Goal: Task Accomplishment & Management: Manage account settings

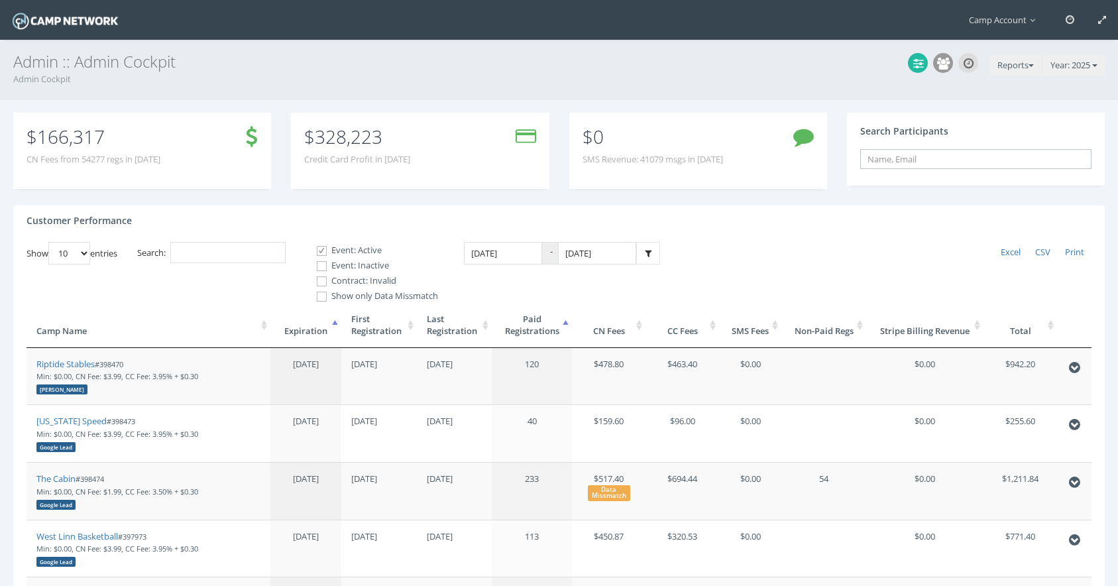
click at [901, 157] on input "text" at bounding box center [975, 159] width 231 height 20
paste input "c384733e7321a90f"
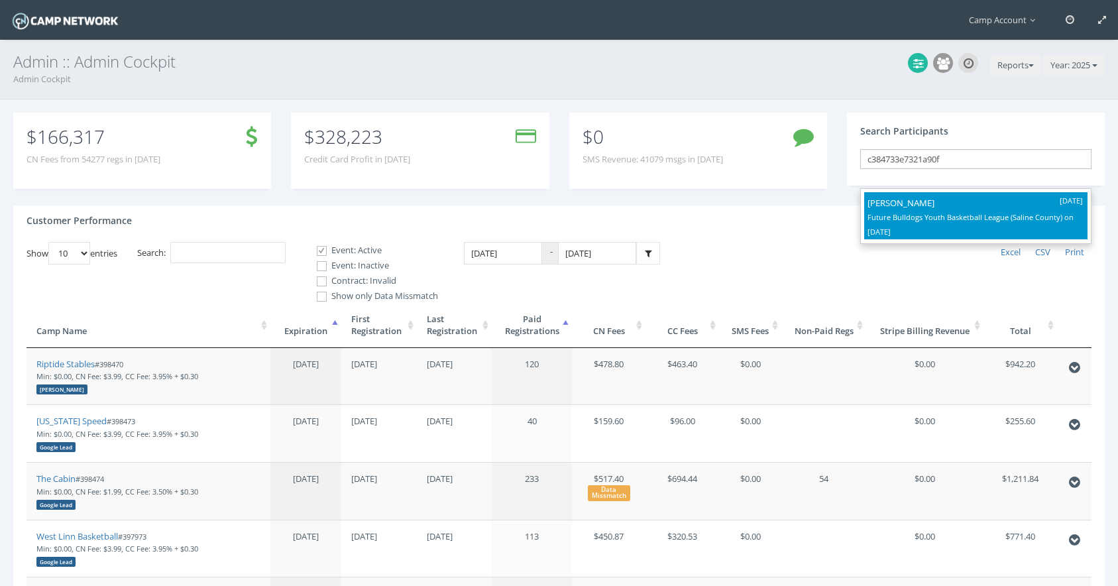
click at [902, 192] on div "Crawford Abney Future Bulldogs Youth Basketball League (Saline County) on Aug-2…" at bounding box center [975, 216] width 223 height 48
type input "Crawford Abney (Future Bulldogs Youth Basketball League (Saline County), Aug-21…"
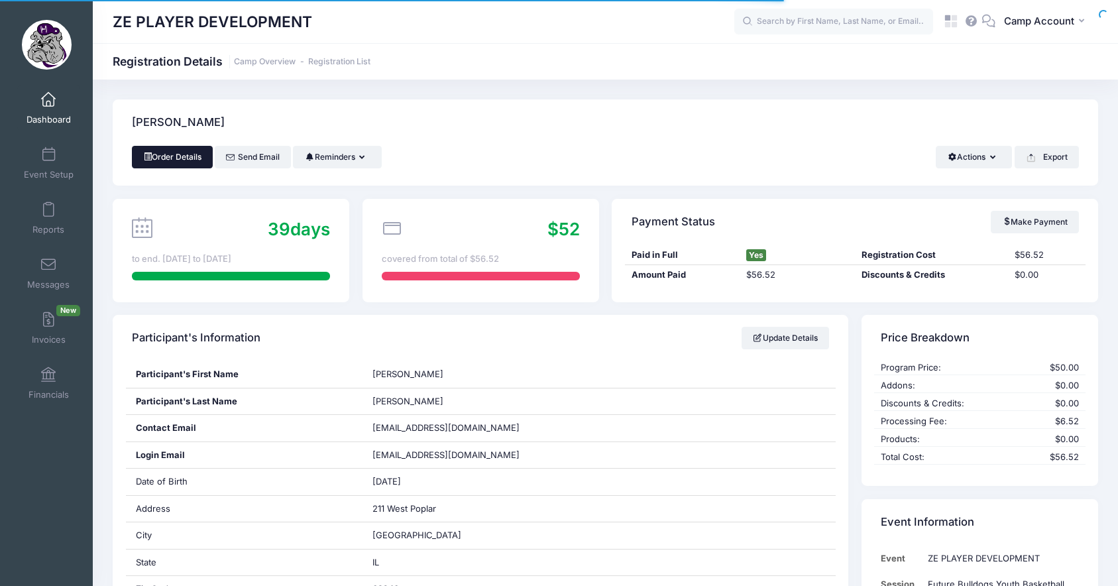
click at [179, 160] on link "Order Details" at bounding box center [172, 157] width 81 height 23
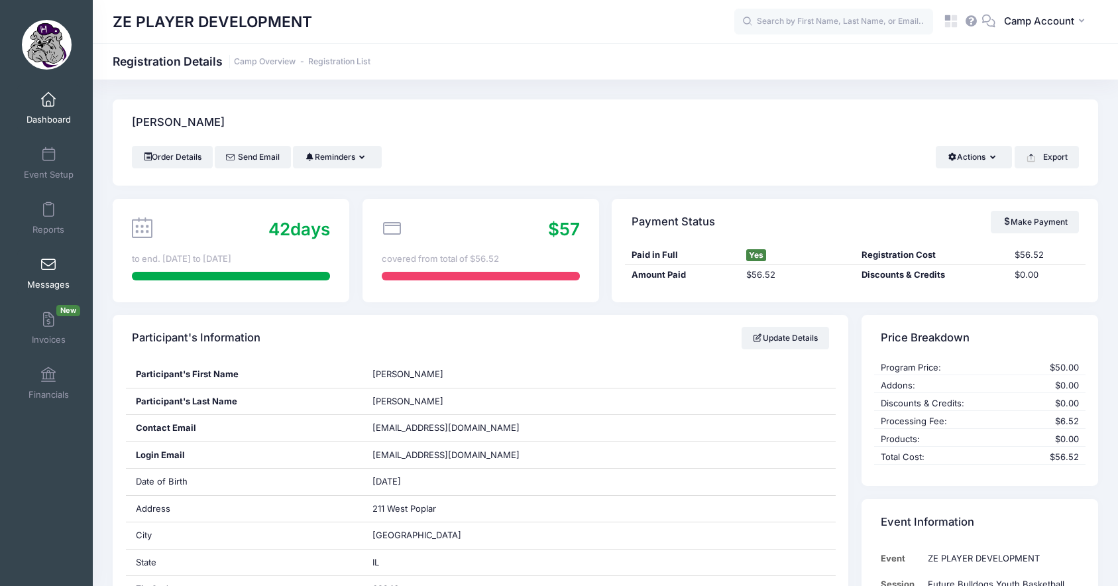
click at [54, 278] on link "Messages" at bounding box center [48, 273] width 63 height 46
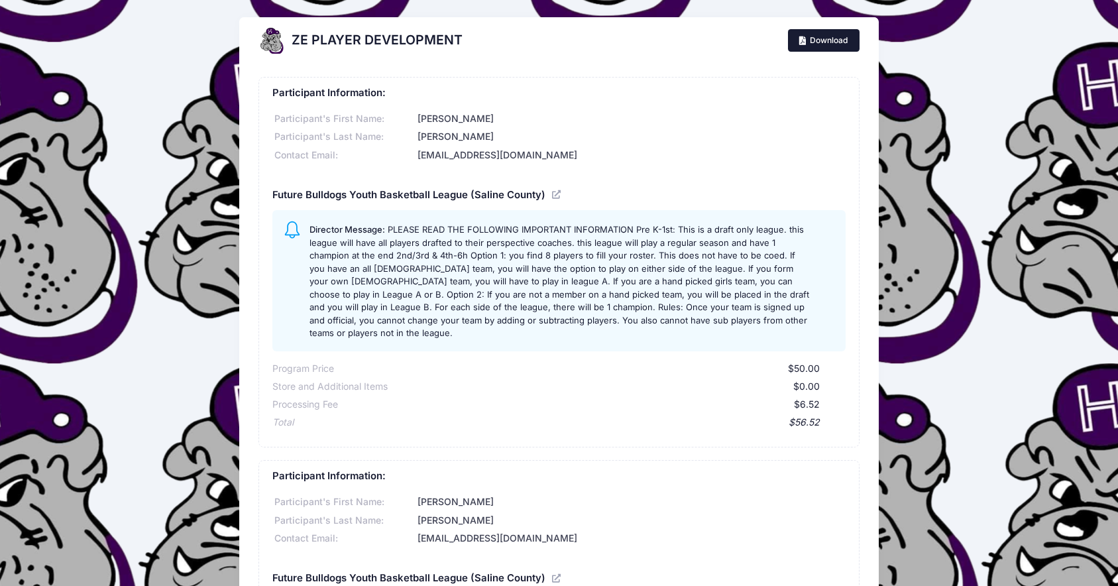
click at [825, 41] on link "Download" at bounding box center [824, 40] width 72 height 23
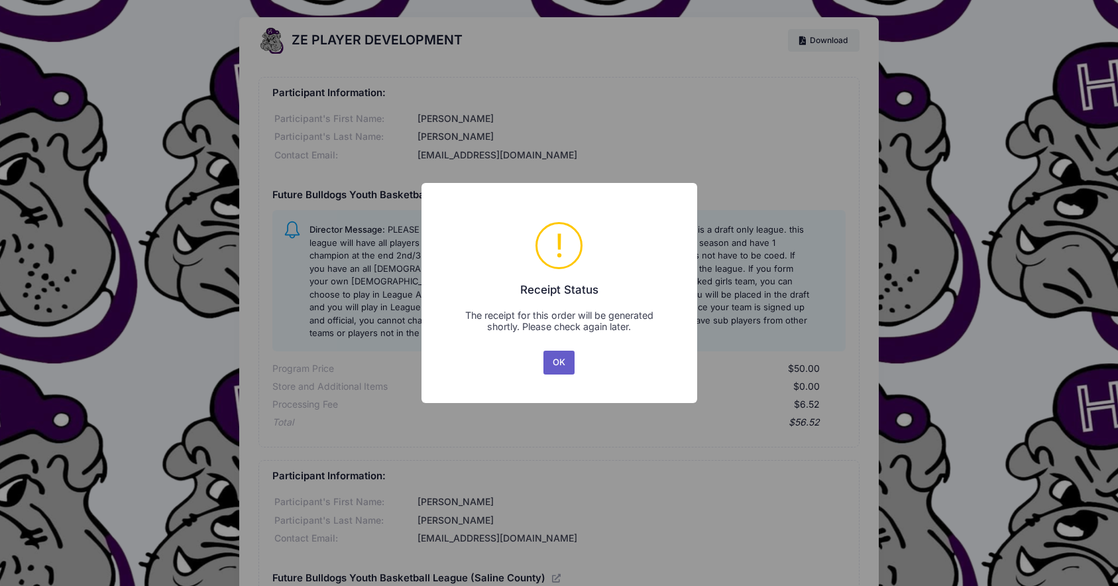
click at [556, 357] on button "OK" at bounding box center [559, 363] width 32 height 24
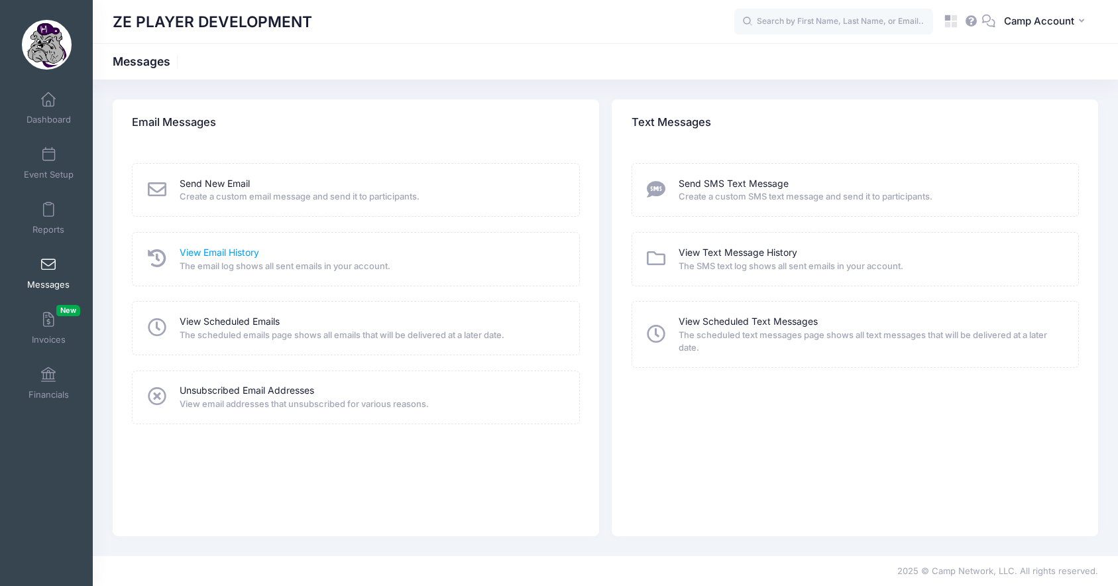
click at [226, 253] on link "View Email History" at bounding box center [220, 253] width 80 height 14
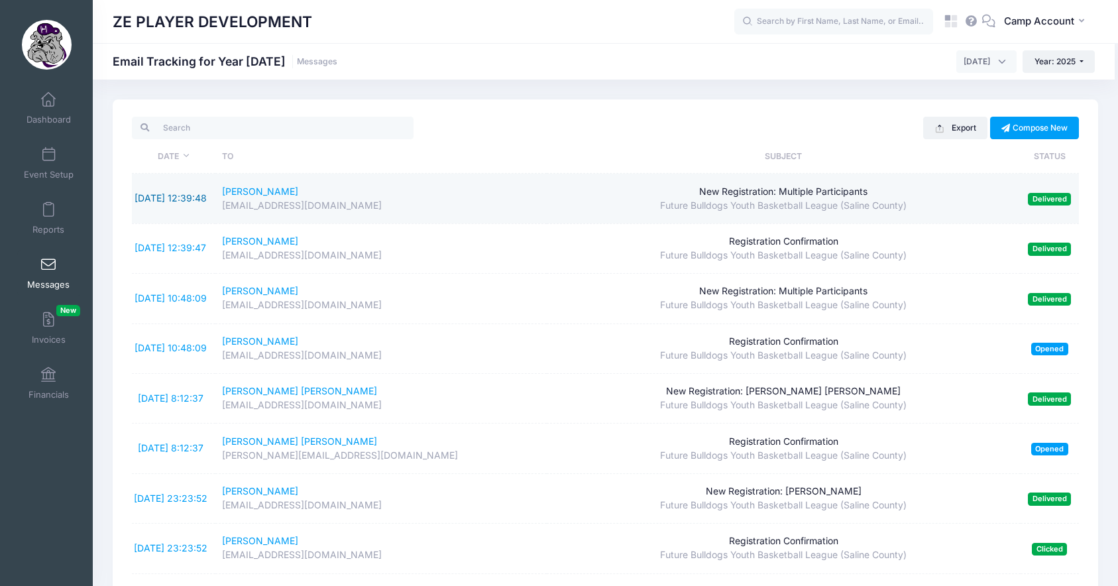
click at [173, 192] on link "9/18/2025 12:39:48" at bounding box center [171, 197] width 72 height 11
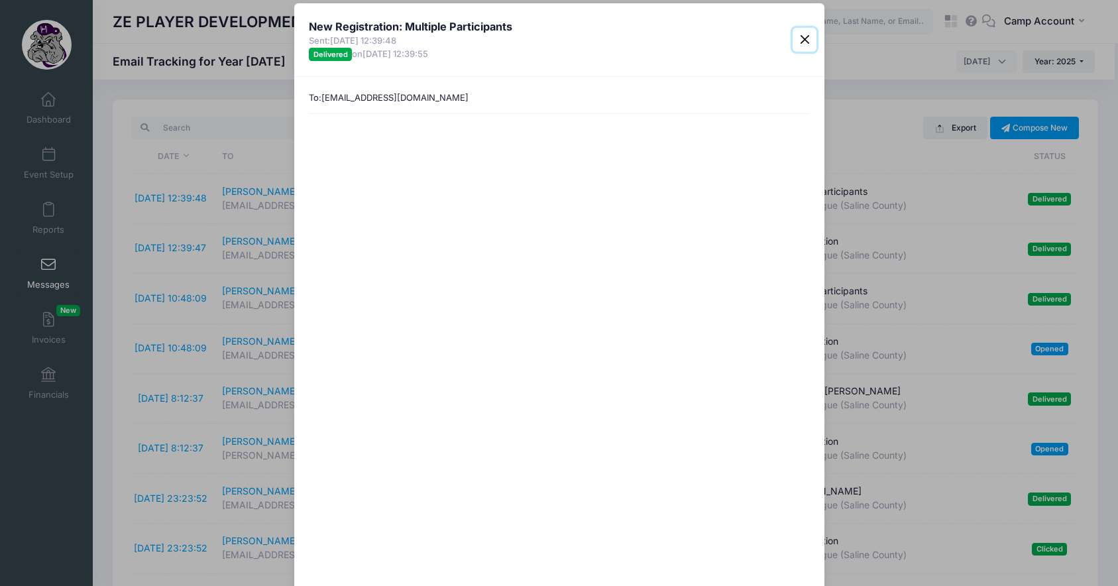
click at [799, 45] on button "Close" at bounding box center [805, 40] width 24 height 24
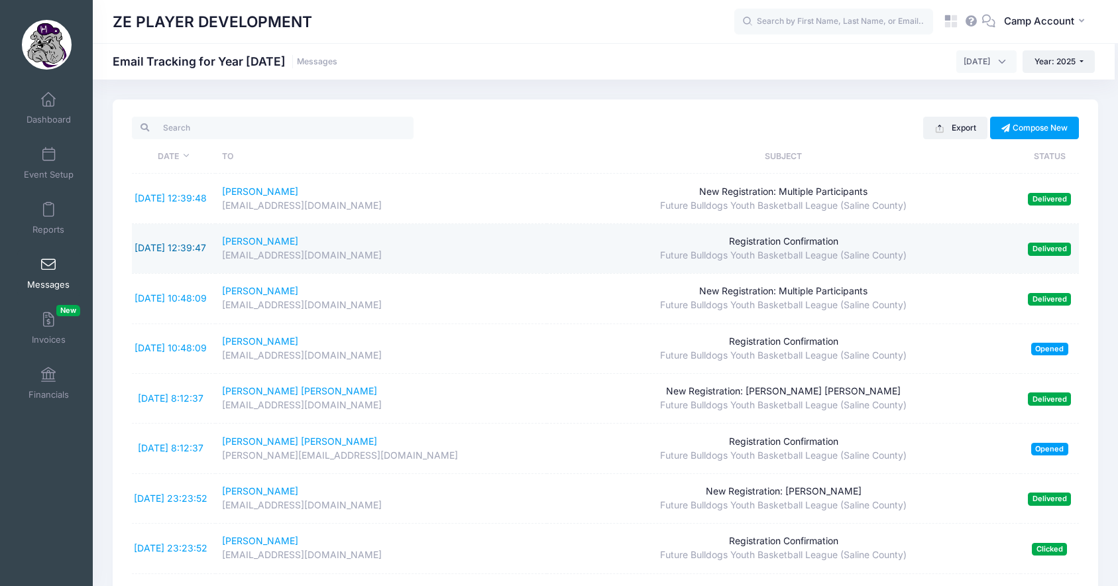
click at [164, 244] on link "9/18/2025 12:39:47" at bounding box center [171, 247] width 72 height 11
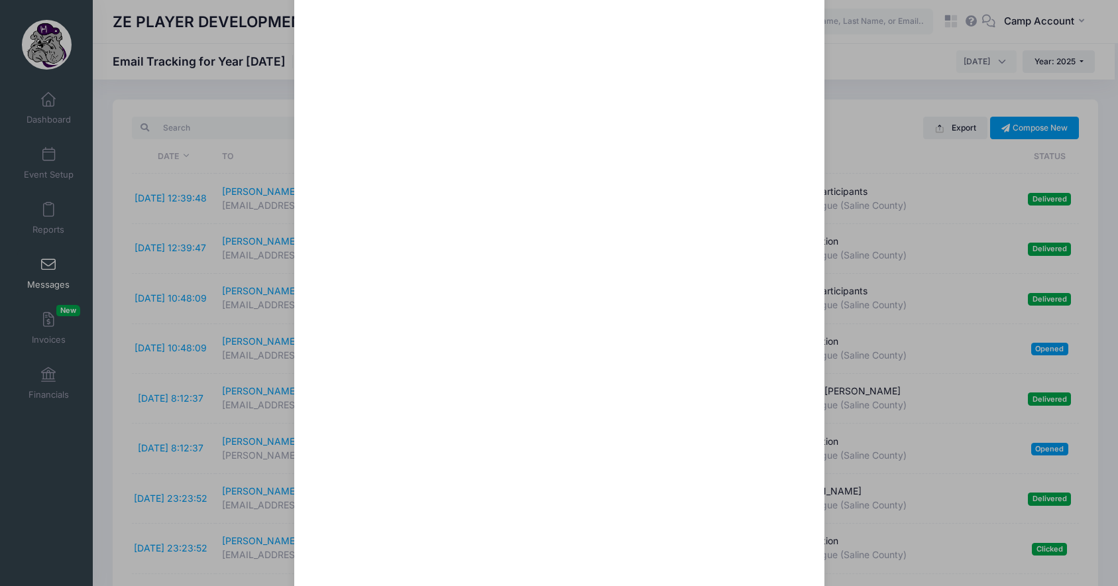
scroll to position [921, 0]
click at [220, 137] on div "Registration Confirmation Sent: 9/18/2025 12:39:47 Delivered on 9/18/2025 12:40…" at bounding box center [559, 293] width 1118 height 586
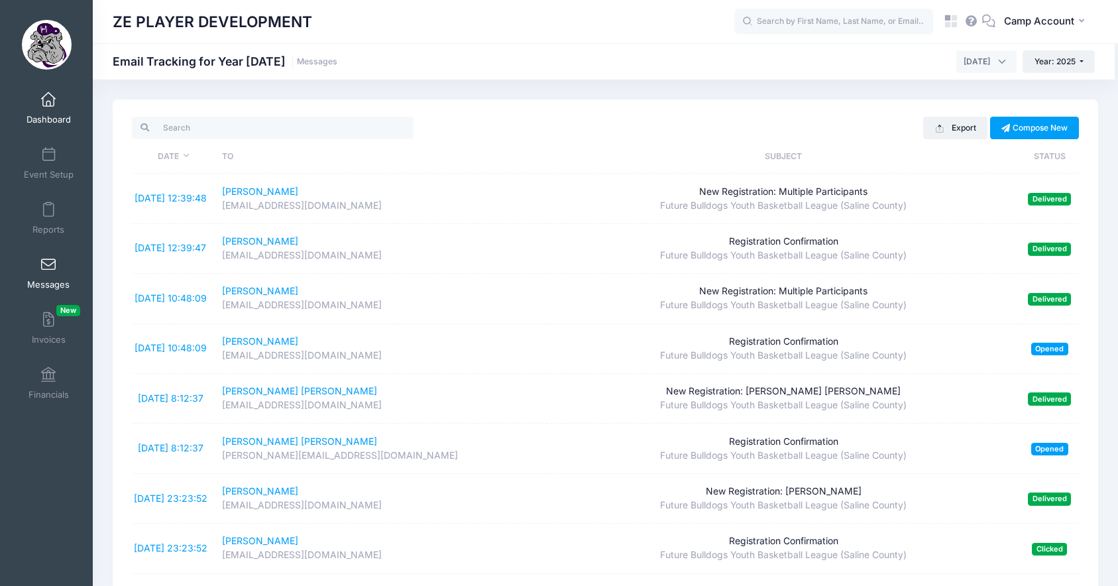
click at [54, 113] on link "Dashboard" at bounding box center [48, 108] width 63 height 46
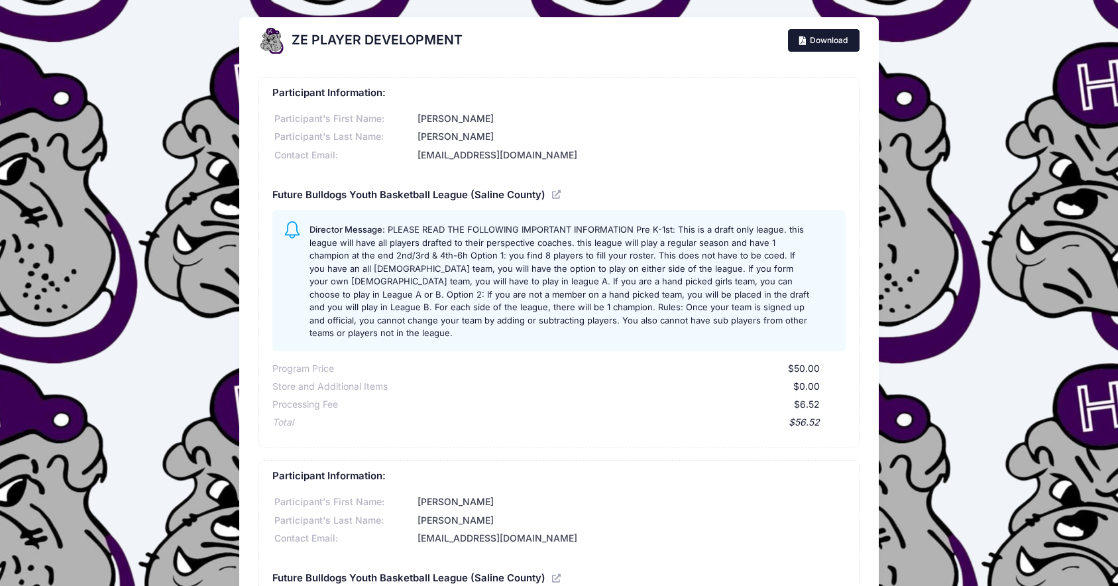
click at [820, 46] on link "Download" at bounding box center [824, 40] width 72 height 23
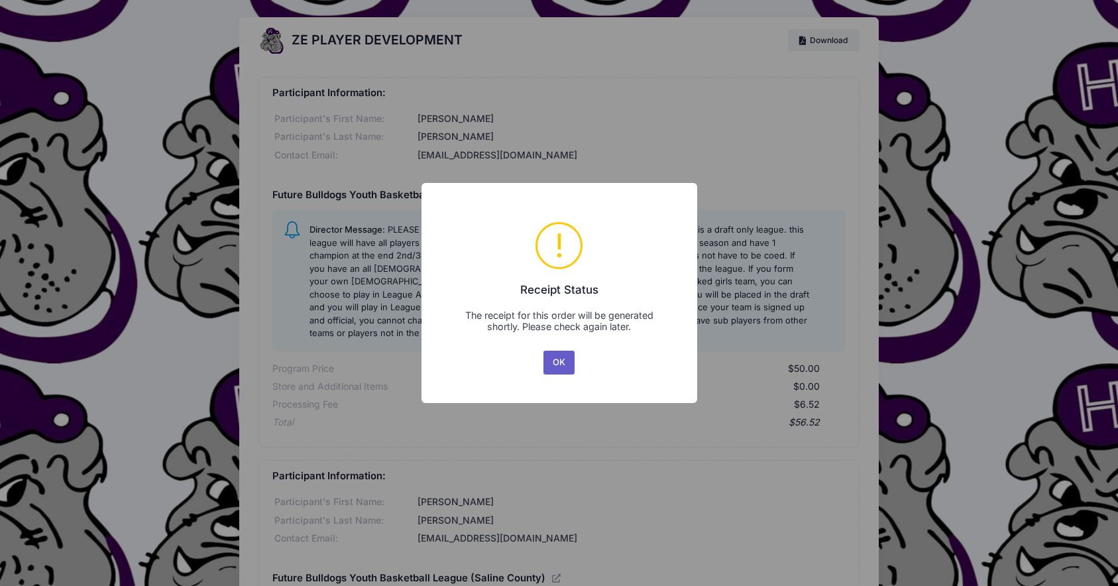
click at [566, 361] on button "OK" at bounding box center [559, 363] width 32 height 24
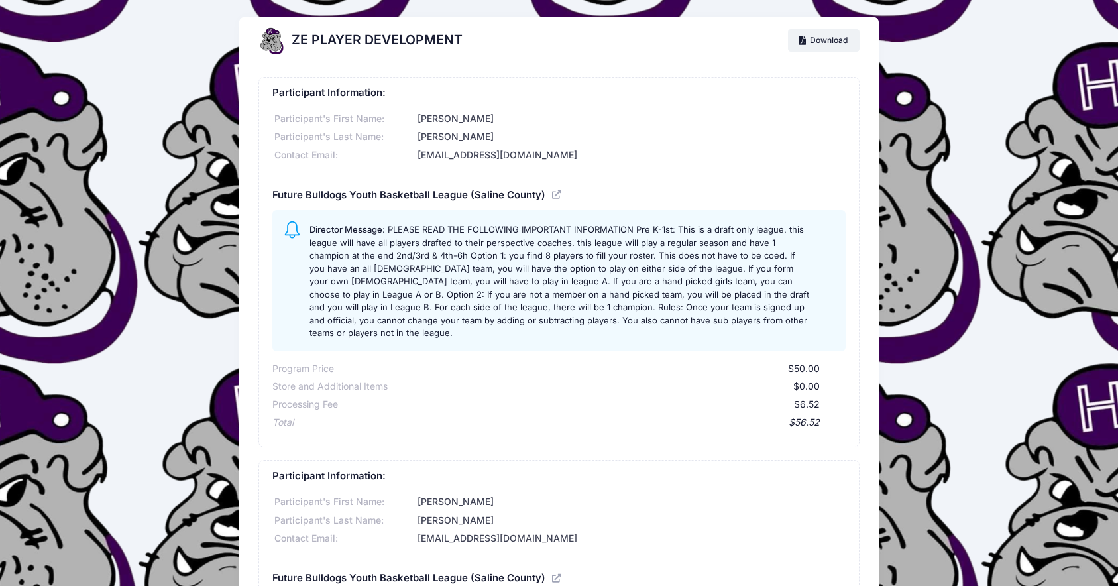
click at [250, 225] on div "Participant Information: Participant's First Name: Boyd Participant's Last Name…" at bounding box center [559, 539] width 640 height 950
click at [838, 46] on link "Download" at bounding box center [824, 40] width 72 height 23
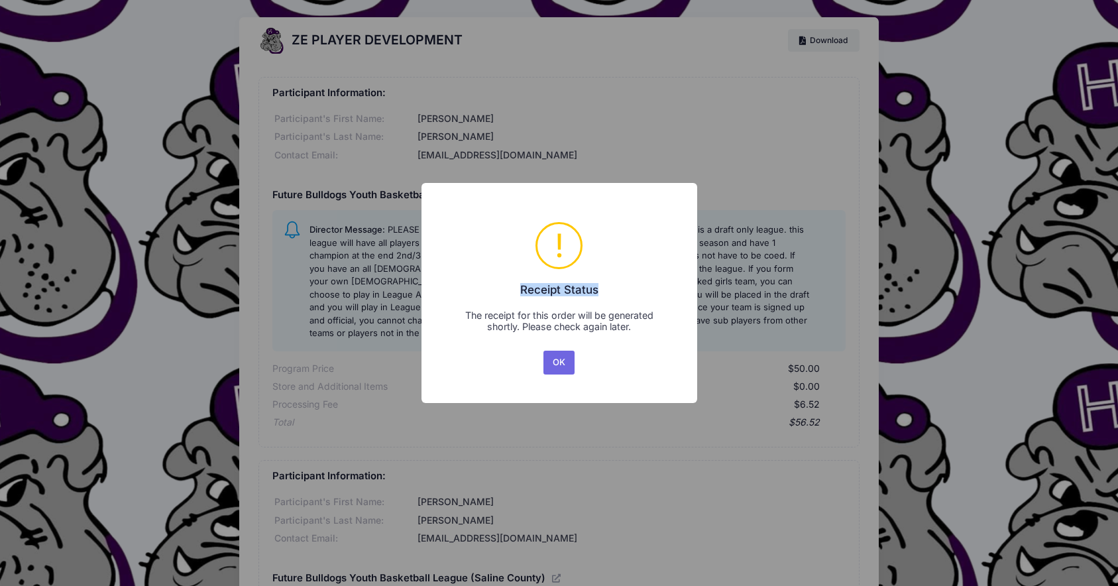
drag, startPoint x: 601, startPoint y: 288, endPoint x: 522, endPoint y: 288, distance: 79.5
click at [522, 288] on h2 "Receipt Status" at bounding box center [559, 285] width 241 height 23
copy h2 "Receipt Status"
click at [617, 319] on div "The receipt for this order will be generated shortly. Please check again later." at bounding box center [558, 321] width 211 height 23
click at [614, 326] on div "The receipt for this order will be generated shortly. Please check again later." at bounding box center [558, 321] width 211 height 23
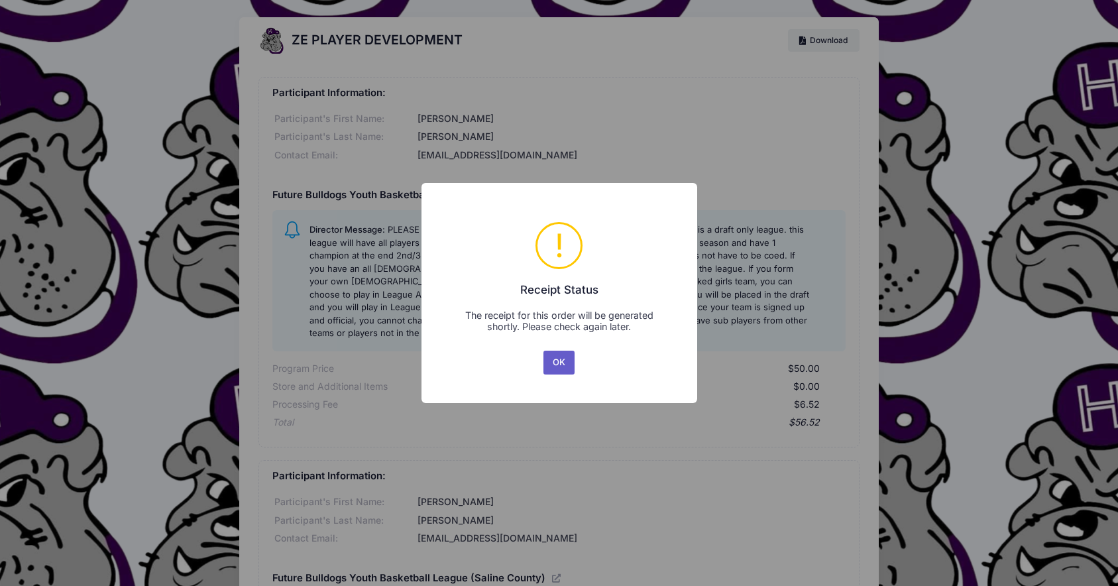
click at [563, 354] on button "OK" at bounding box center [559, 363] width 32 height 24
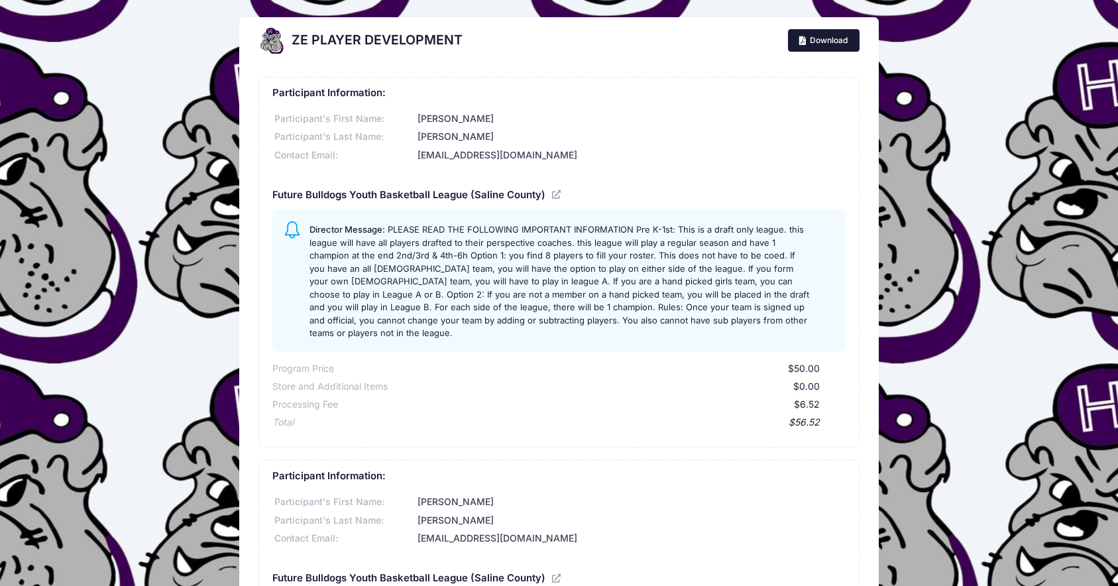
click at [819, 36] on link "Download" at bounding box center [824, 40] width 72 height 23
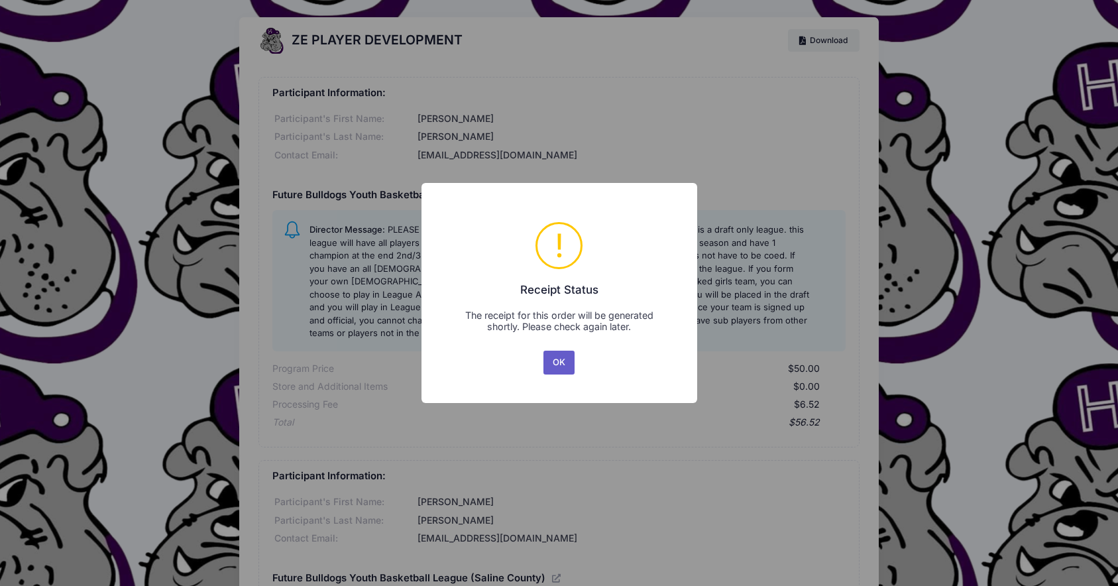
click at [547, 356] on button "OK" at bounding box center [559, 363] width 32 height 24
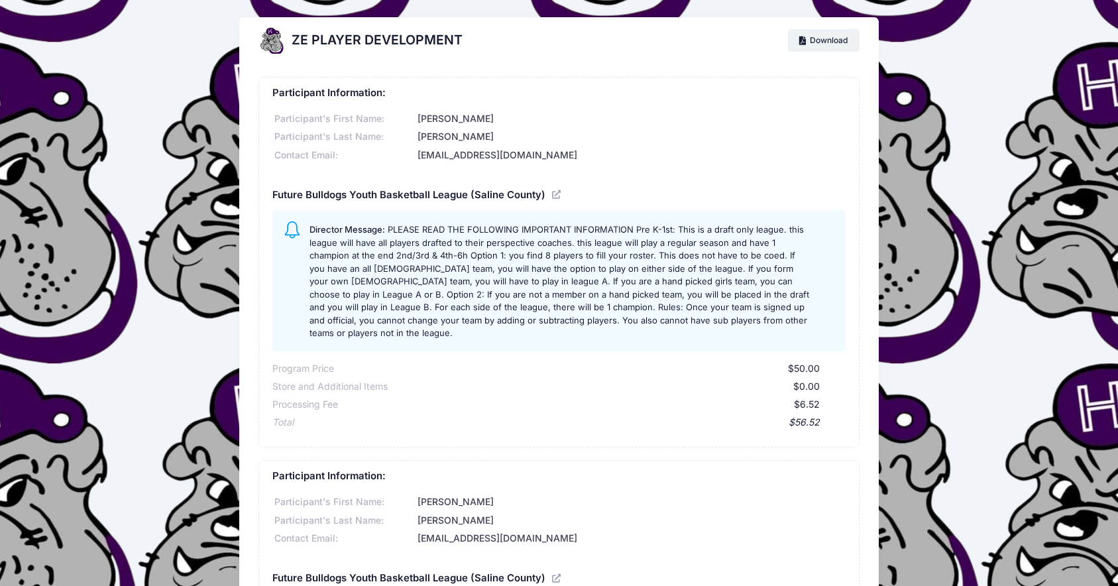
click at [114, 228] on div "ZE PLAYER DEVELOPMENT Download Participant Information: Participant's First Nam…" at bounding box center [559, 523] width 1118 height 1013
click at [834, 44] on link "Download" at bounding box center [824, 40] width 72 height 23
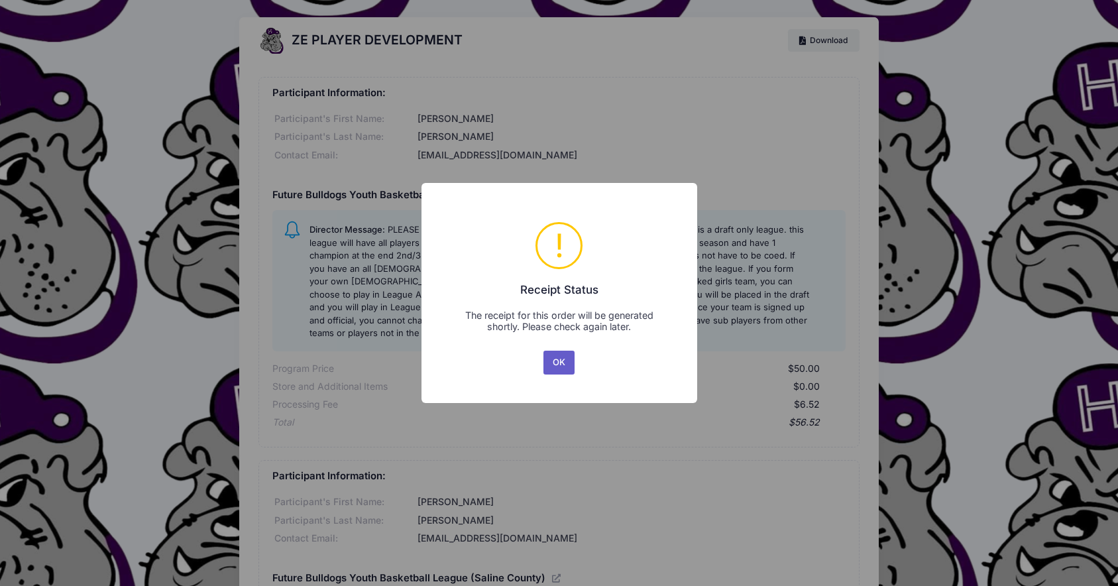
click at [552, 361] on button "OK" at bounding box center [559, 363] width 32 height 24
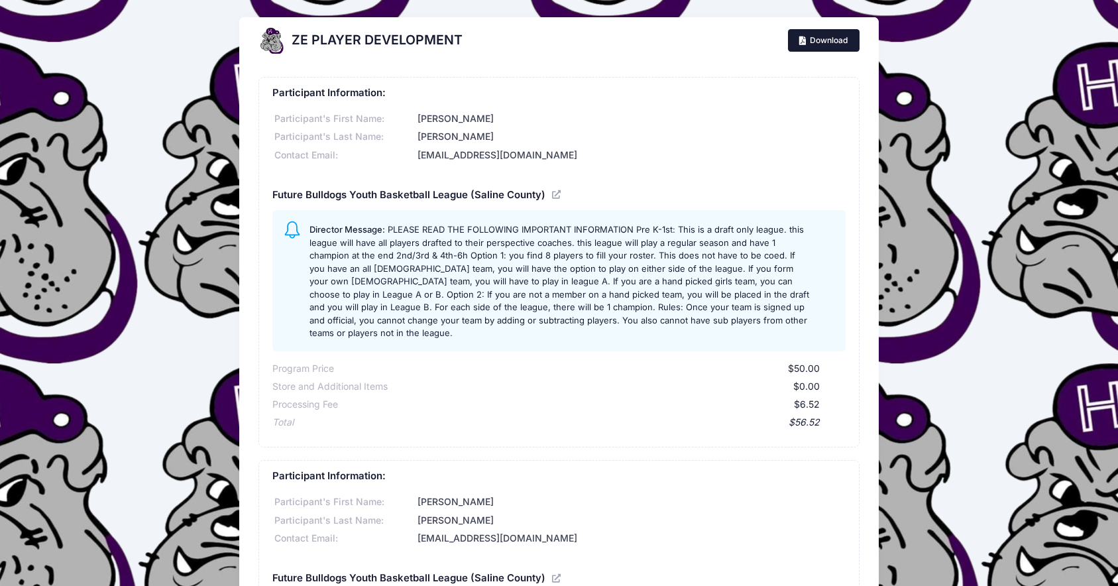
click at [806, 39] on link "Download" at bounding box center [824, 40] width 72 height 23
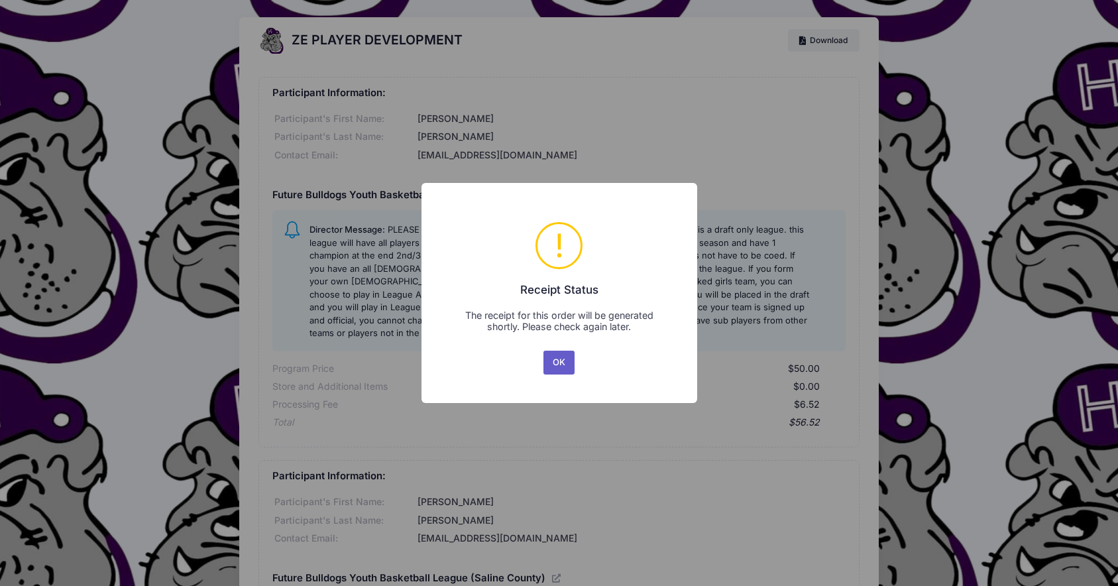
click at [565, 362] on button "OK" at bounding box center [559, 363] width 32 height 24
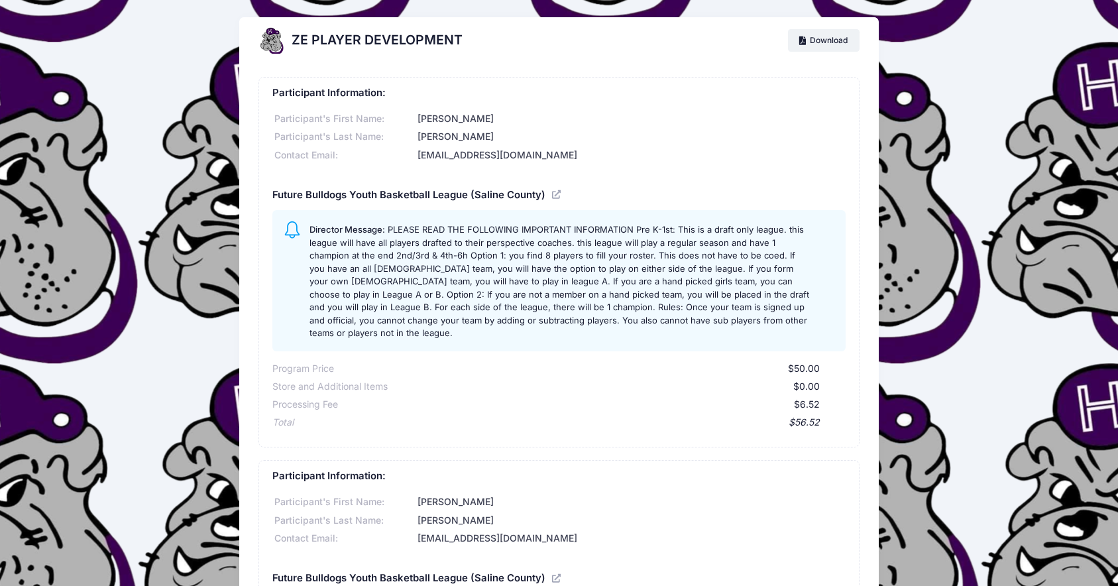
click at [174, 143] on div "ZE PLAYER DEVELOPMENT Download Participant Information: Participant's First Nam…" at bounding box center [559, 523] width 1118 height 1013
click at [829, 45] on link "Download" at bounding box center [824, 40] width 72 height 23
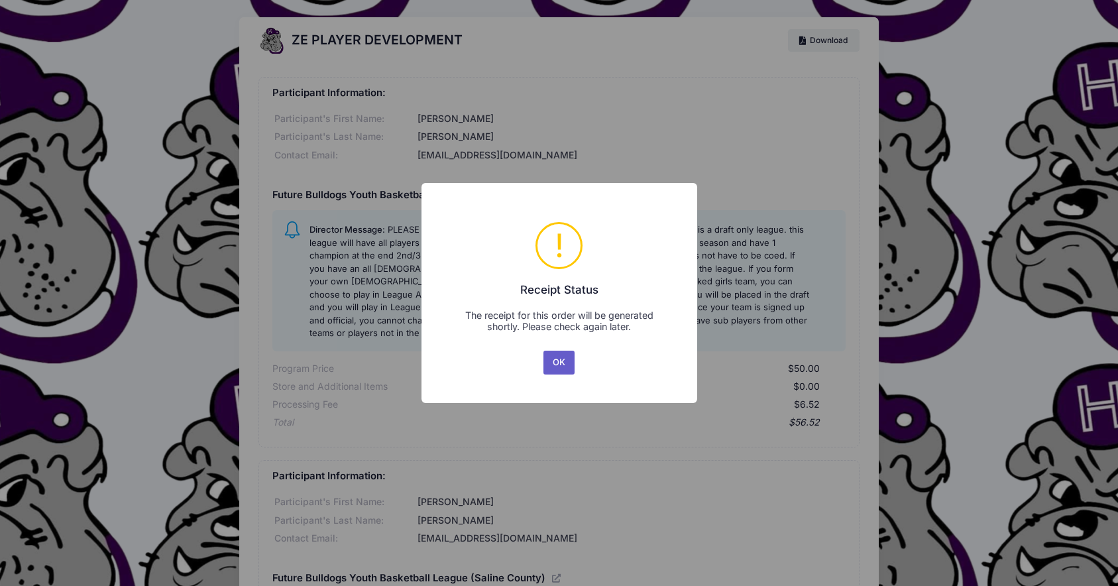
click at [551, 355] on button "OK" at bounding box center [559, 363] width 32 height 24
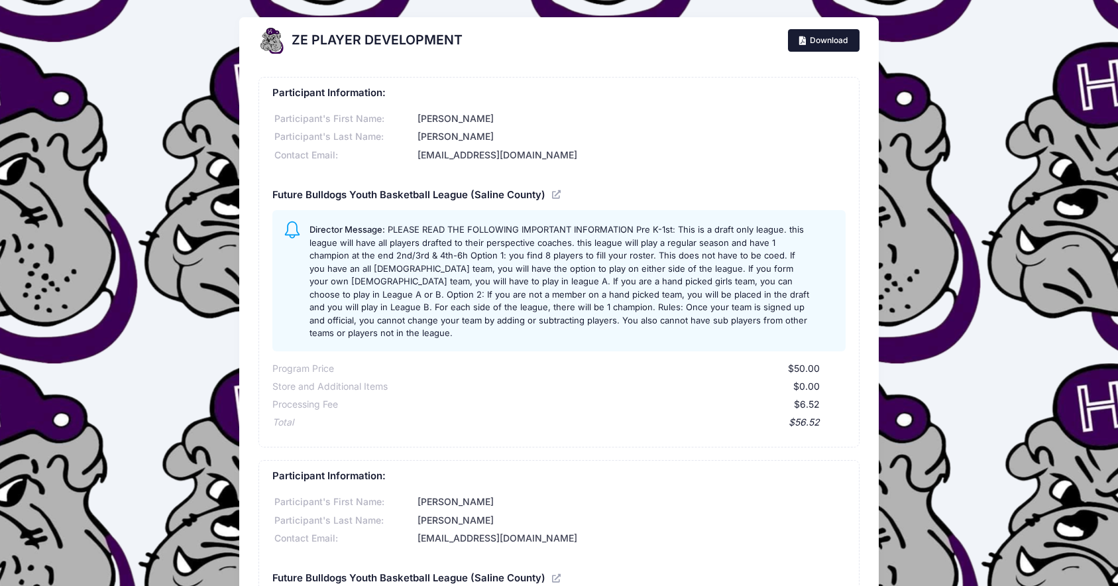
click at [791, 37] on link "Download" at bounding box center [824, 40] width 72 height 23
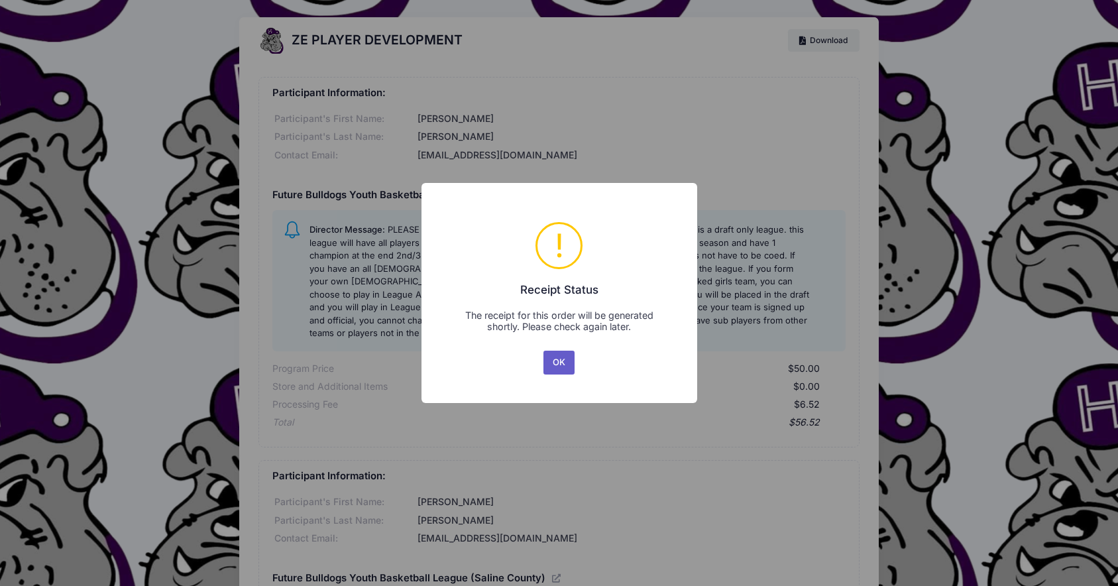
click at [566, 360] on button "OK" at bounding box center [559, 363] width 32 height 24
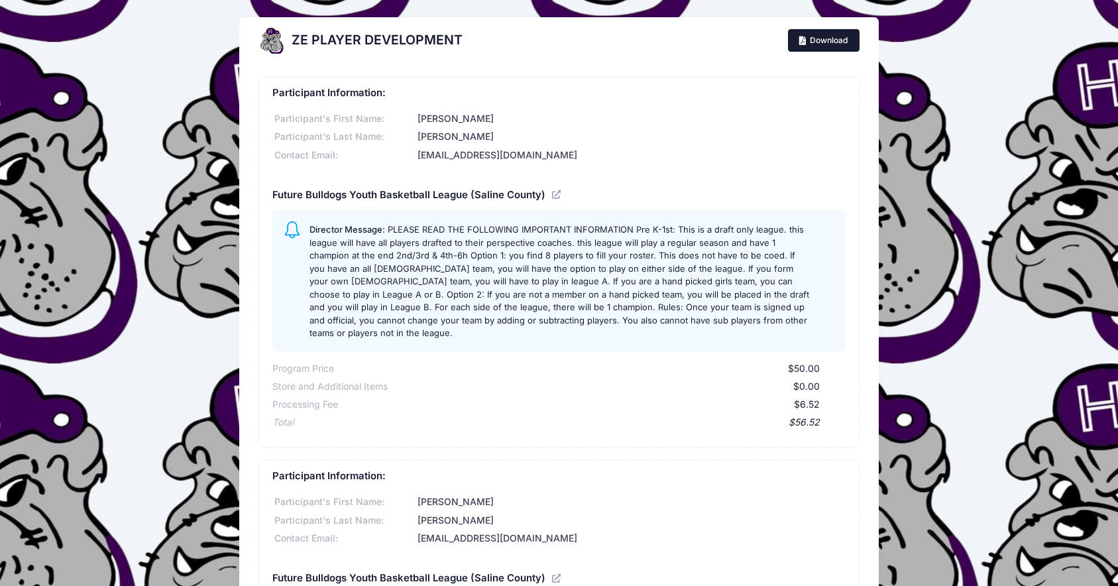
click at [814, 41] on link "Download" at bounding box center [824, 40] width 72 height 23
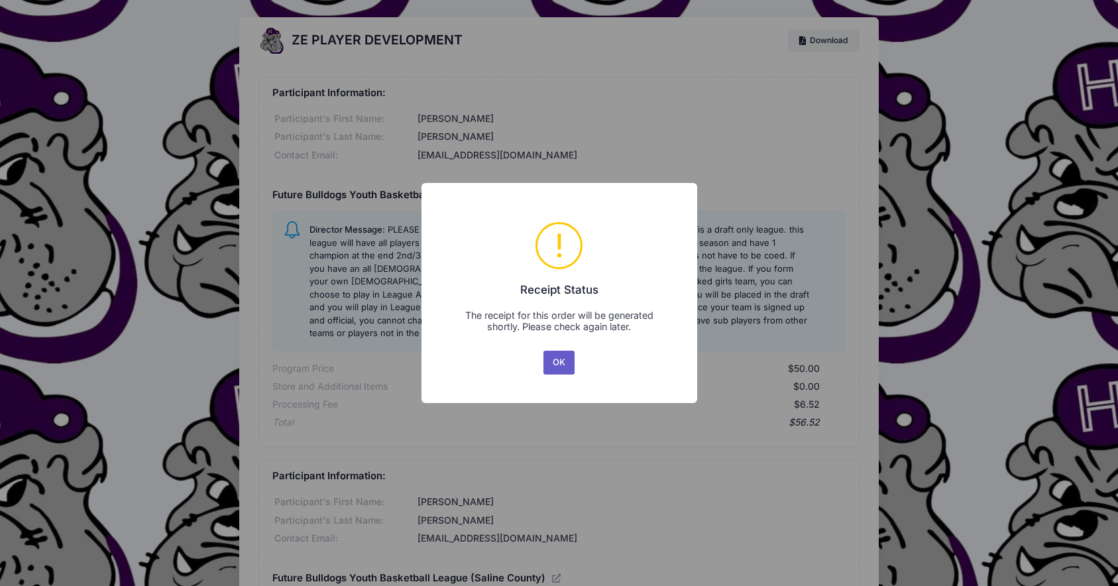
click at [562, 362] on button "OK" at bounding box center [559, 363] width 32 height 24
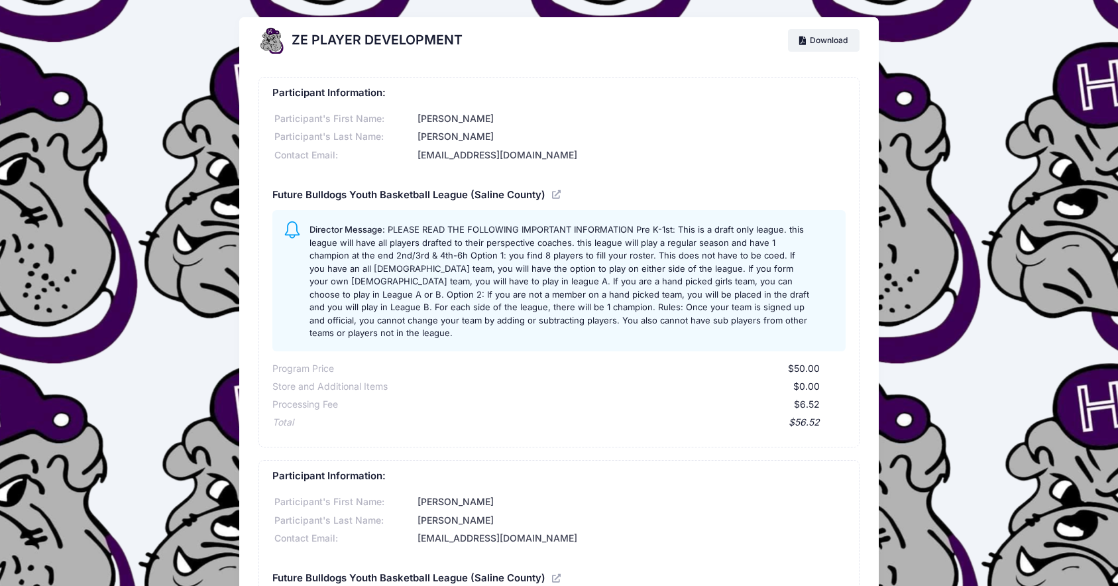
click at [679, 102] on div "Participant Information: Participant's First Name: Boyd Participant's Last Name…" at bounding box center [558, 120] width 573 height 85
click at [834, 41] on link "Download" at bounding box center [824, 40] width 72 height 23
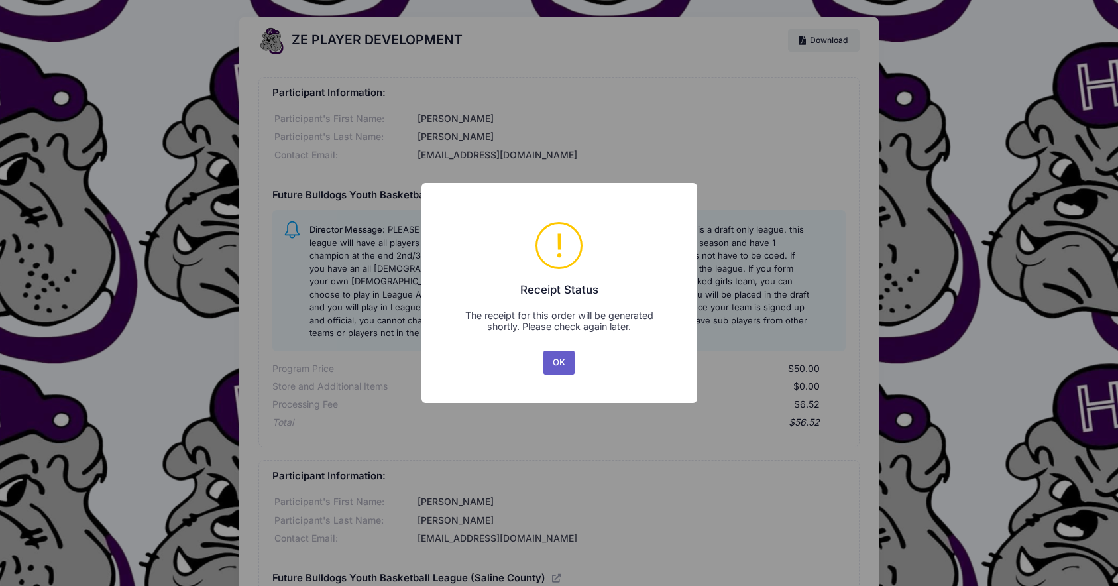
click at [545, 364] on button "OK" at bounding box center [559, 363] width 32 height 24
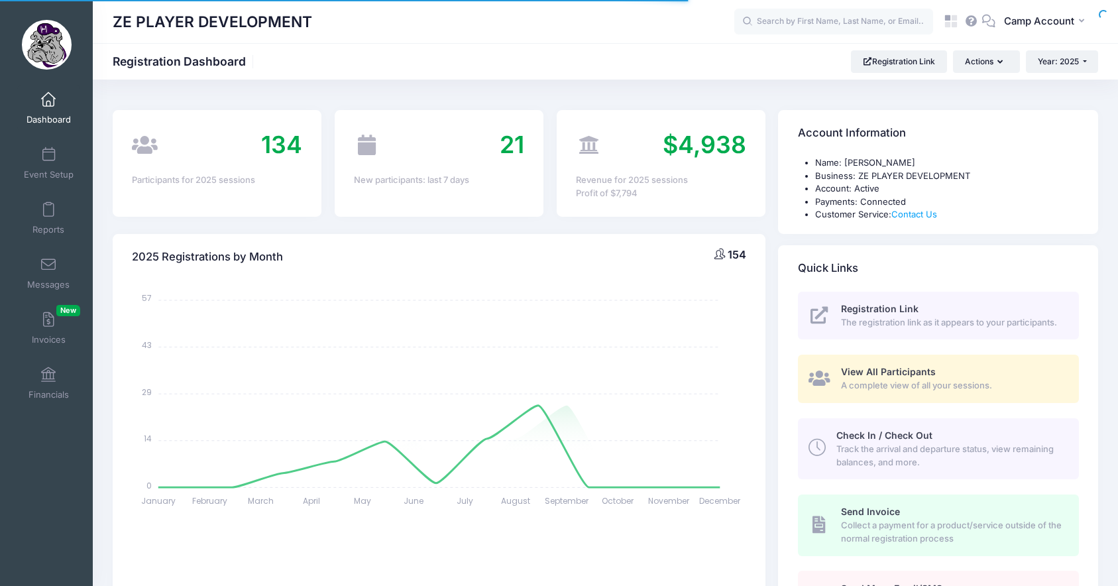
select select
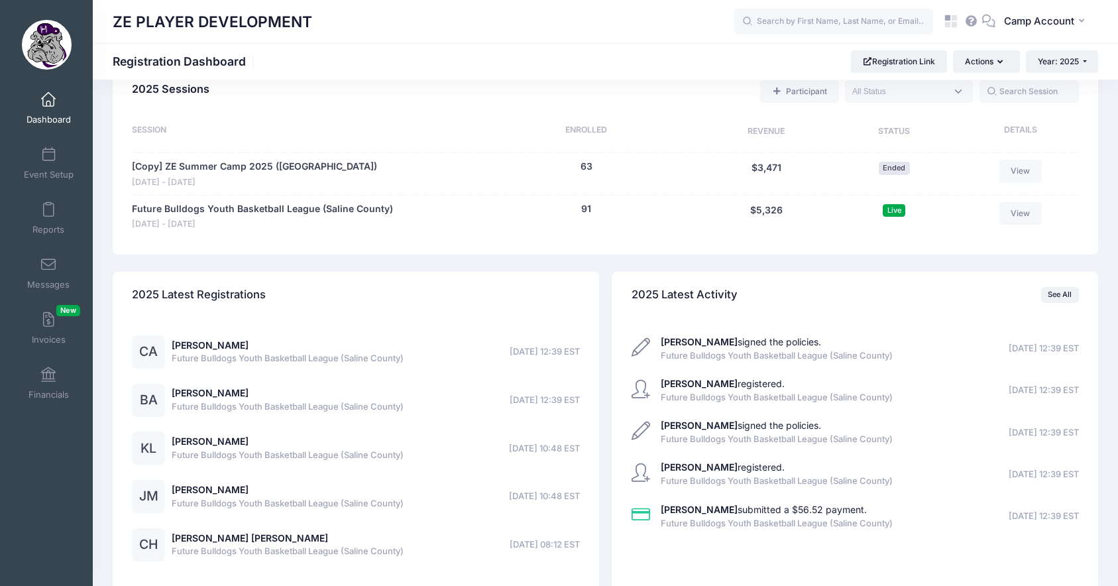
scroll to position [635, 0]
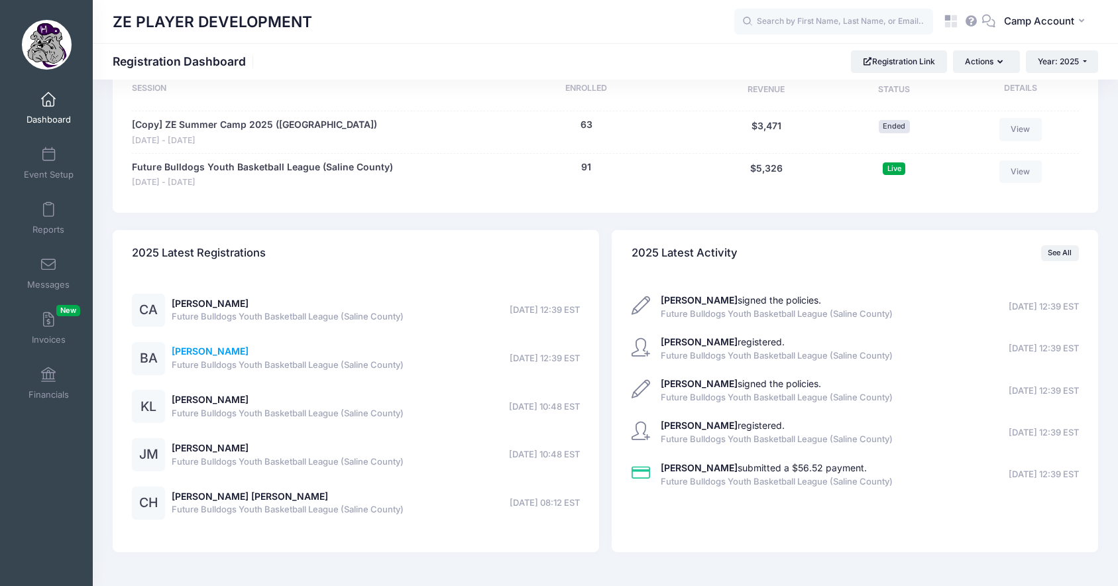
click at [214, 352] on link "Boyd Abney" at bounding box center [210, 350] width 77 height 11
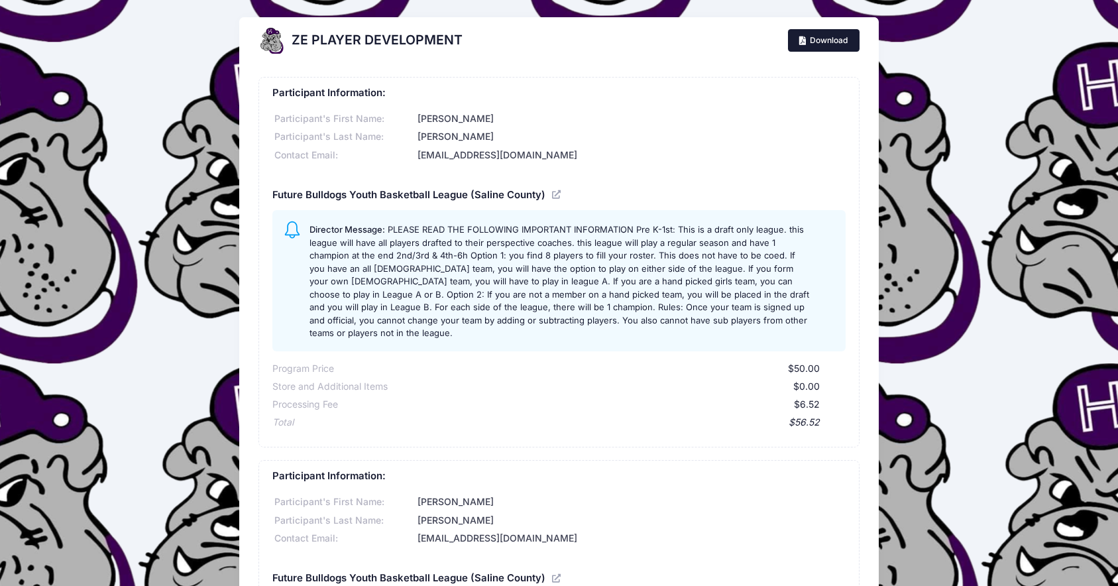
click at [838, 34] on link "Download" at bounding box center [824, 40] width 72 height 23
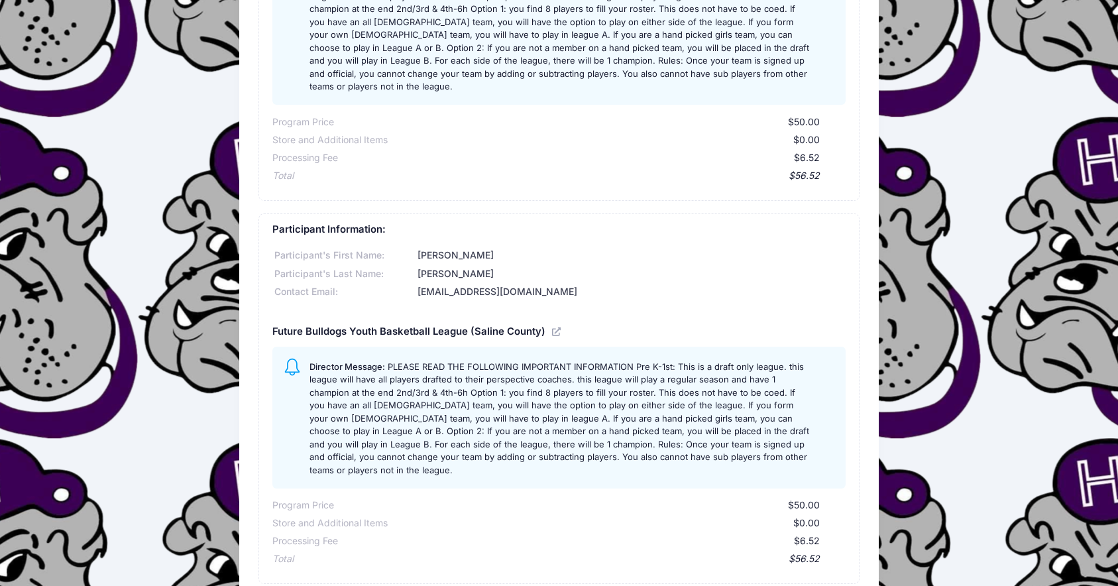
scroll to position [461, 0]
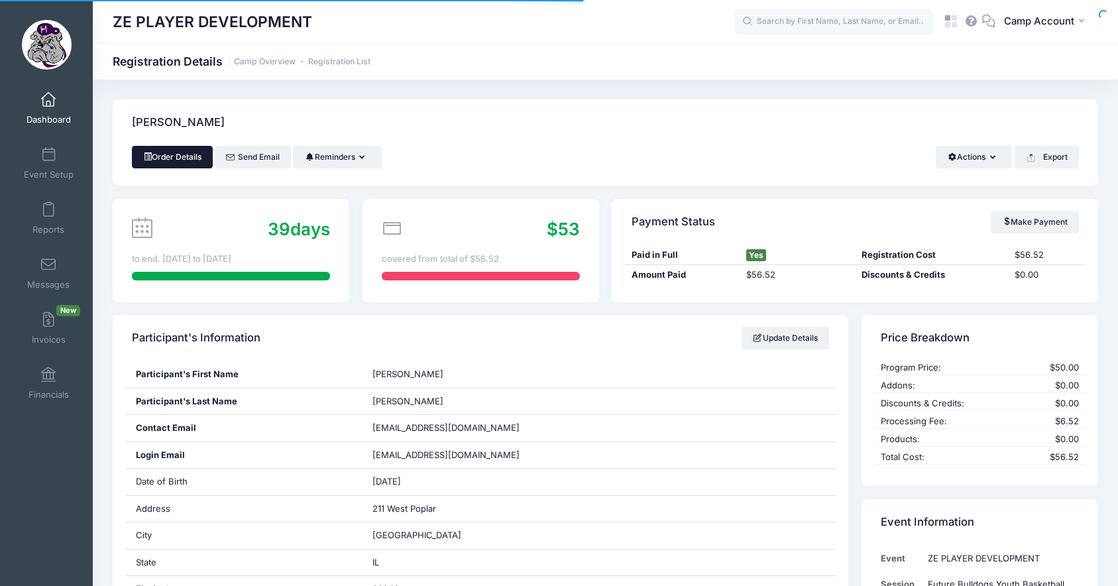
click at [192, 162] on link "Order Details" at bounding box center [172, 157] width 81 height 23
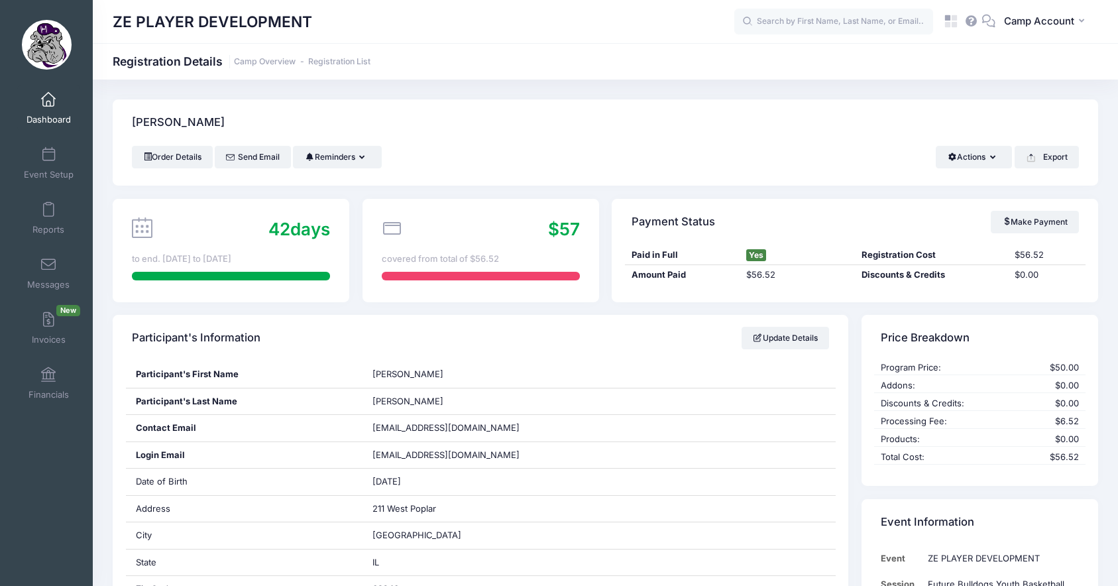
click at [441, 146] on div "Order Details Send Email Reminders Send Payment Reminder Send Document Reminder…" at bounding box center [605, 157] width 947 height 23
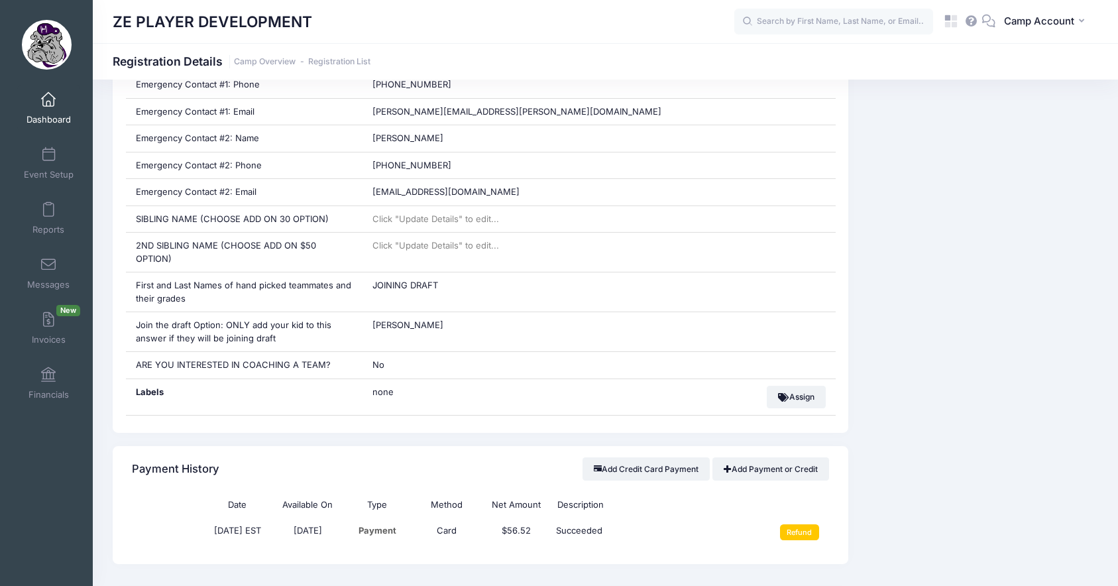
scroll to position [1484, 0]
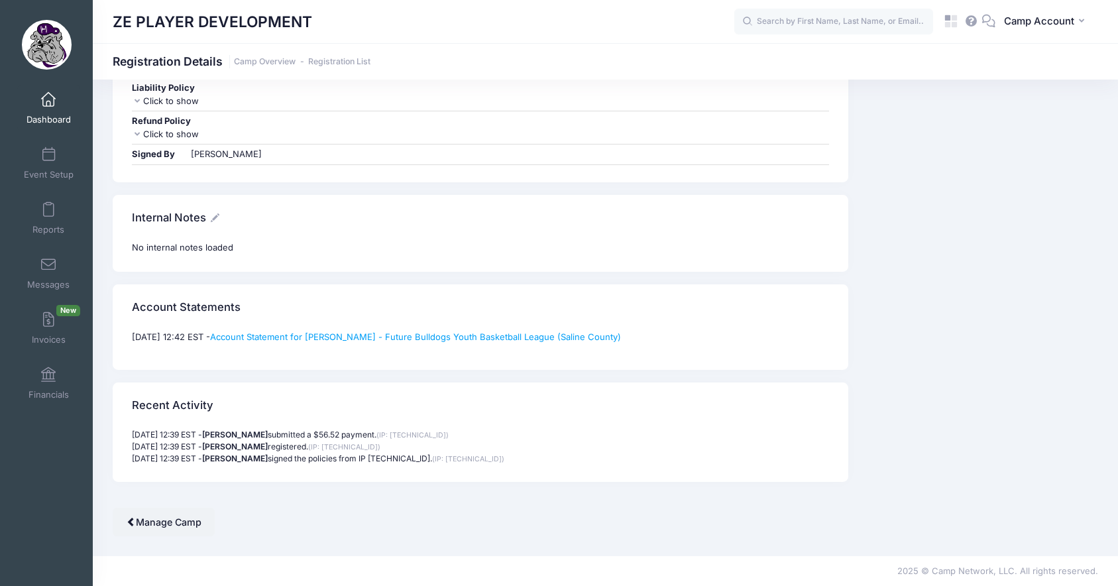
click at [256, 353] on div "[DATE] 12:42 EST - Account Statement for [PERSON_NAME] - Future Bulldogs Youth …" at bounding box center [481, 350] width 736 height 39
click at [270, 335] on link "Account Statement for [PERSON_NAME] - Future Bulldogs Youth Basketball League (…" at bounding box center [415, 336] width 411 height 11
click at [362, 310] on div "Account Statements" at bounding box center [481, 307] width 736 height 46
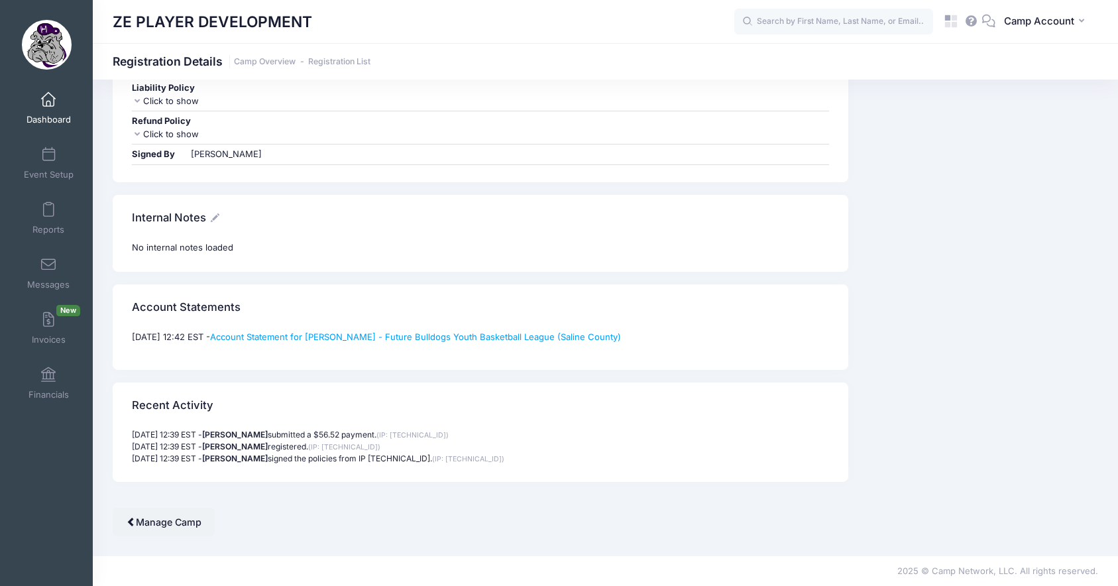
click at [272, 304] on div "Account Statements" at bounding box center [481, 307] width 736 height 46
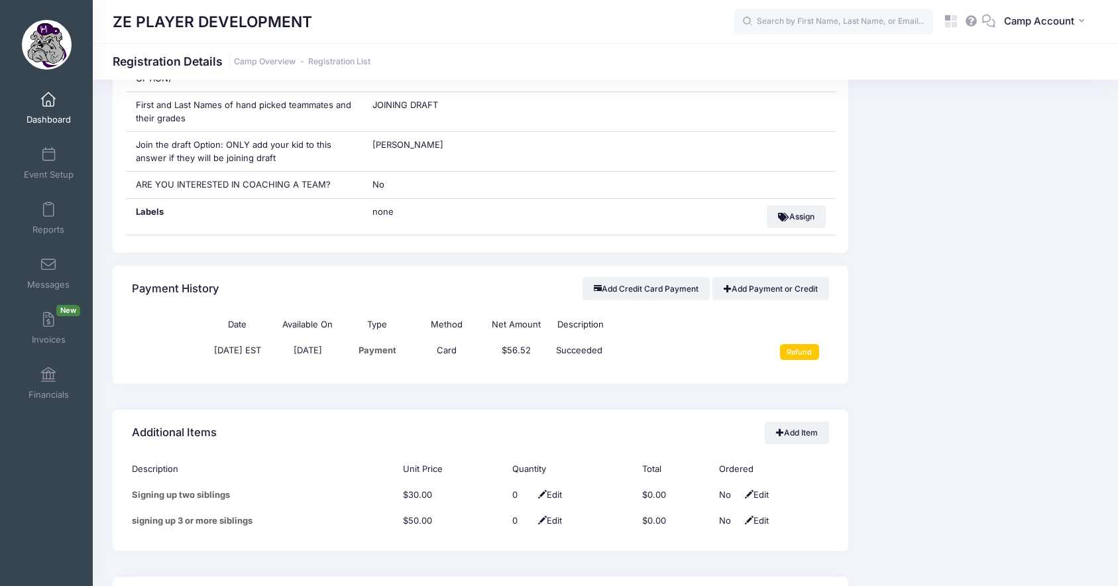
scroll to position [1300, 0]
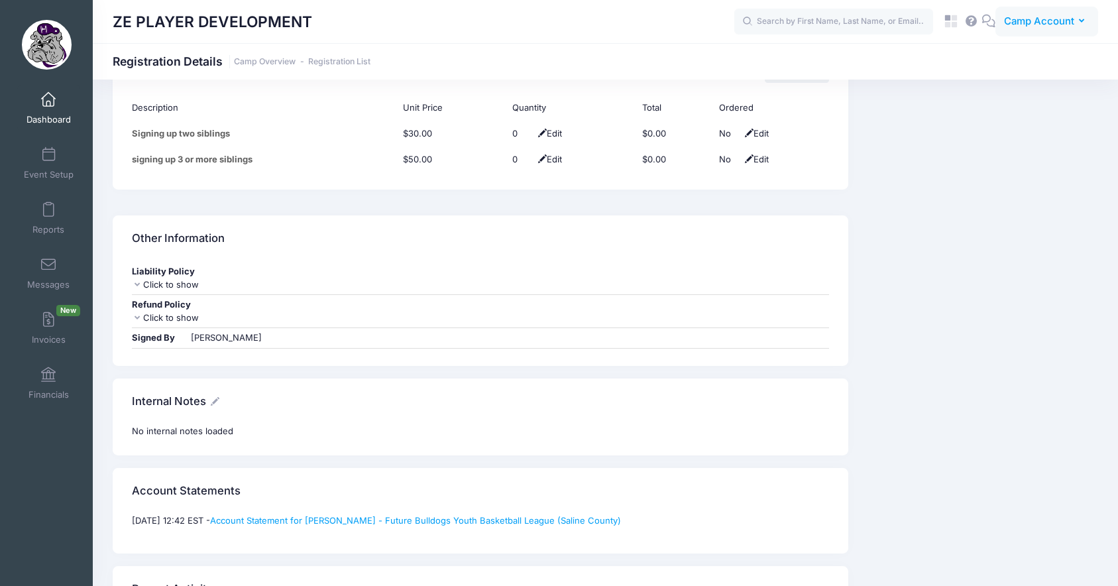
click at [1039, 27] on span "Camp Account" at bounding box center [1039, 21] width 70 height 15
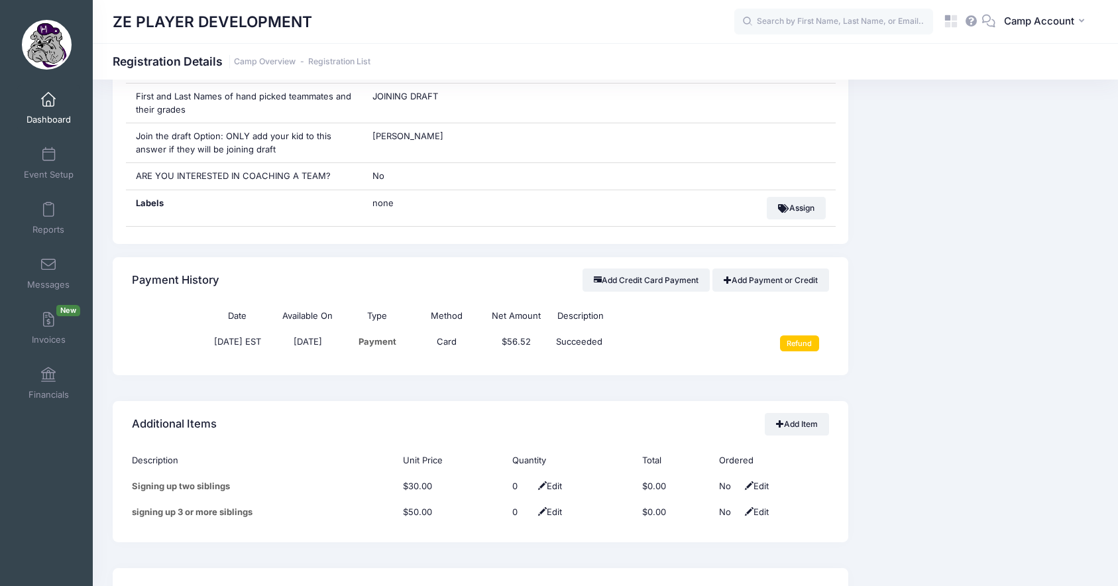
scroll to position [0, 0]
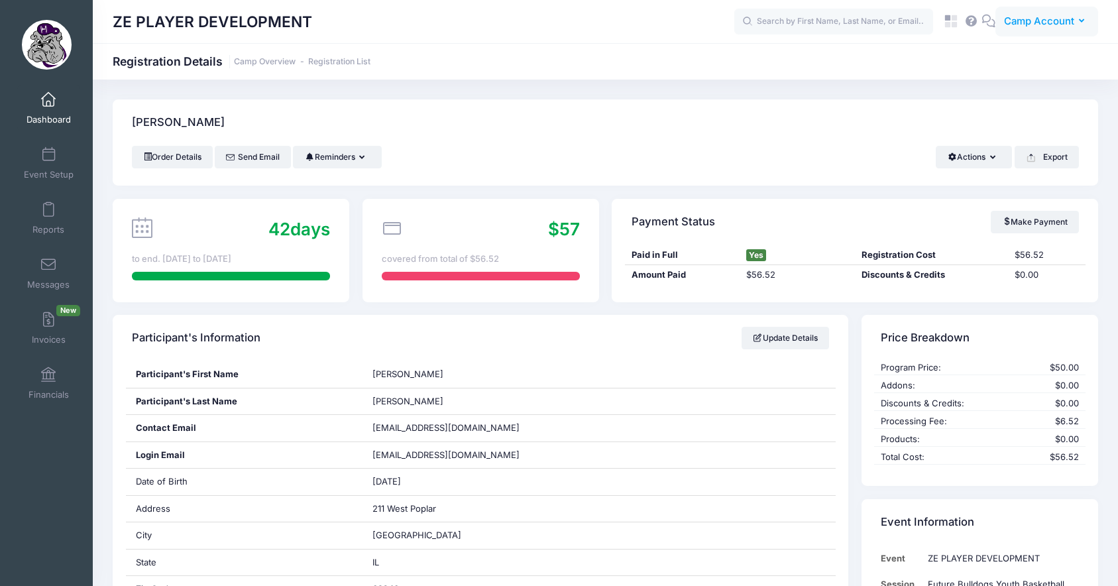
click at [1035, 28] on span "Camp Account" at bounding box center [1039, 21] width 70 height 15
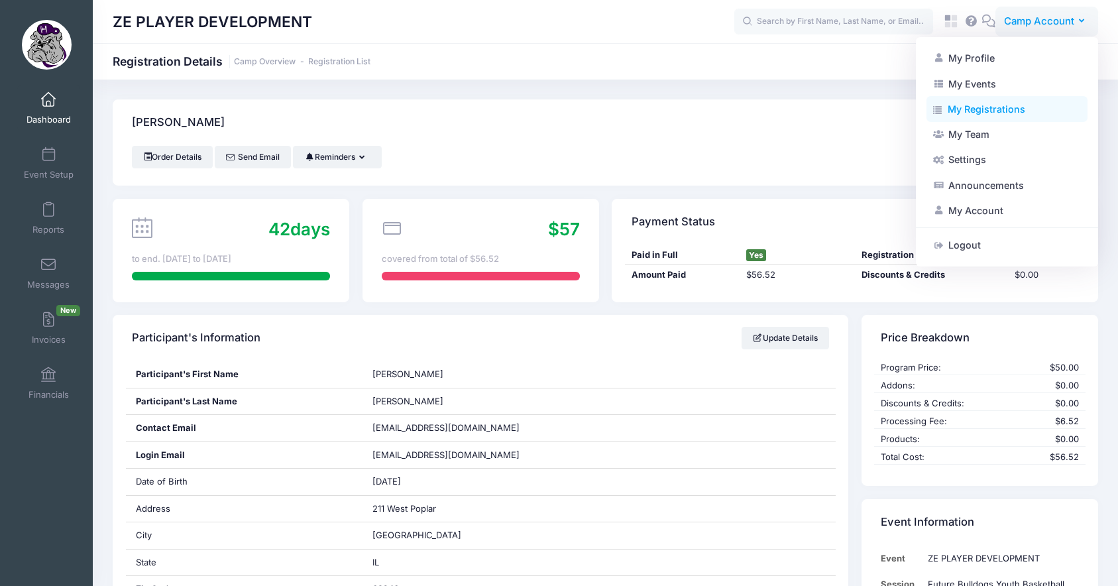
click at [1011, 111] on link "My Registrations" at bounding box center [1007, 109] width 161 height 25
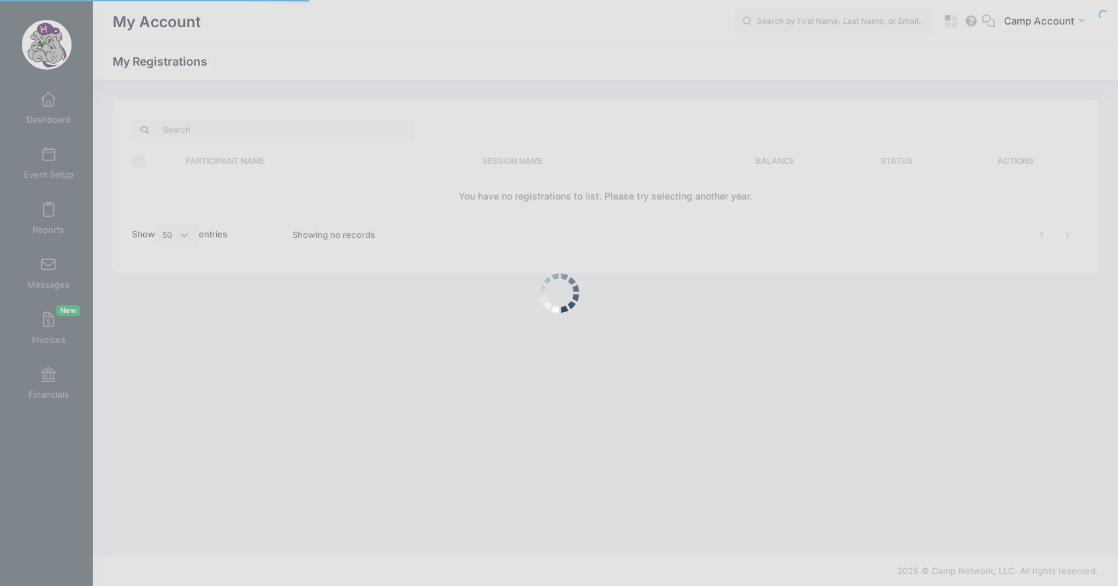
select select "50"
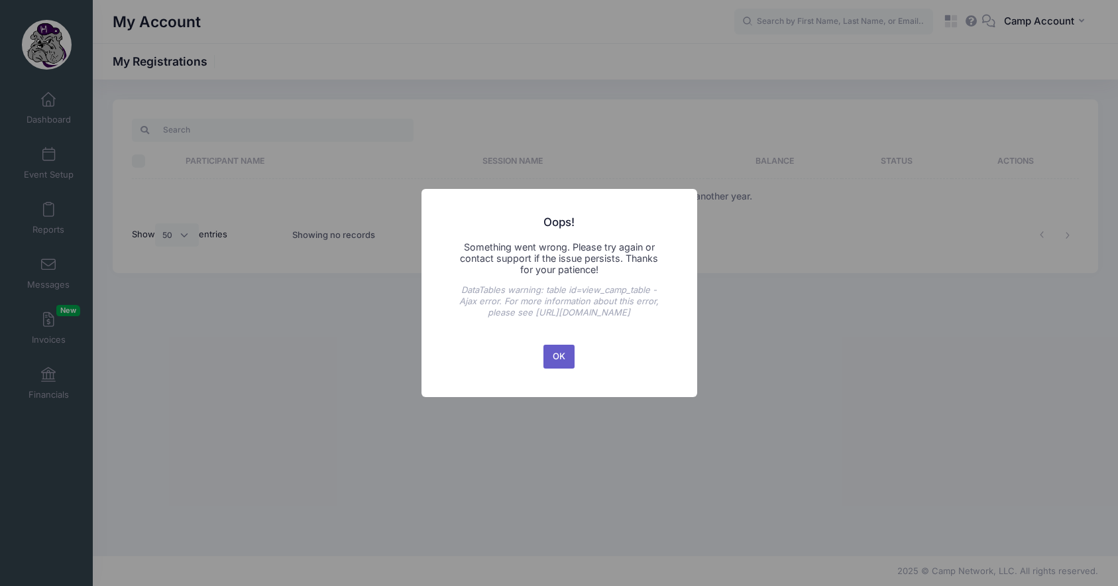
click at [562, 355] on button "OK" at bounding box center [559, 357] width 32 height 24
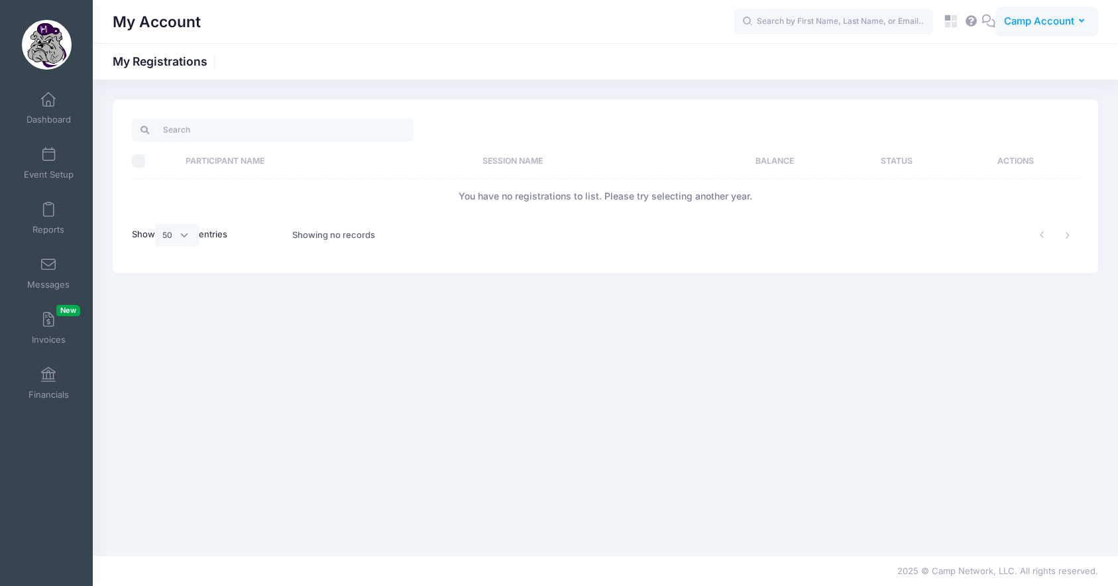
click at [1040, 28] on span "Camp Account" at bounding box center [1039, 21] width 70 height 15
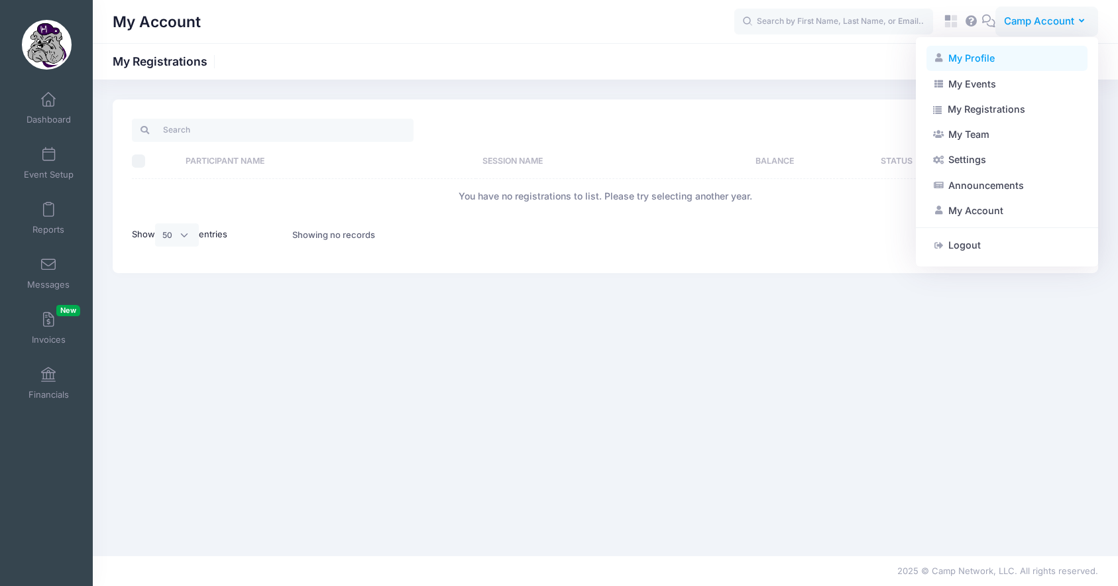
click at [1018, 57] on link "My Profile" at bounding box center [1007, 58] width 161 height 25
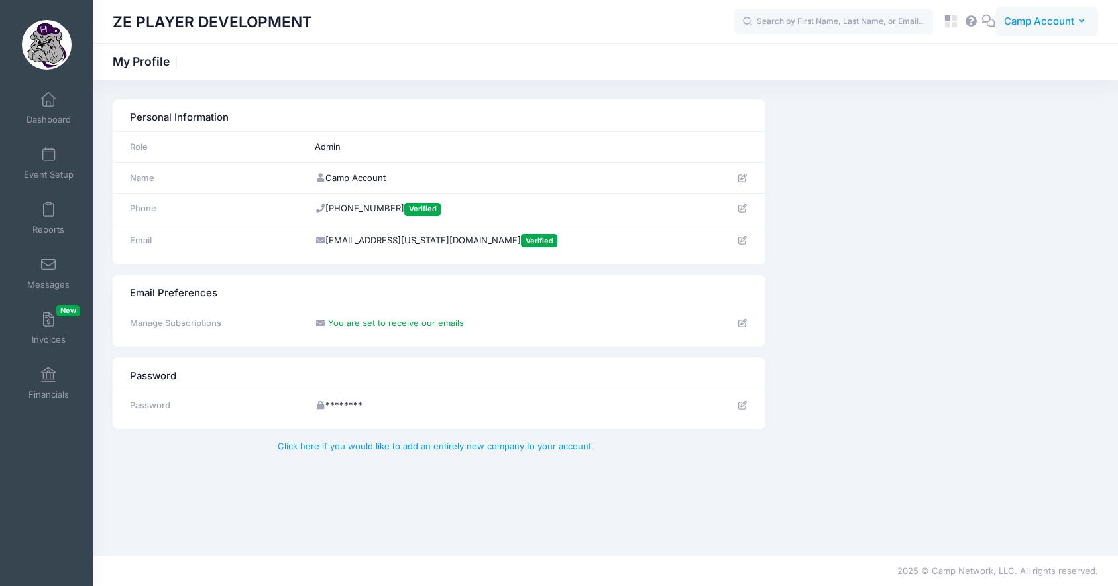
click at [1040, 28] on span "Camp Account" at bounding box center [1039, 21] width 70 height 15
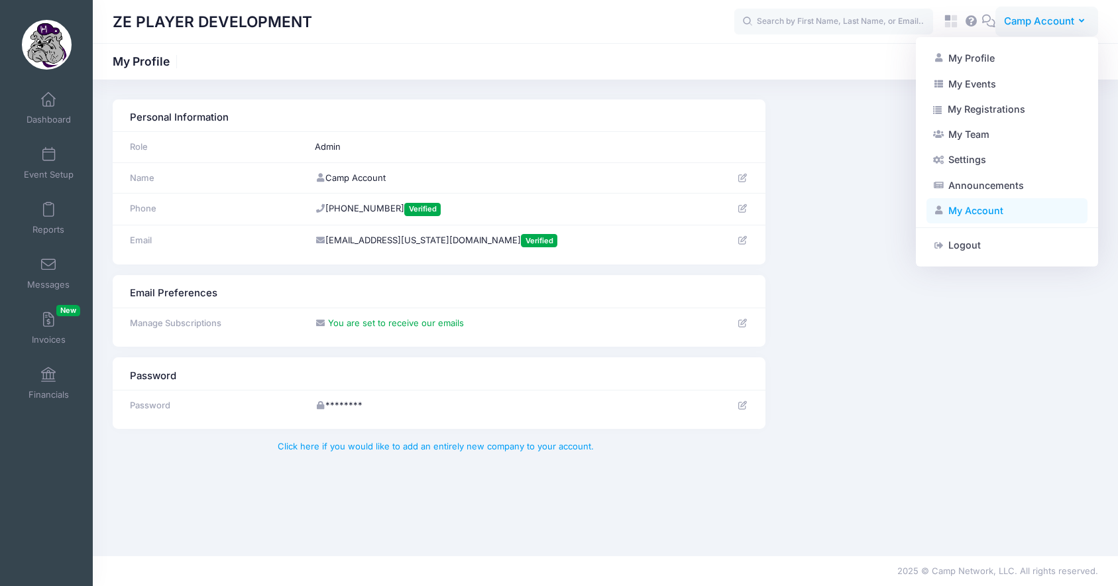
click at [1001, 217] on link "My Account" at bounding box center [1007, 210] width 161 height 25
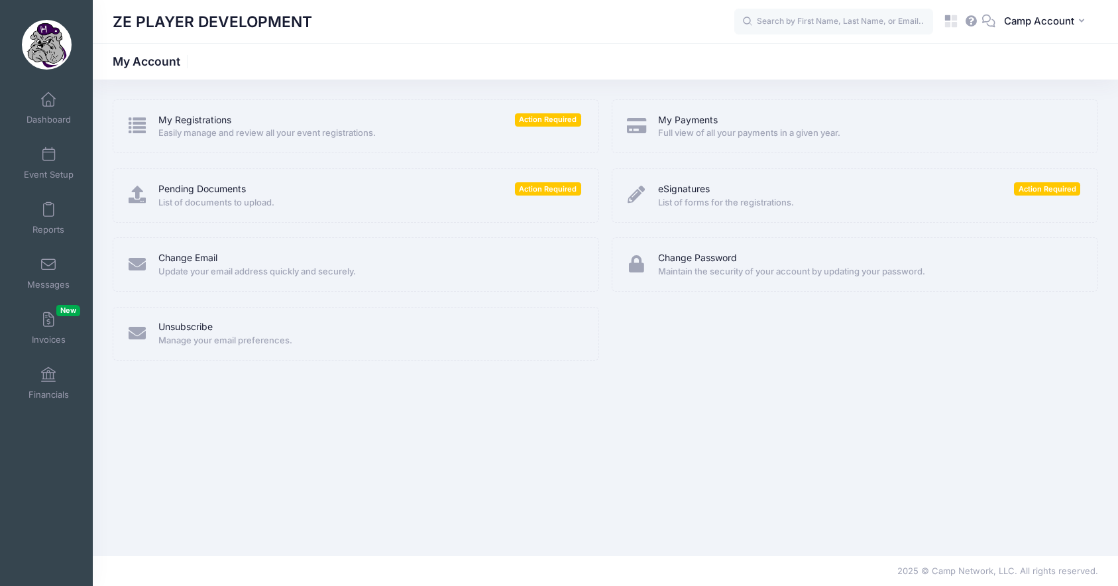
click at [926, 344] on div "My Registrations Action Required Easily manage and review all your event regist…" at bounding box center [605, 237] width 999 height 276
click at [685, 118] on link "My Payments" at bounding box center [688, 120] width 60 height 14
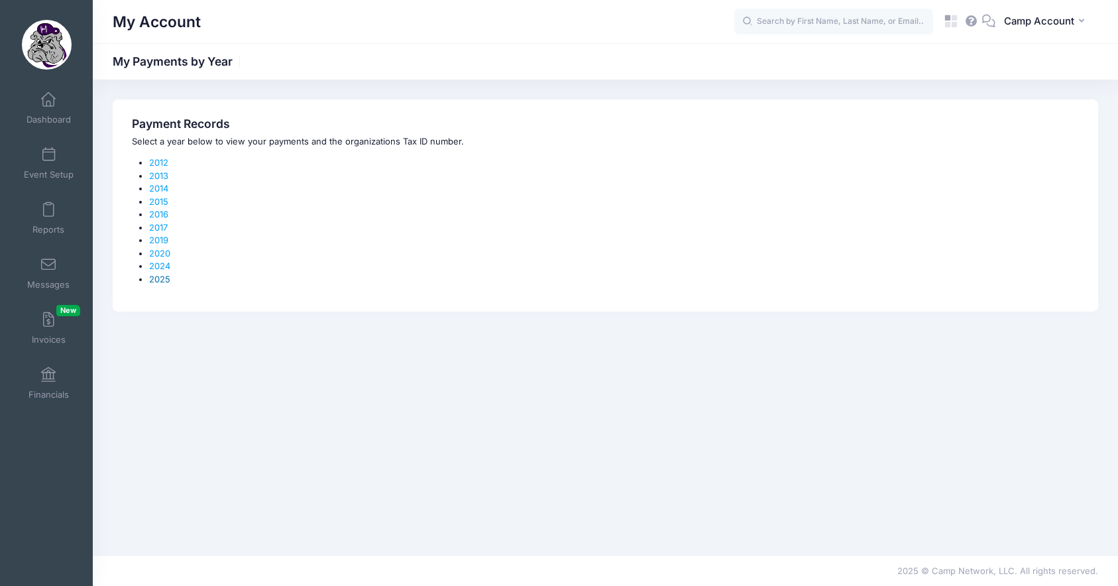
click at [164, 279] on link "2025" at bounding box center [159, 279] width 21 height 11
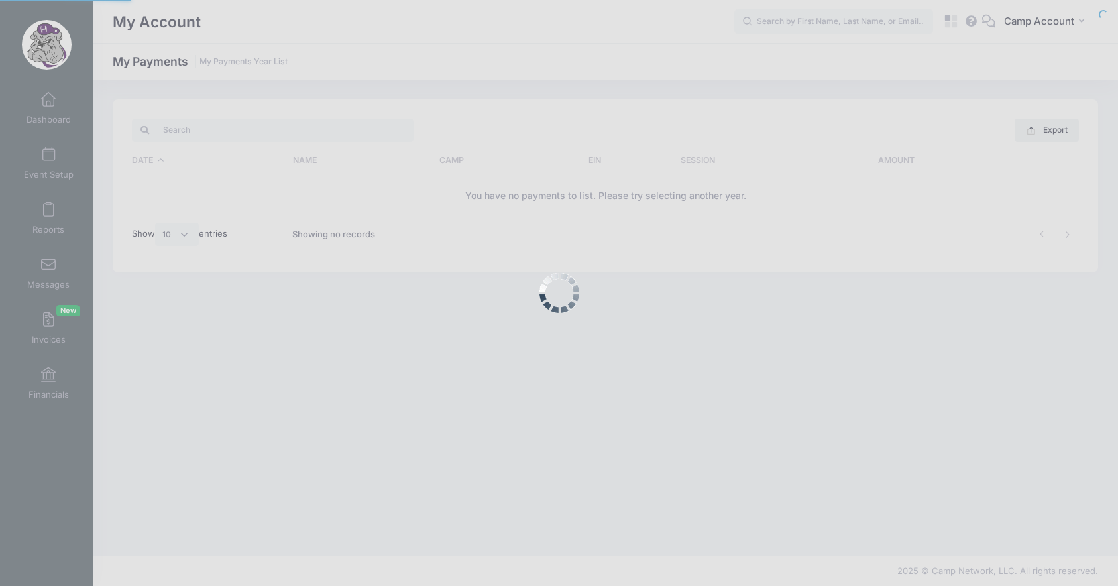
select select "10"
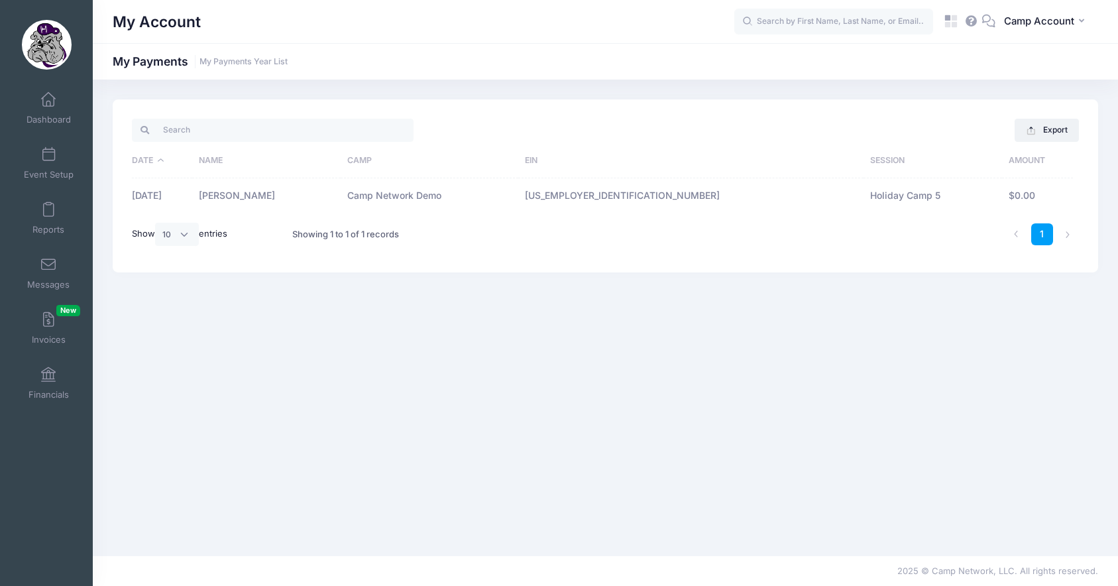
click at [188, 196] on td "[DATE]" at bounding box center [162, 195] width 60 height 35
click at [1010, 194] on td "$0.00" at bounding box center [1038, 195] width 72 height 35
click at [897, 195] on td "Holiday Camp 5" at bounding box center [933, 195] width 139 height 35
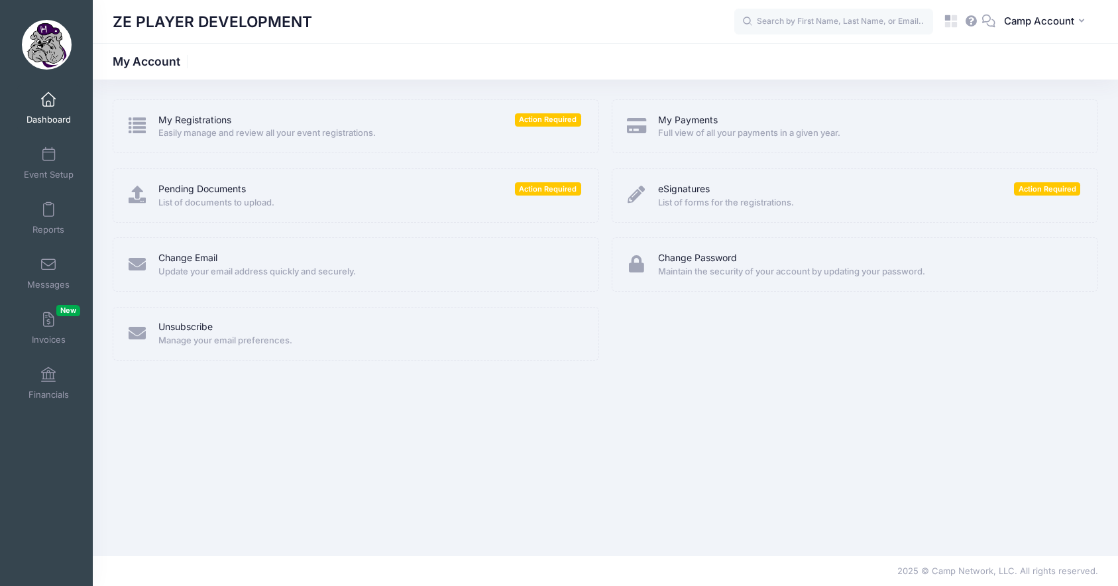
click at [70, 122] on span "Dashboard" at bounding box center [49, 119] width 44 height 11
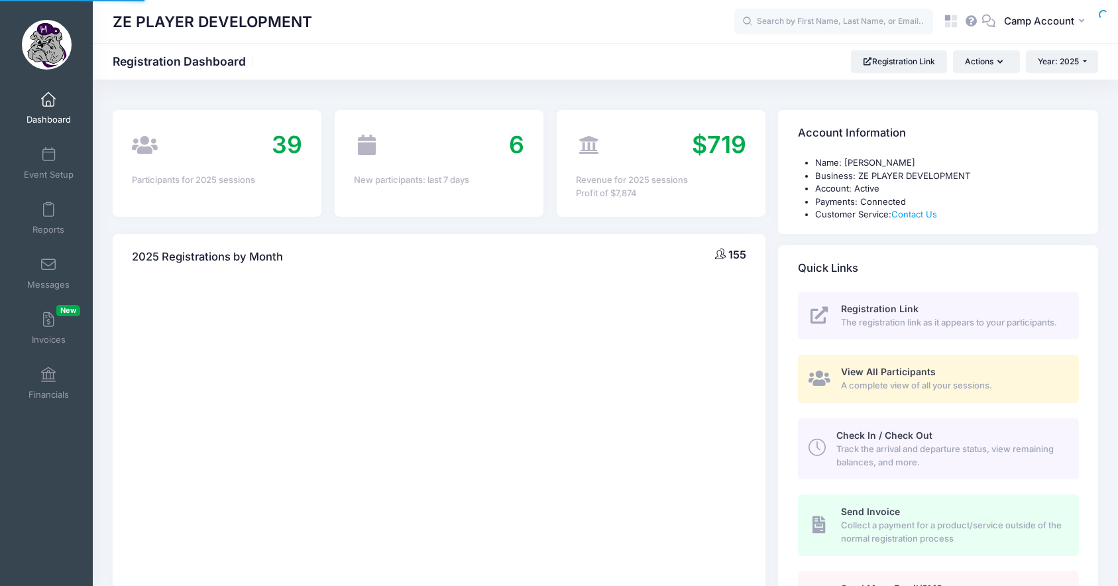
select select
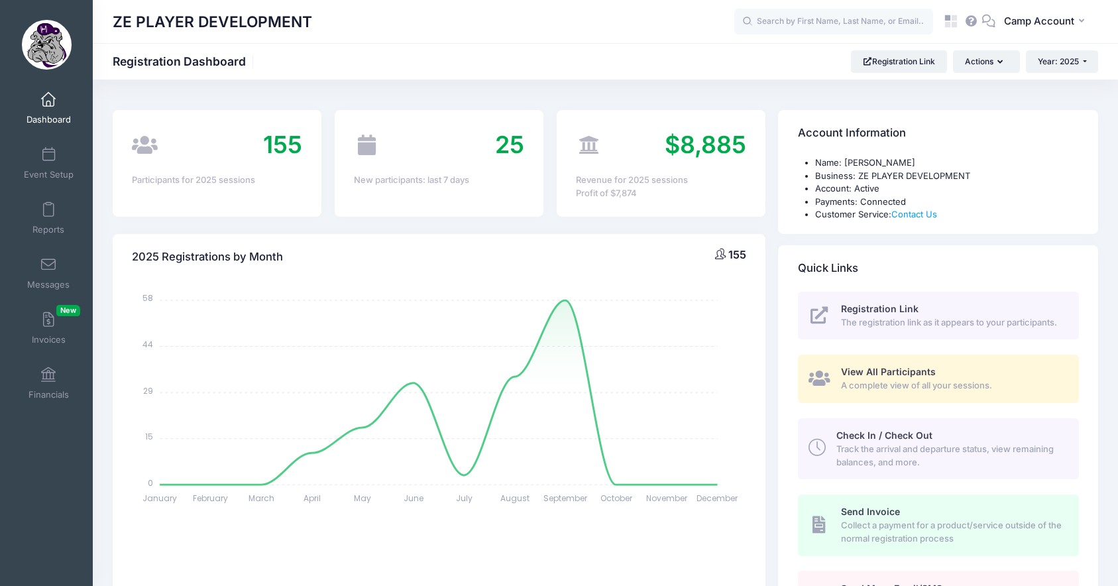
click at [76, 113] on link "Dashboard" at bounding box center [48, 108] width 63 height 46
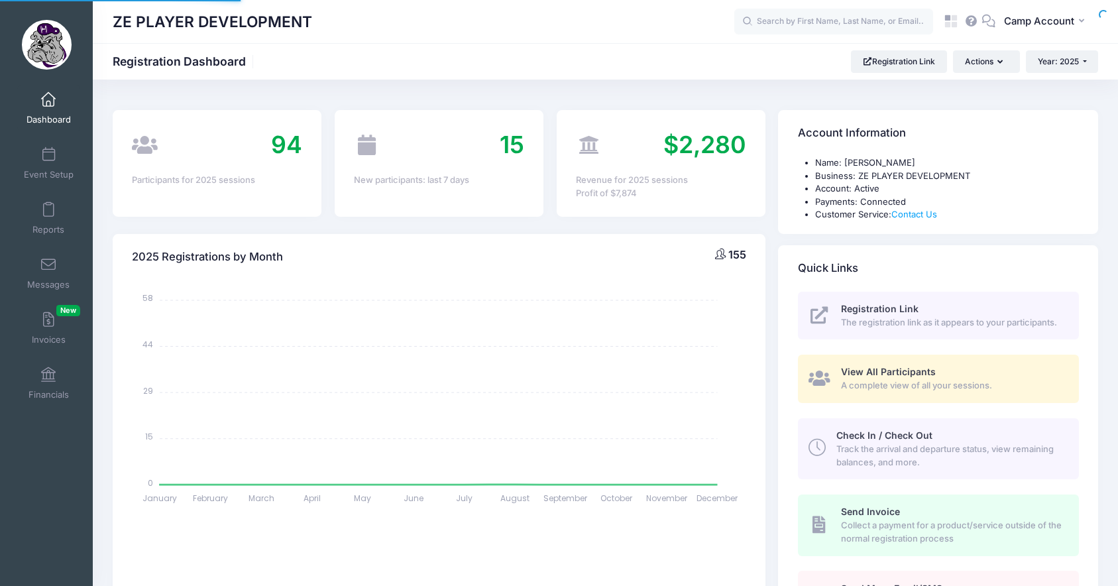
select select
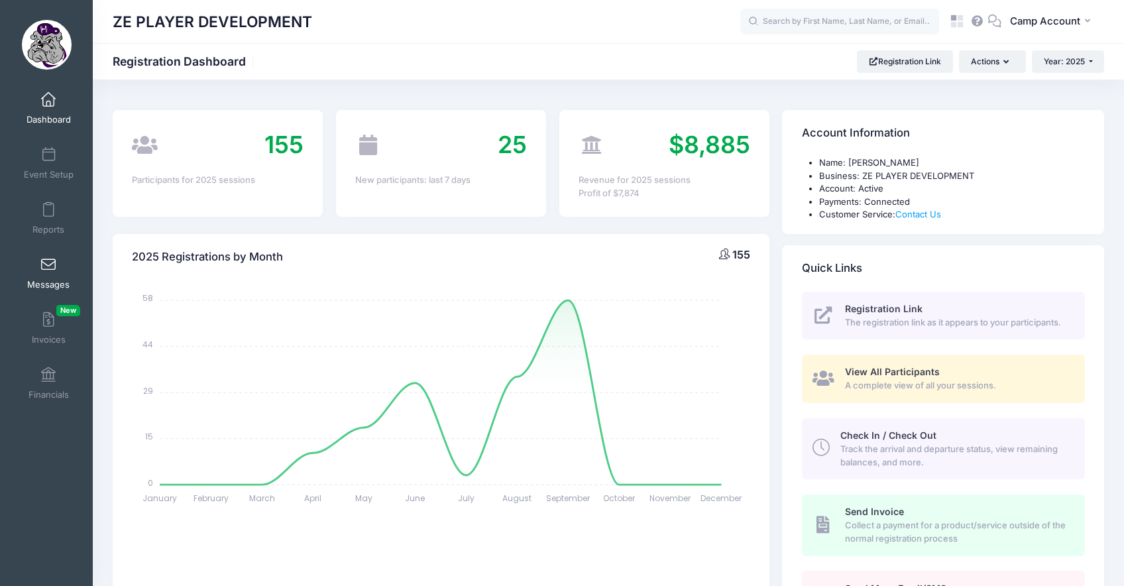
click at [48, 271] on span at bounding box center [48, 265] width 0 height 15
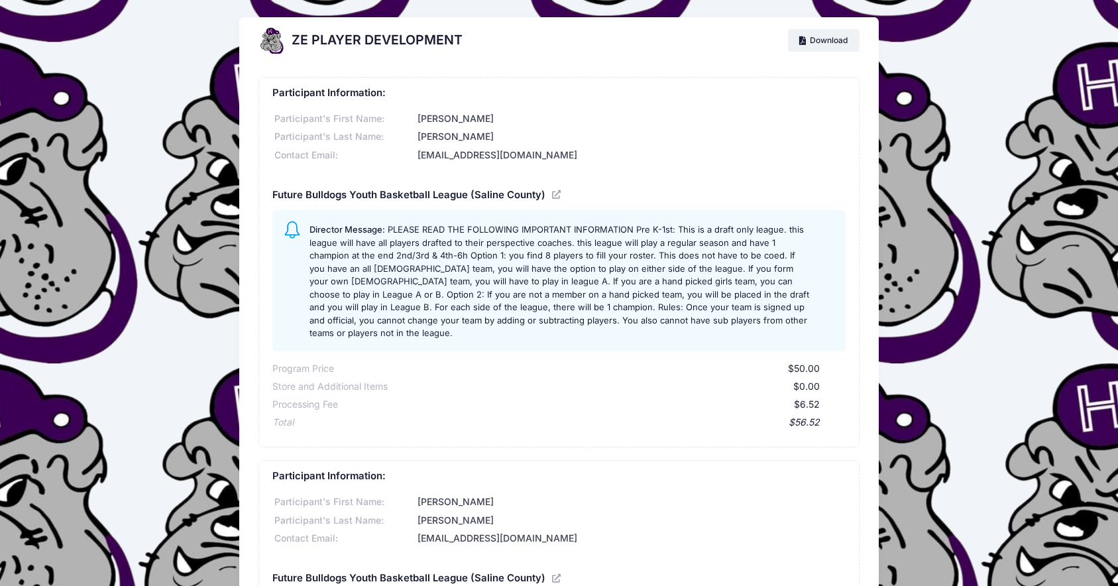
click at [868, 290] on div "Participant Information: Participant's First Name: [PERSON_NAME]'s Last Name: […" at bounding box center [559, 539] width 640 height 950
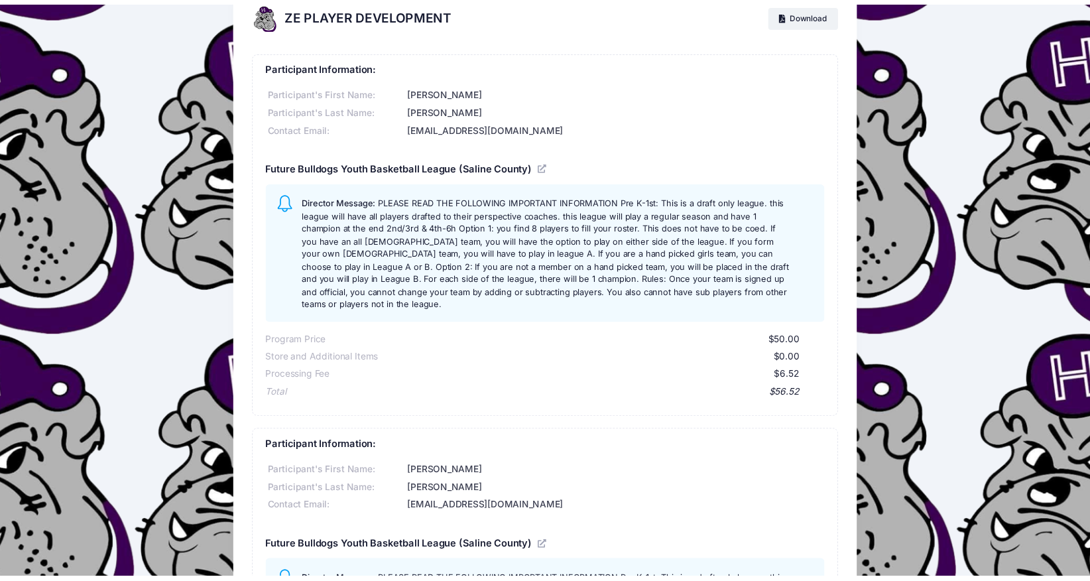
scroll to position [9, 0]
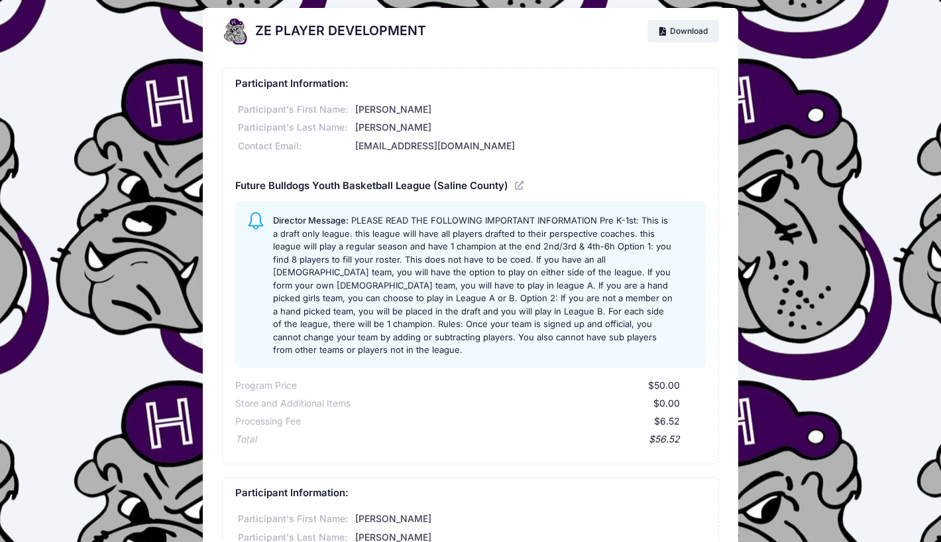
click at [882, 387] on div "ZE PLAYER DEVELOPMENT Download Participant Information: Participant's First Nam…" at bounding box center [470, 540] width 941 height 1065
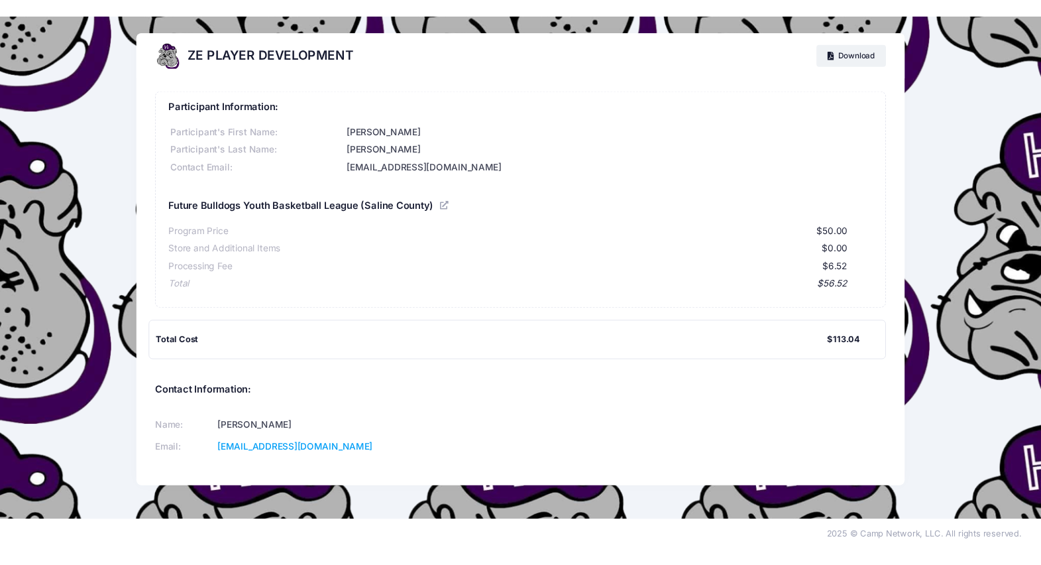
scroll to position [0, 0]
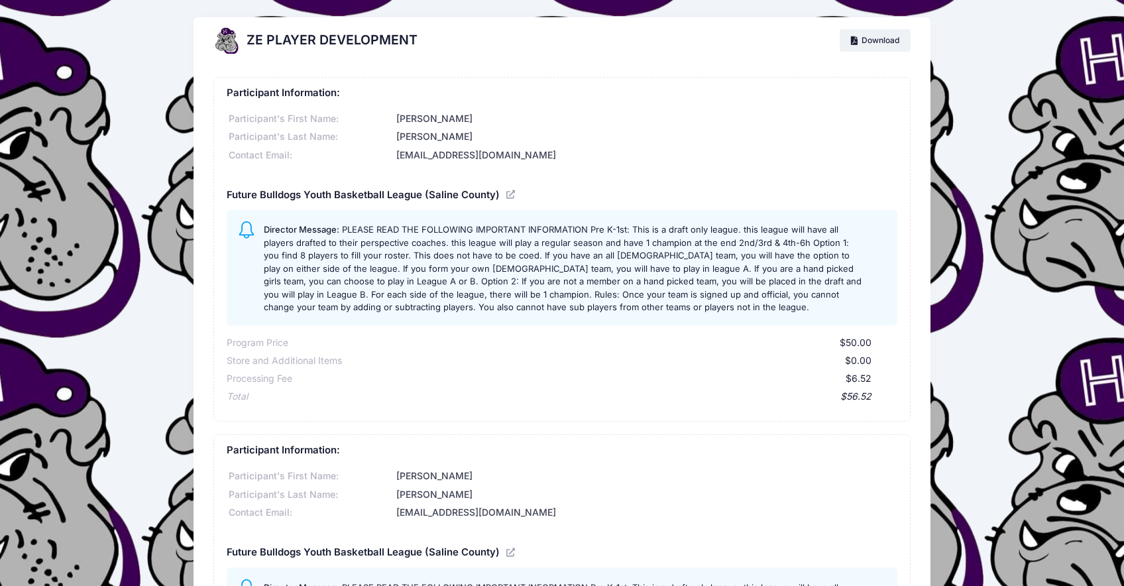
click at [889, 156] on div "[EMAIL_ADDRESS][DOMAIN_NAME]" at bounding box center [645, 155] width 503 height 14
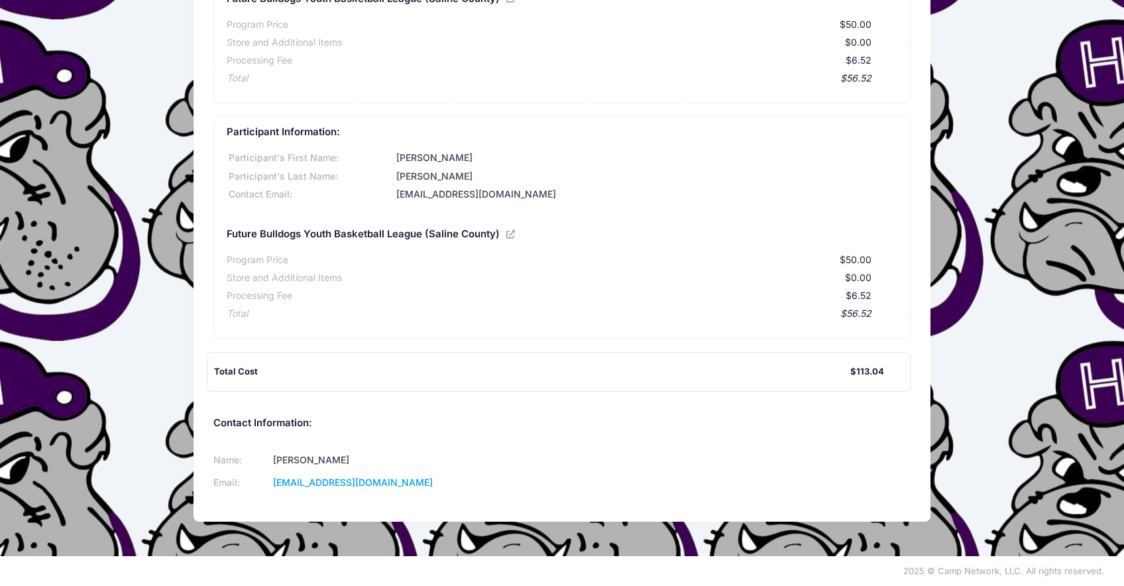
scroll to position [197, 0]
click at [510, 234] on icon at bounding box center [511, 234] width 11 height 0
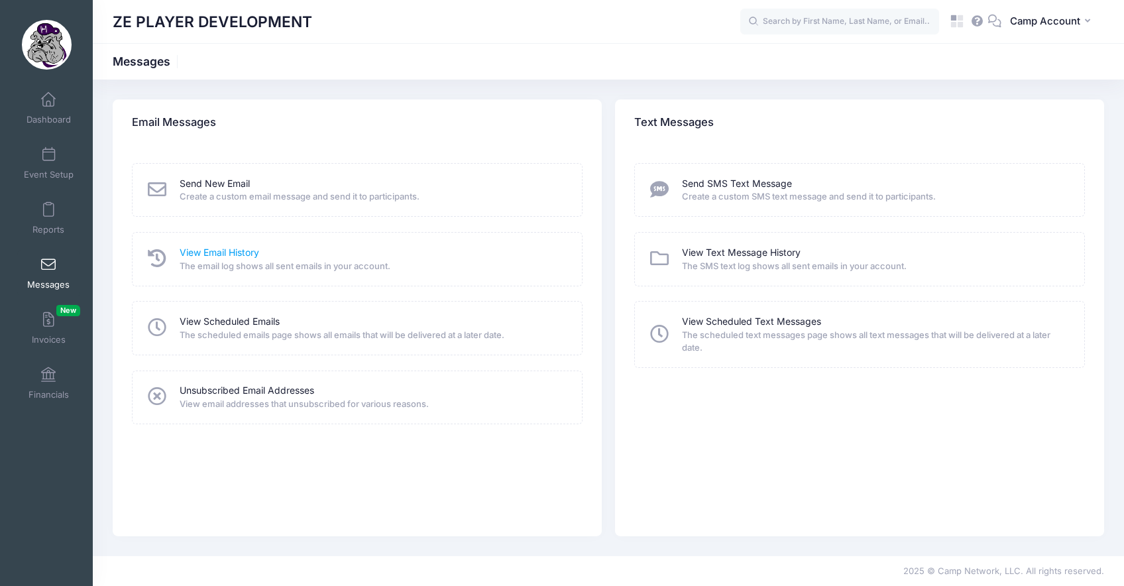
click at [197, 255] on link "View Email History" at bounding box center [220, 253] width 80 height 14
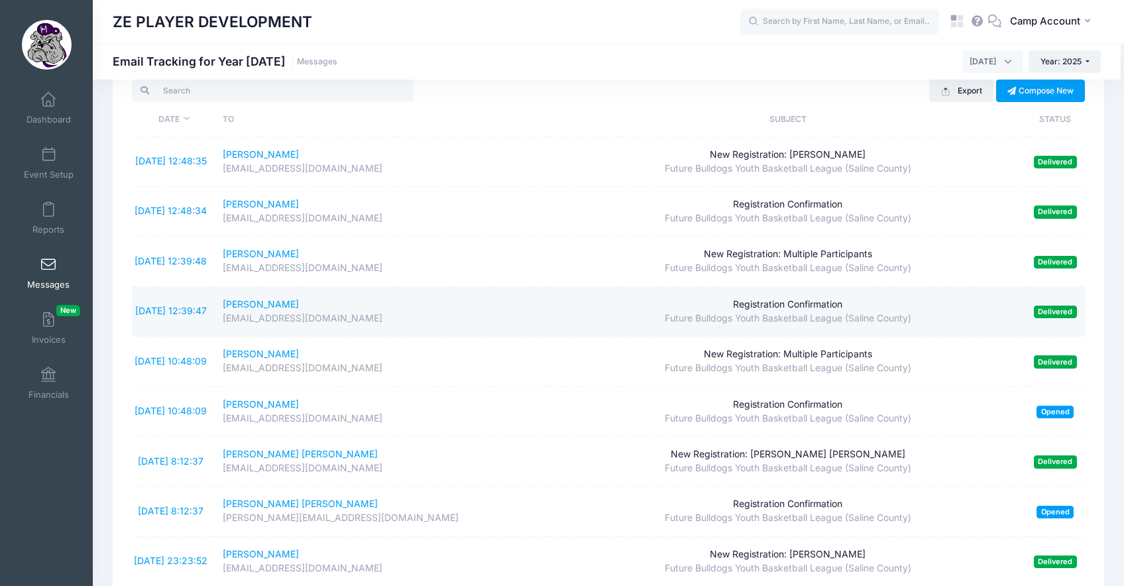
scroll to position [44, 0]
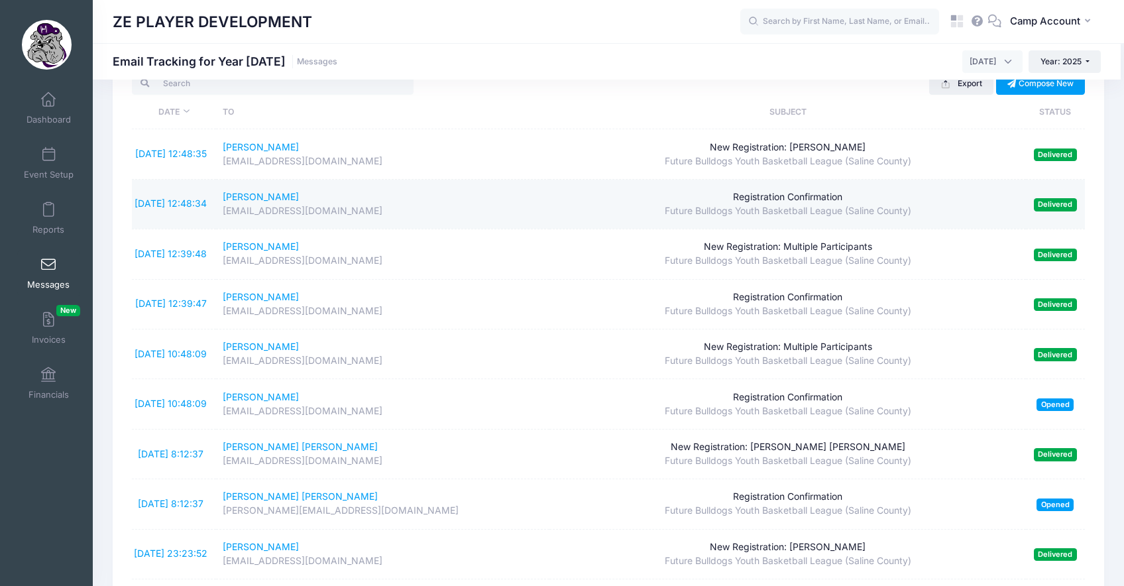
click at [1066, 203] on span "Delivered" at bounding box center [1055, 204] width 43 height 13
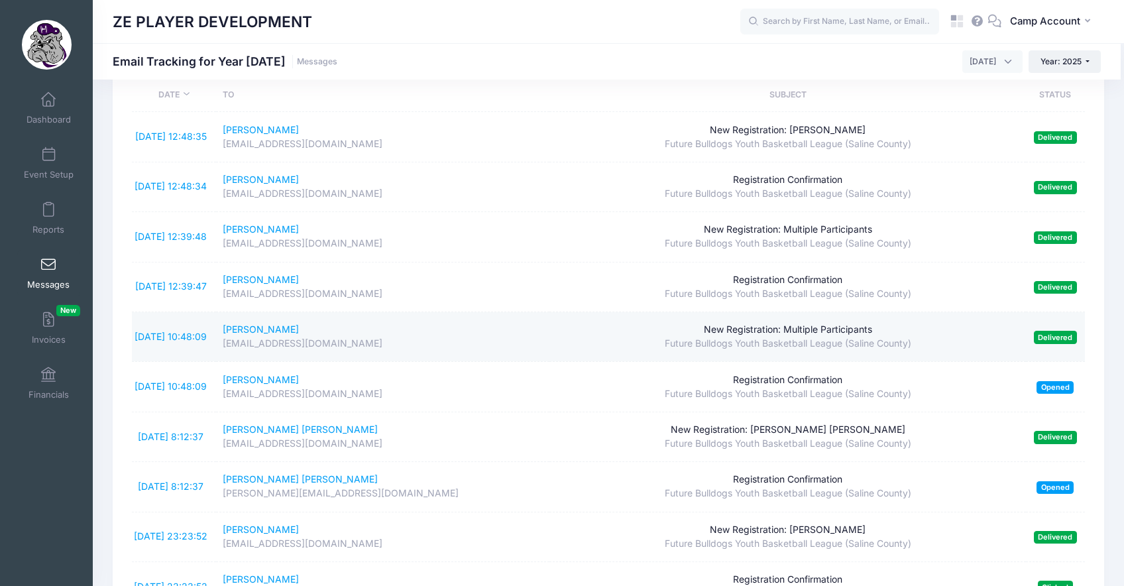
scroll to position [0, 0]
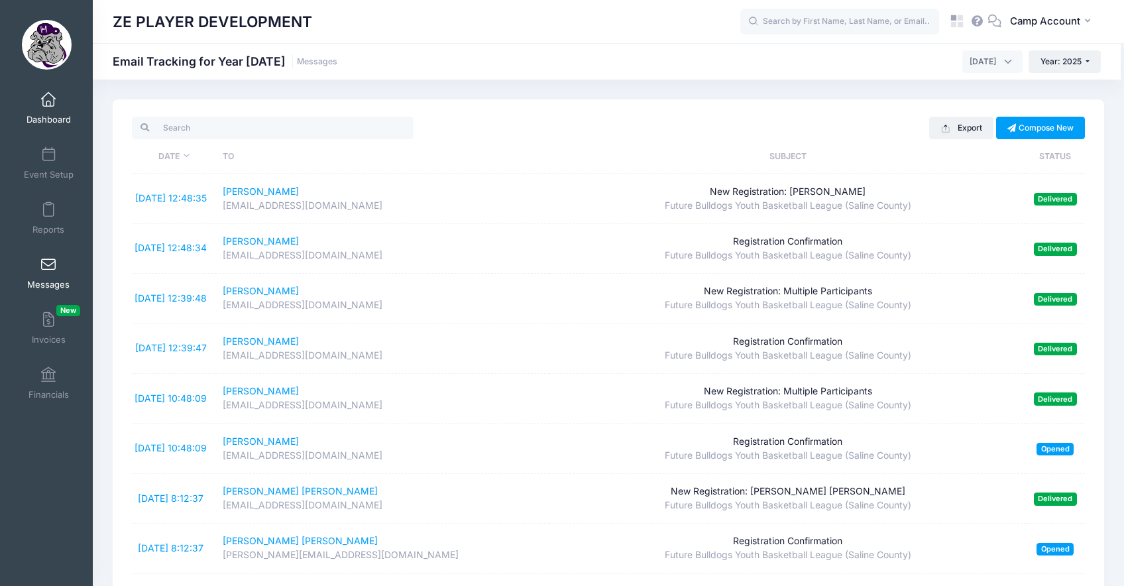
click at [56, 119] on span "Dashboard" at bounding box center [49, 119] width 44 height 11
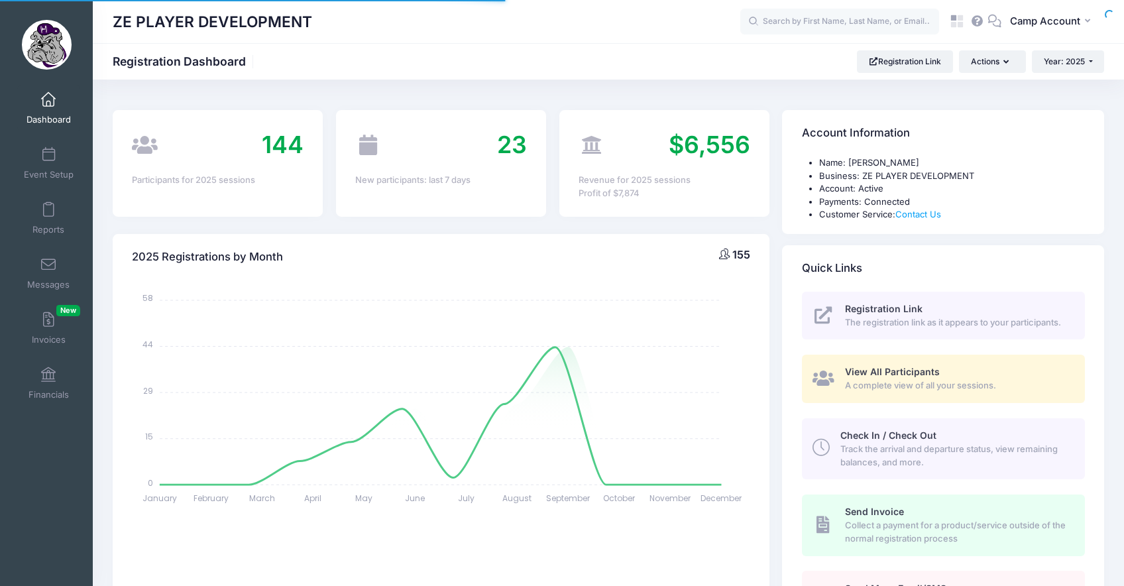
select select
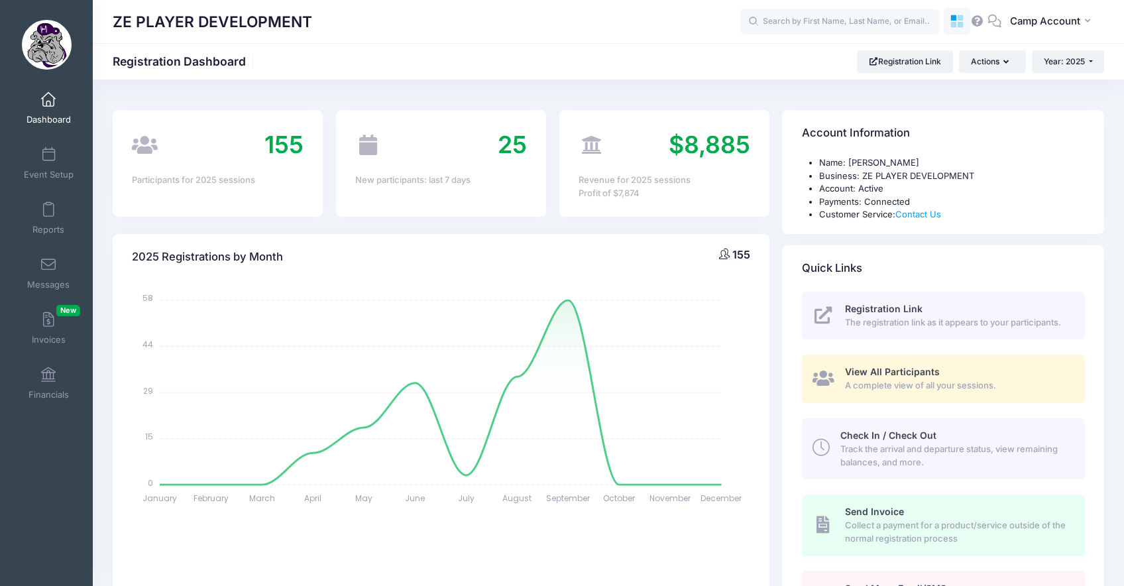
click at [953, 21] on icon at bounding box center [957, 21] width 15 height 15
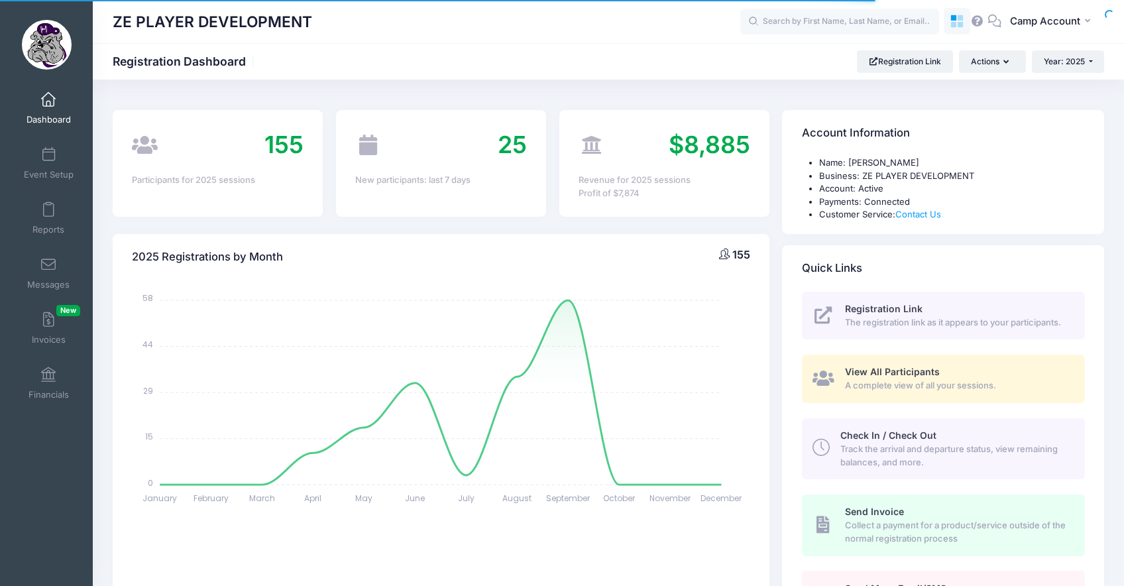
click at [968, 23] on link at bounding box center [957, 21] width 27 height 27
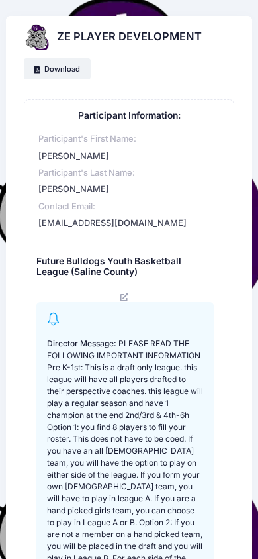
click at [247, 73] on div "ZE PLAYER DEVELOPMENT Download" at bounding box center [129, 52] width 247 height 72
click at [189, 82] on div "ZE PLAYER DEVELOPMENT Download" at bounding box center [129, 52] width 247 height 72
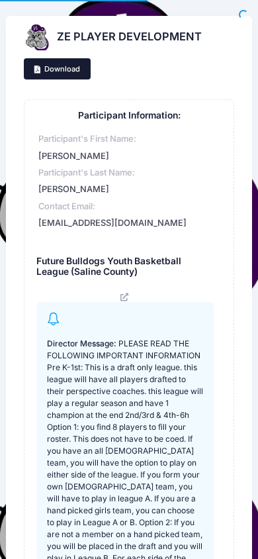
click at [66, 69] on link "Download" at bounding box center [57, 68] width 67 height 21
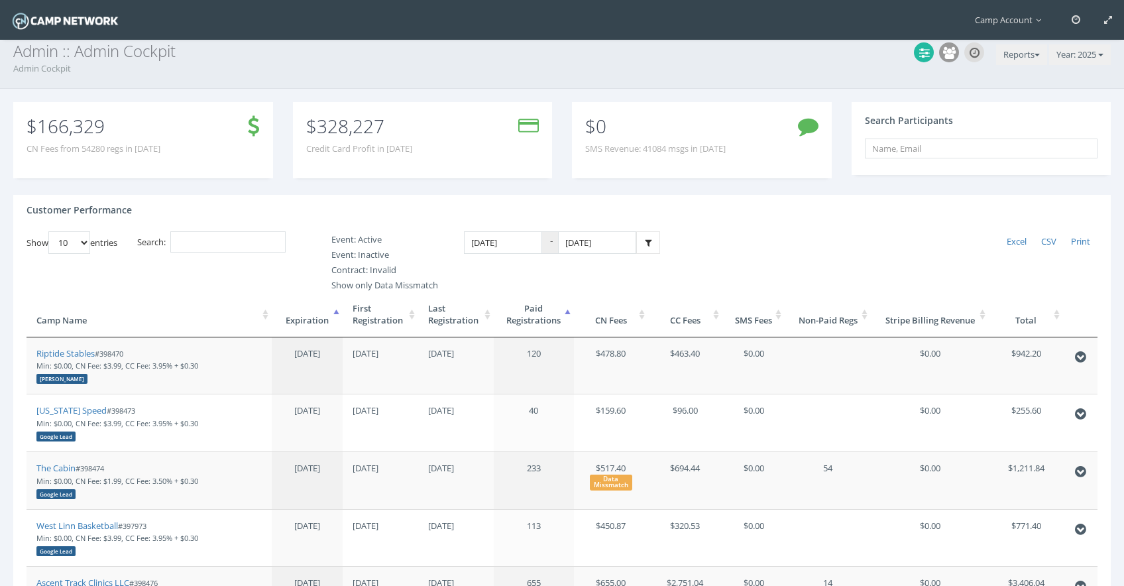
scroll to position [16, 0]
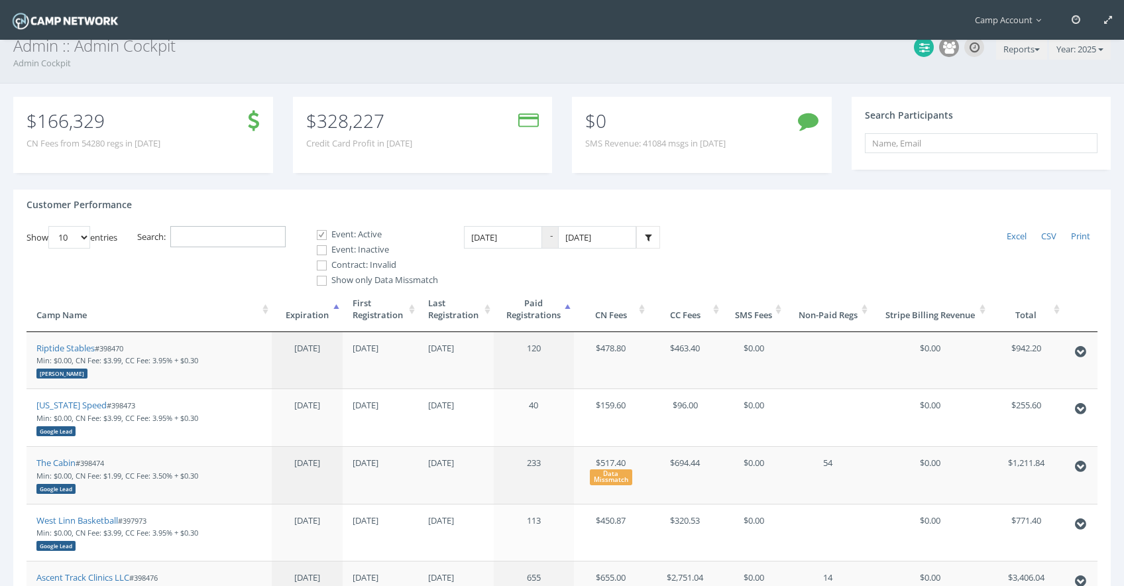
click at [270, 234] on input "Search:" at bounding box center [227, 237] width 115 height 22
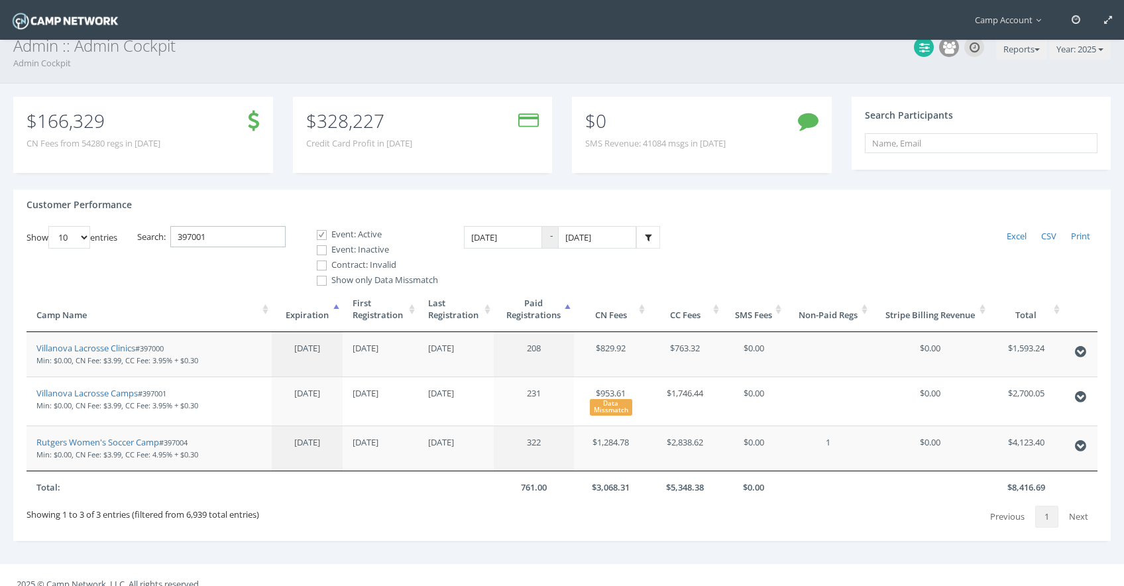
scroll to position [0, 0]
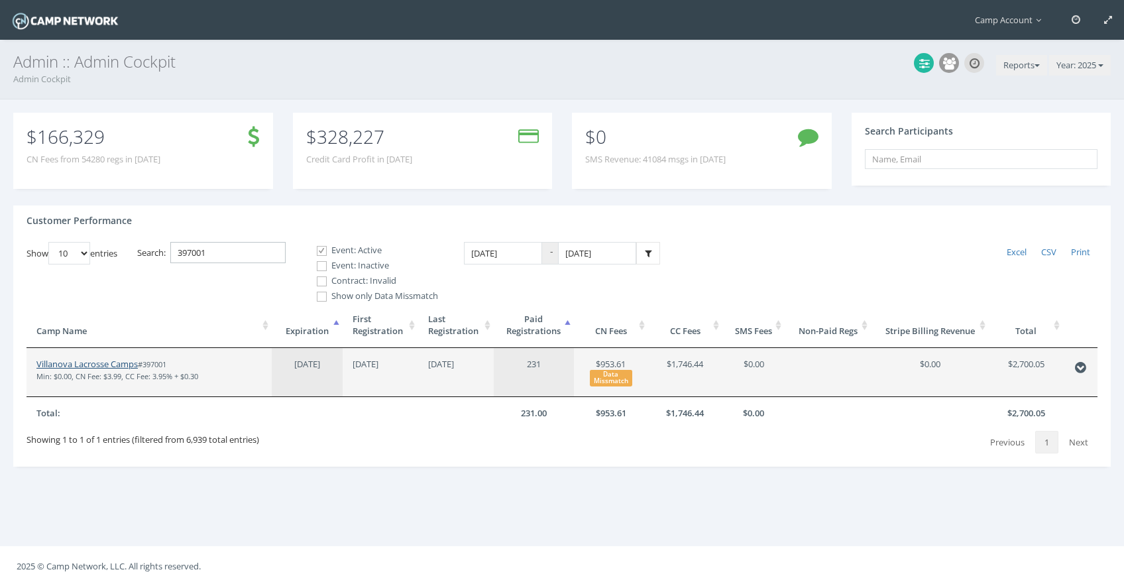
type input "397001"
drag, startPoint x: 98, startPoint y: 364, endPoint x: 150, endPoint y: 3, distance: 365.0
click at [0, 0] on main "Camp Account My Profile My Events My Team" at bounding box center [562, 293] width 1124 height 586
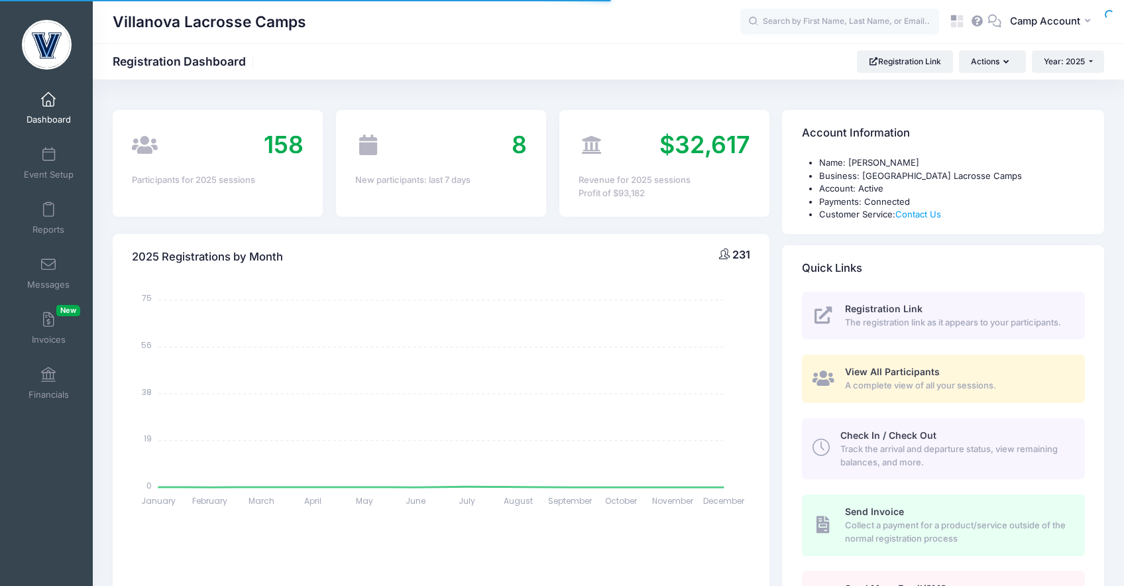
select select
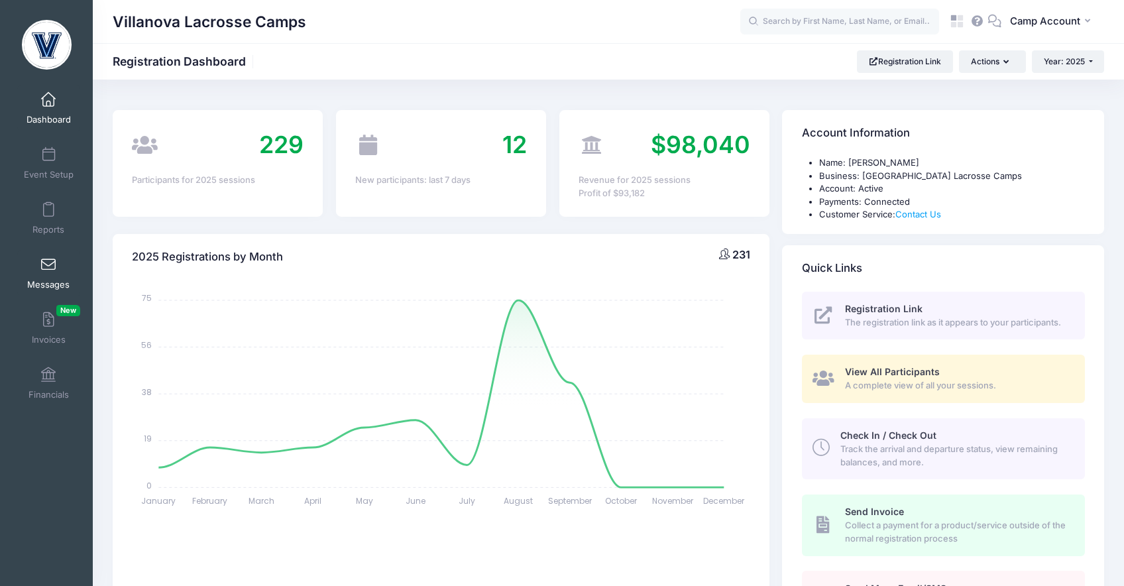
click at [56, 274] on link "Messages" at bounding box center [48, 273] width 63 height 46
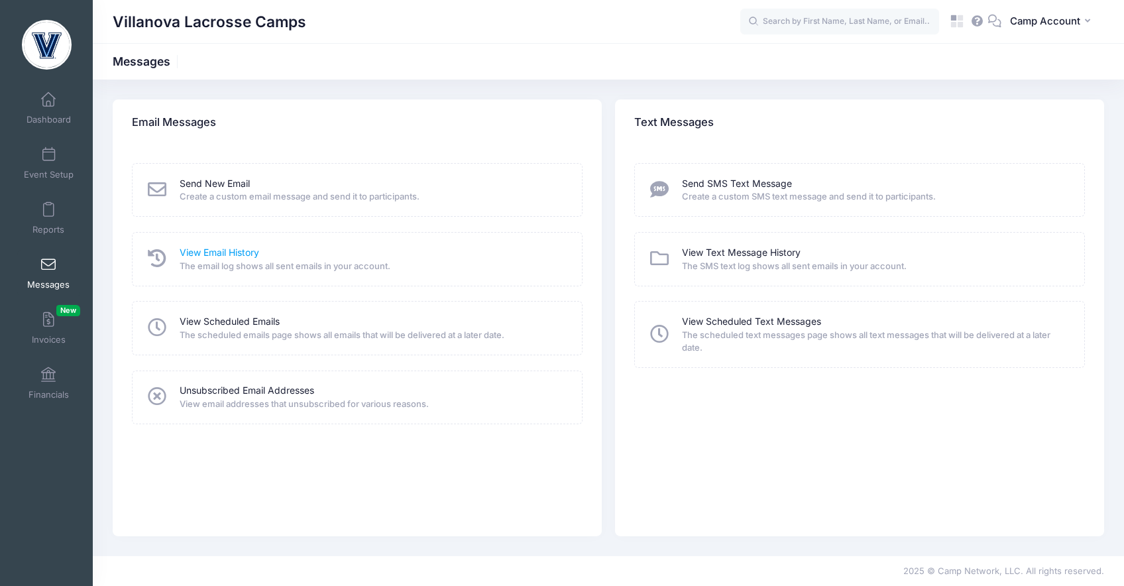
click at [207, 249] on link "View Email History" at bounding box center [220, 253] width 80 height 14
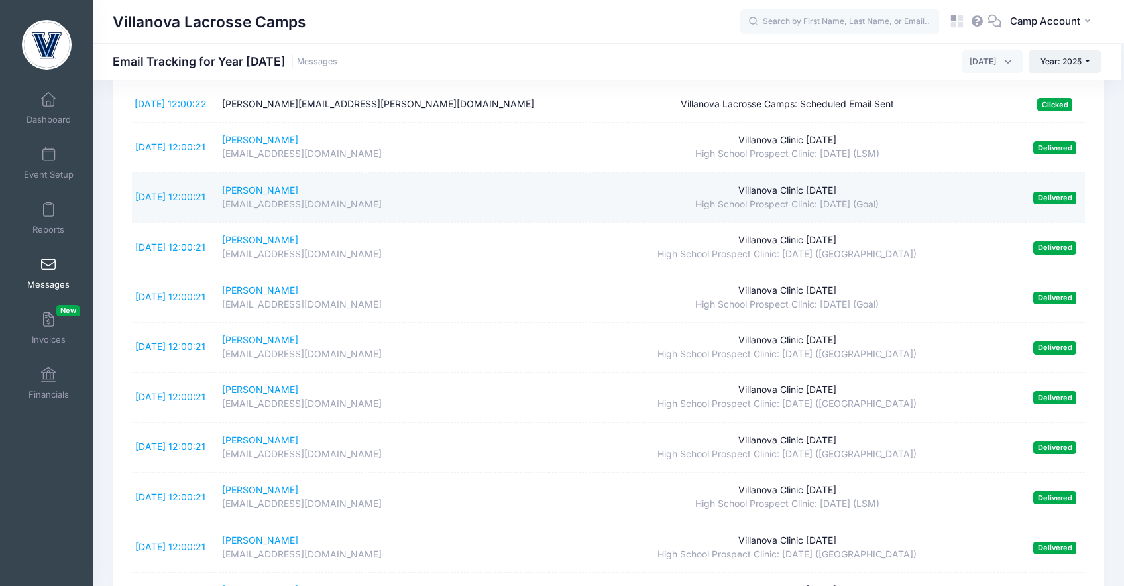
scroll to position [99, 0]
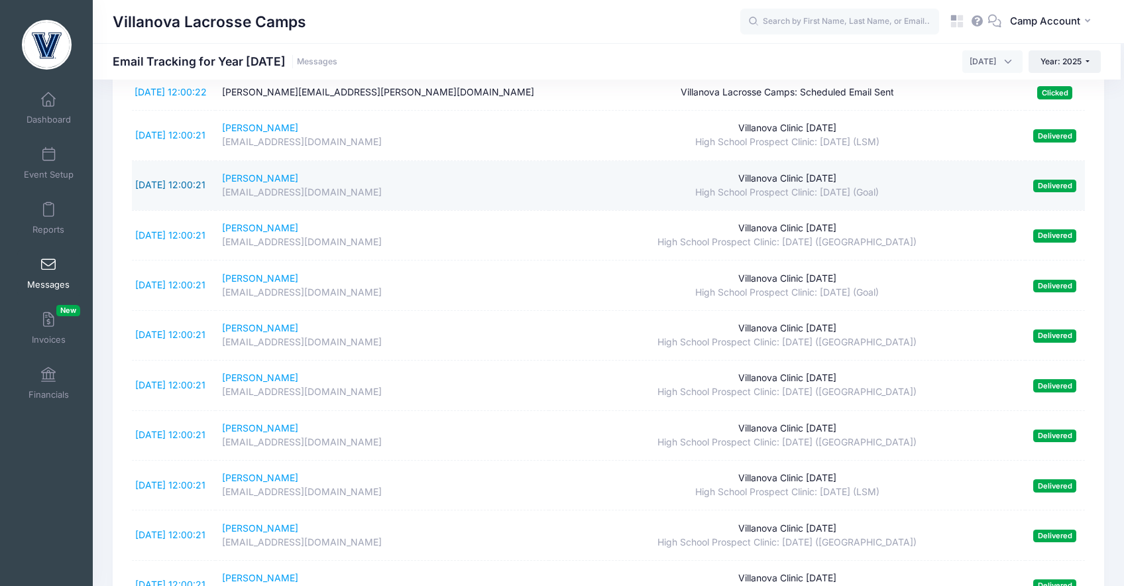
click at [176, 190] on link "[DATE] 12:00:21" at bounding box center [170, 184] width 70 height 11
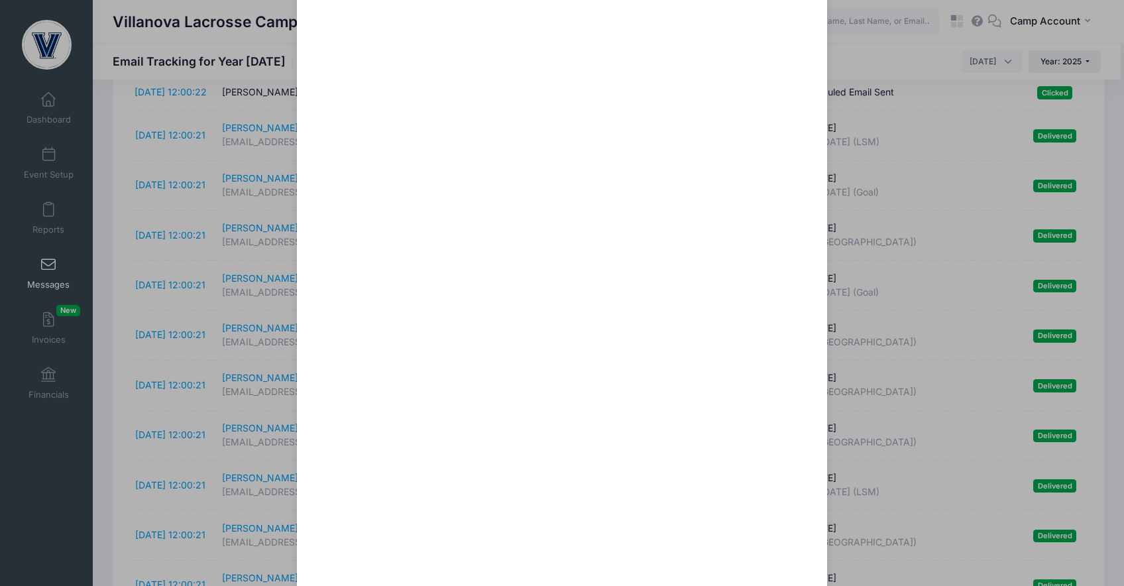
scroll to position [0, 0]
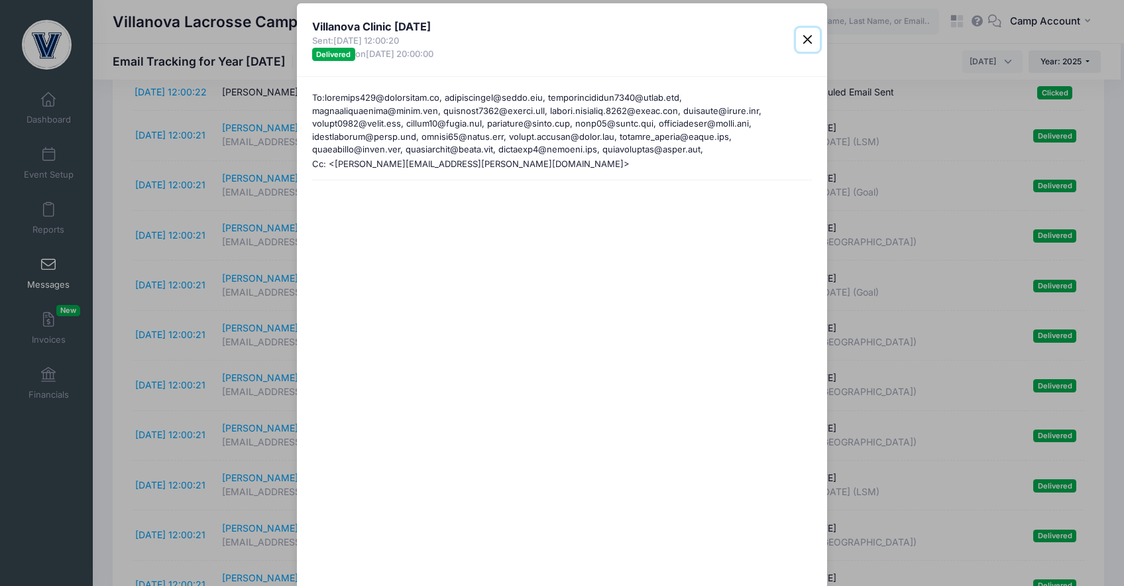
click at [805, 41] on button "Close" at bounding box center [808, 40] width 24 height 24
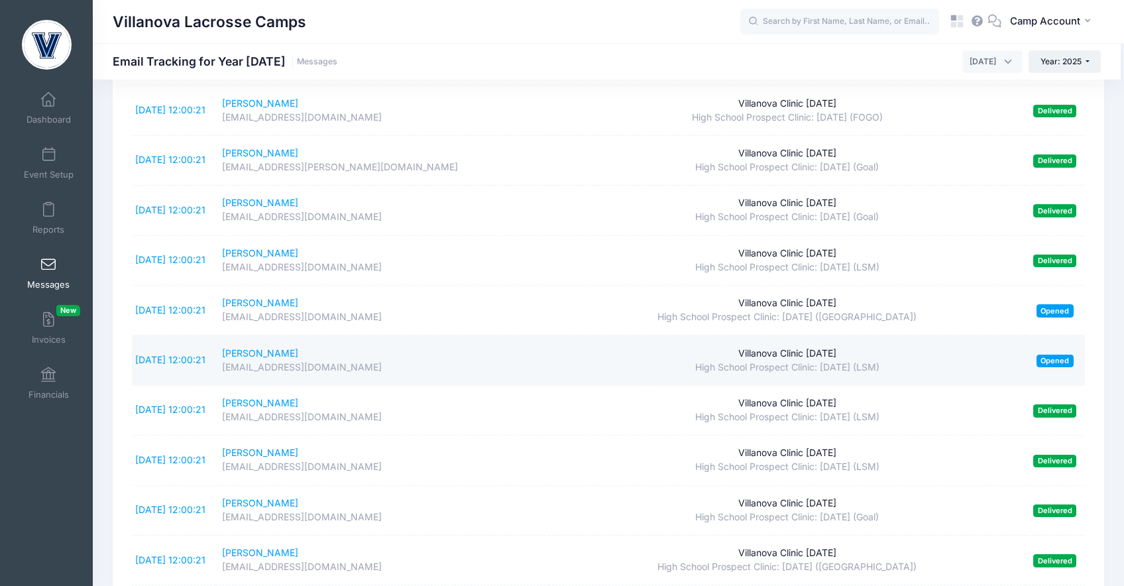
scroll to position [1879, 0]
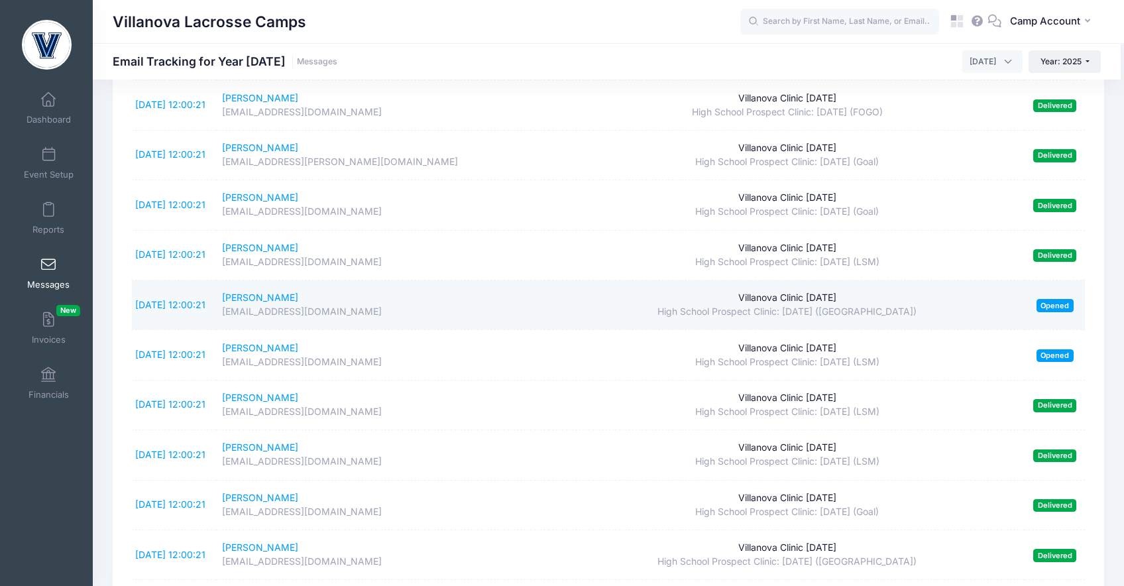
drag, startPoint x: 847, startPoint y: 315, endPoint x: 769, endPoint y: 314, distance: 78.2
click at [769, 305] on div "Villanova Clinic 9/21/25" at bounding box center [786, 298] width 463 height 14
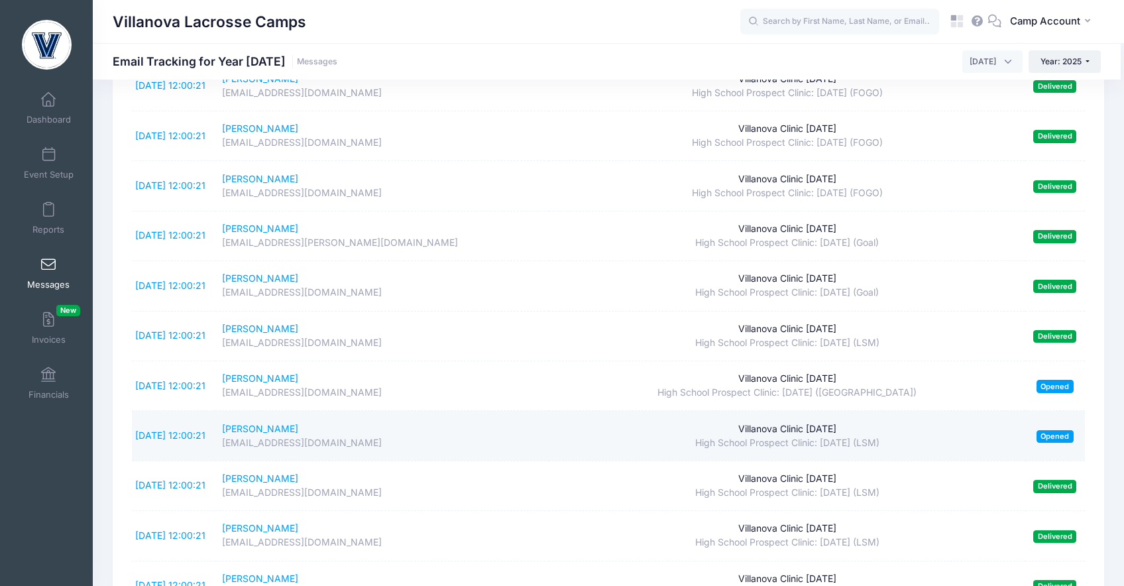
scroll to position [1800, 0]
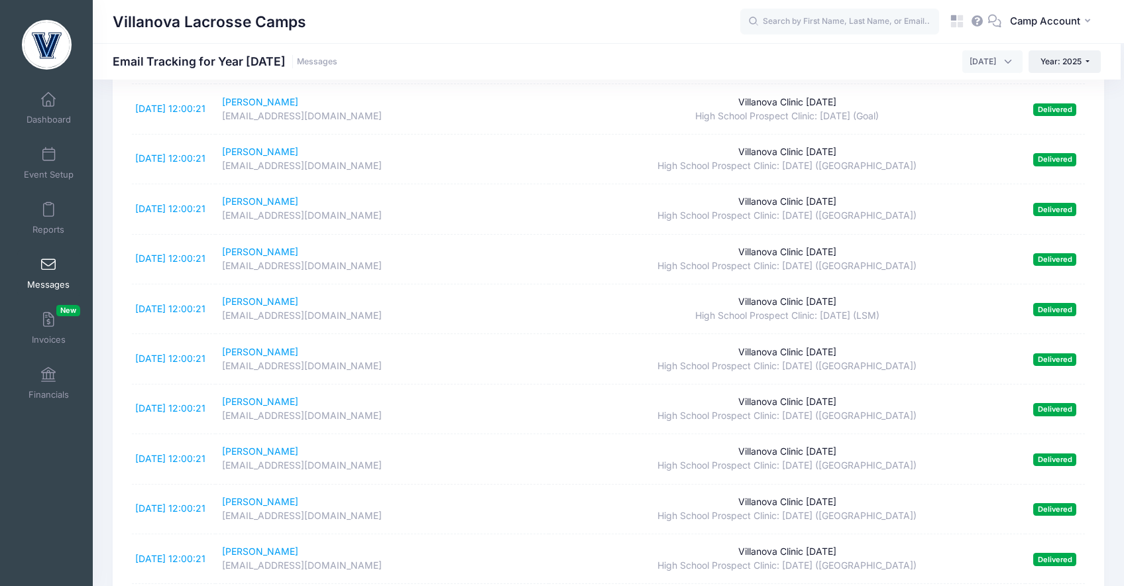
scroll to position [0, 0]
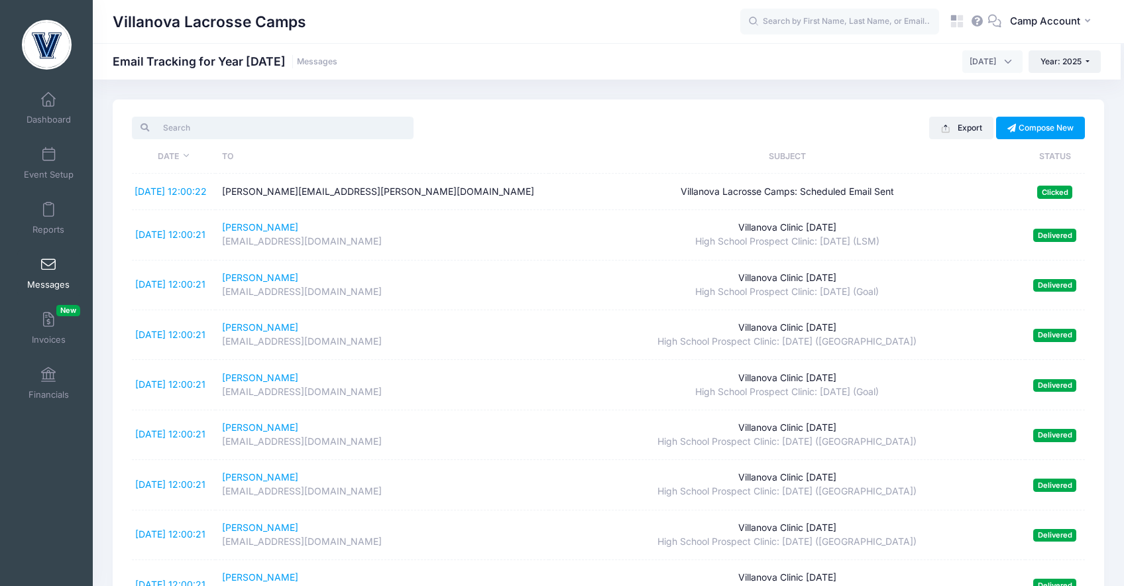
click at [346, 135] on input "search" at bounding box center [273, 128] width 282 height 23
type input "x"
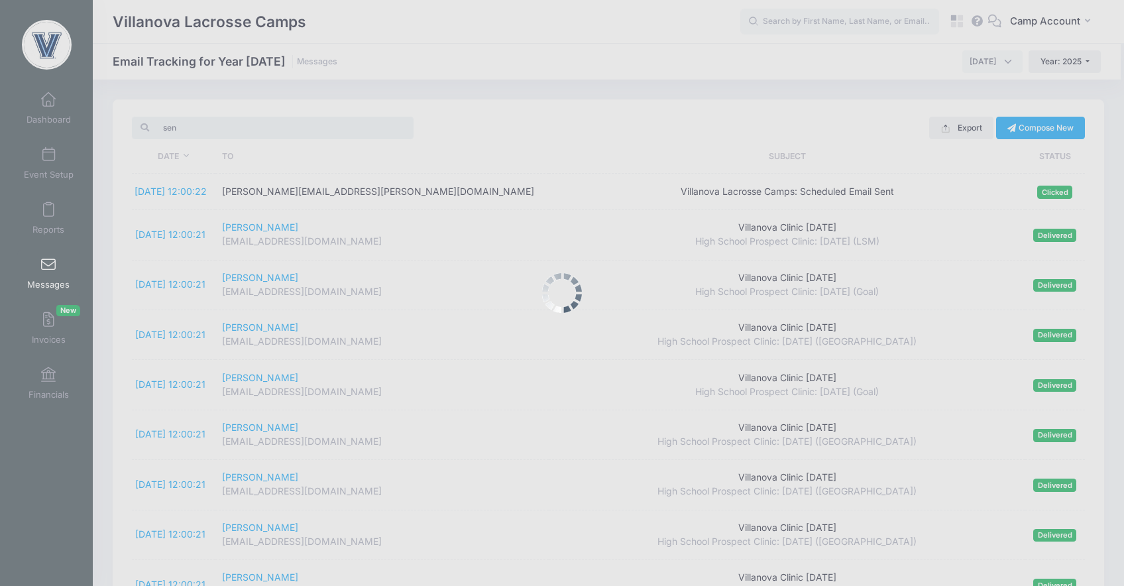
type input "sent"
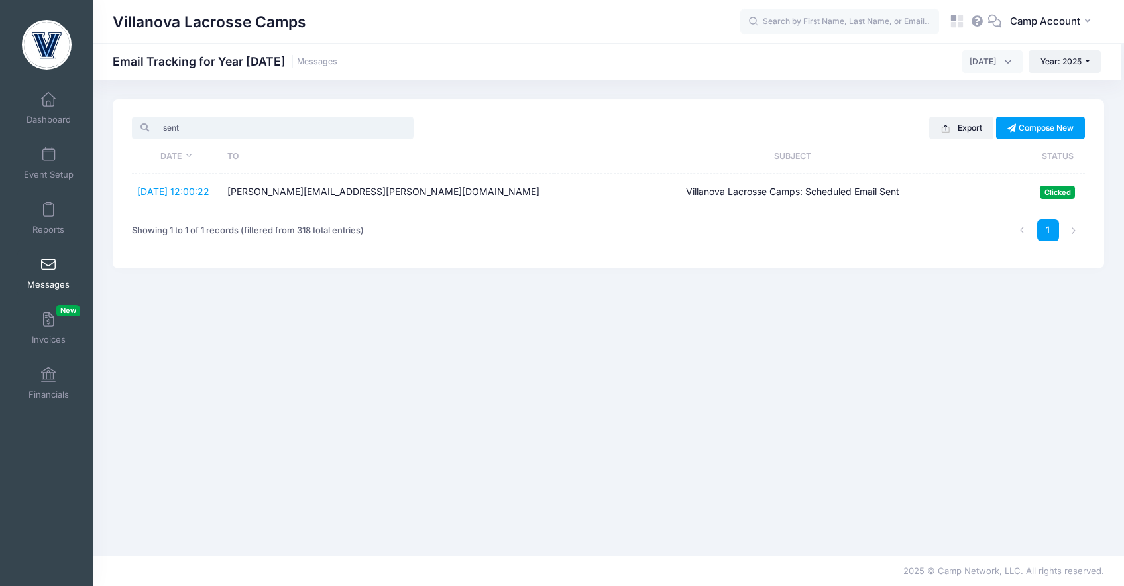
click at [402, 127] on input "sent" at bounding box center [273, 128] width 282 height 23
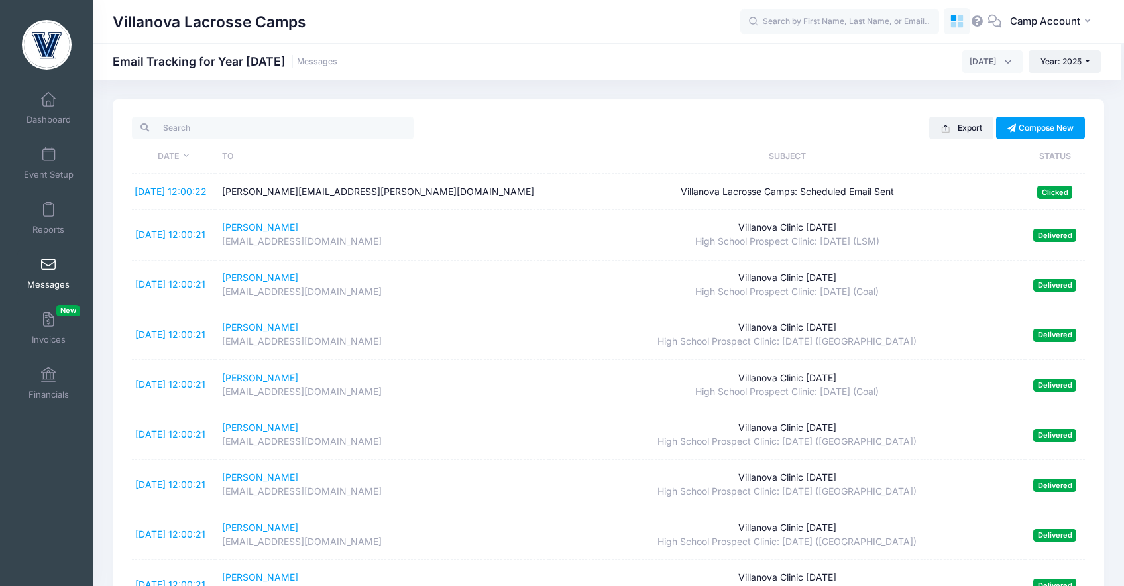
click at [958, 28] on icon at bounding box center [957, 21] width 15 height 15
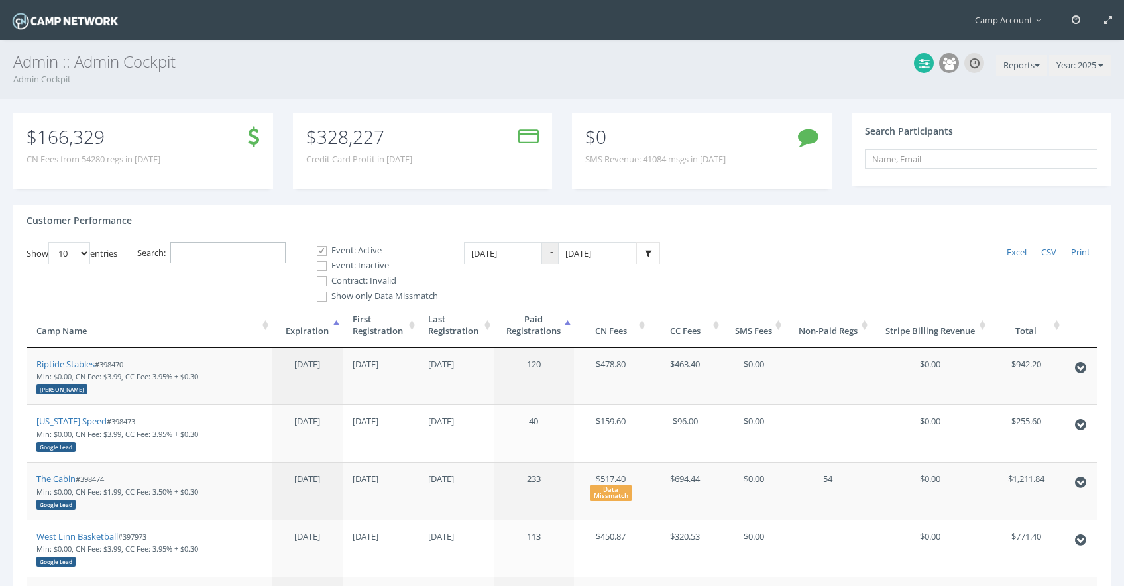
click at [272, 255] on input "Search:" at bounding box center [227, 253] width 115 height 22
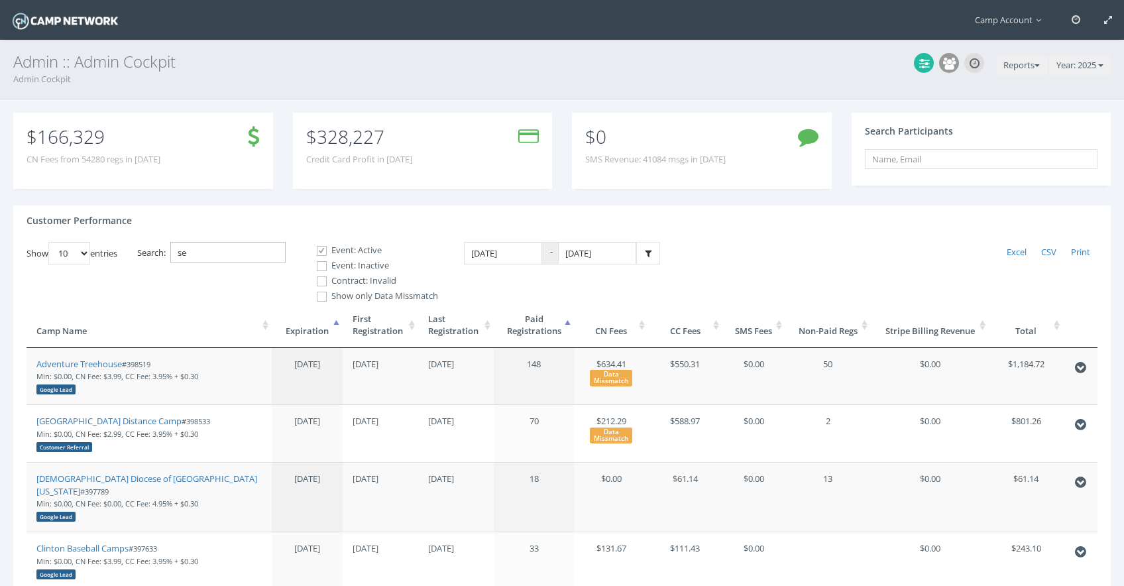
type input "s"
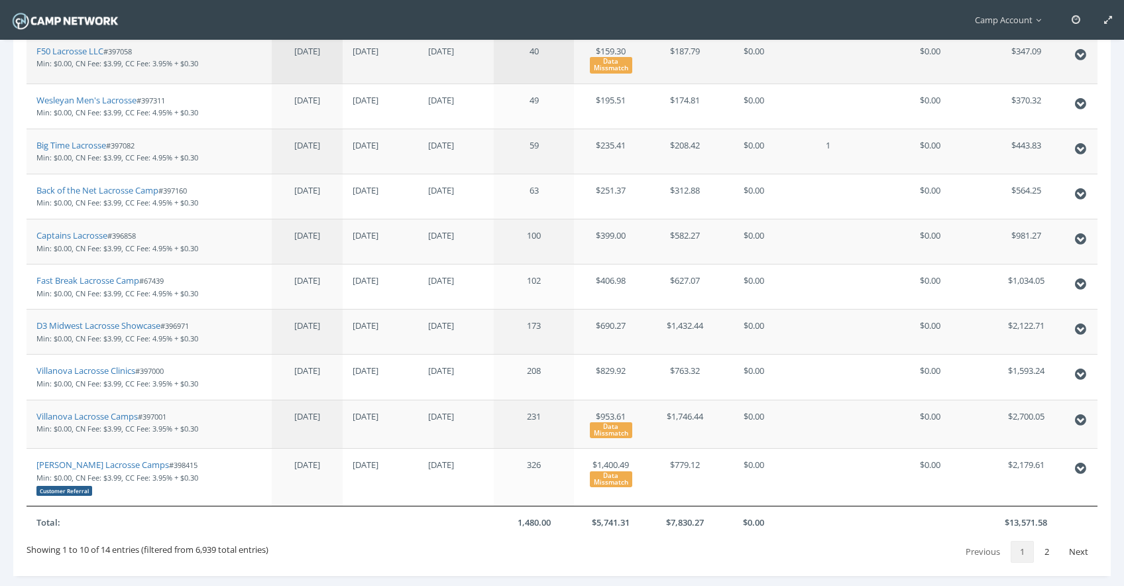
scroll to position [315, 0]
type input "lacros"
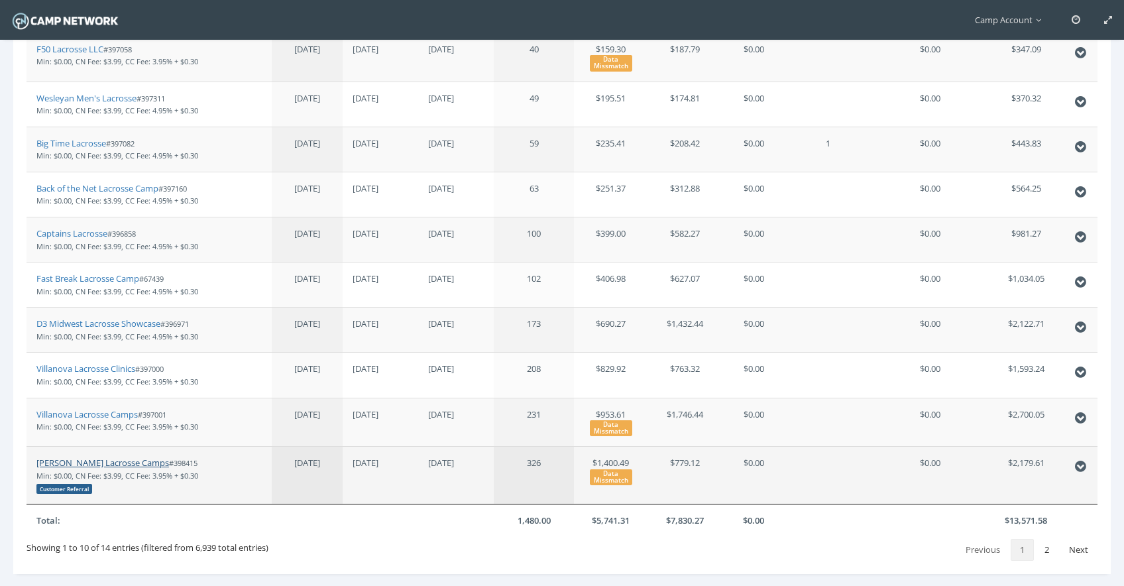
click at [119, 462] on link "[PERSON_NAME] Lacrosse Camps" at bounding box center [102, 463] width 133 height 12
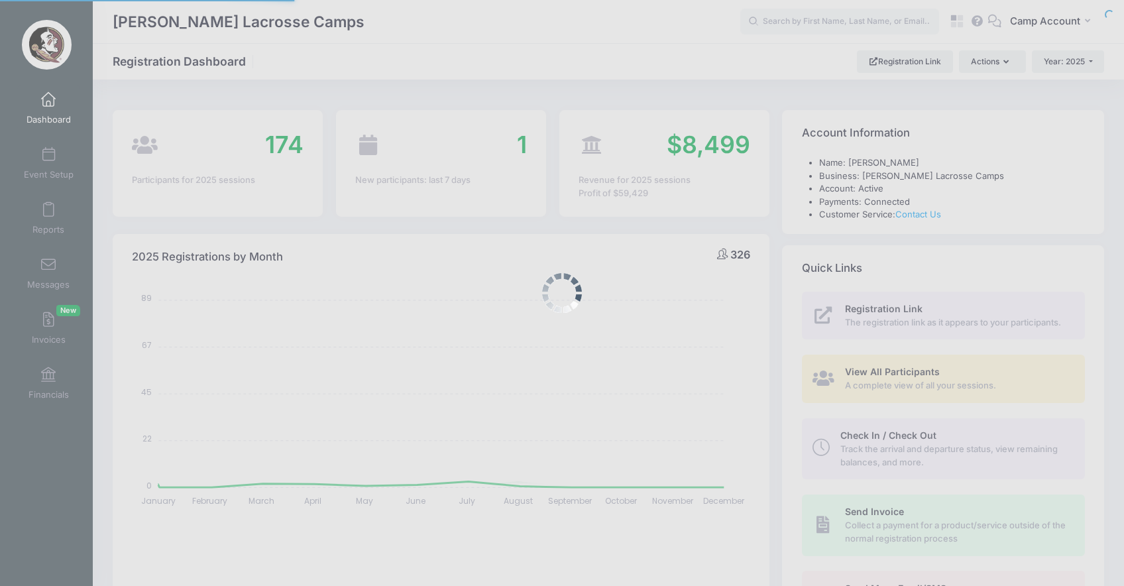
select select
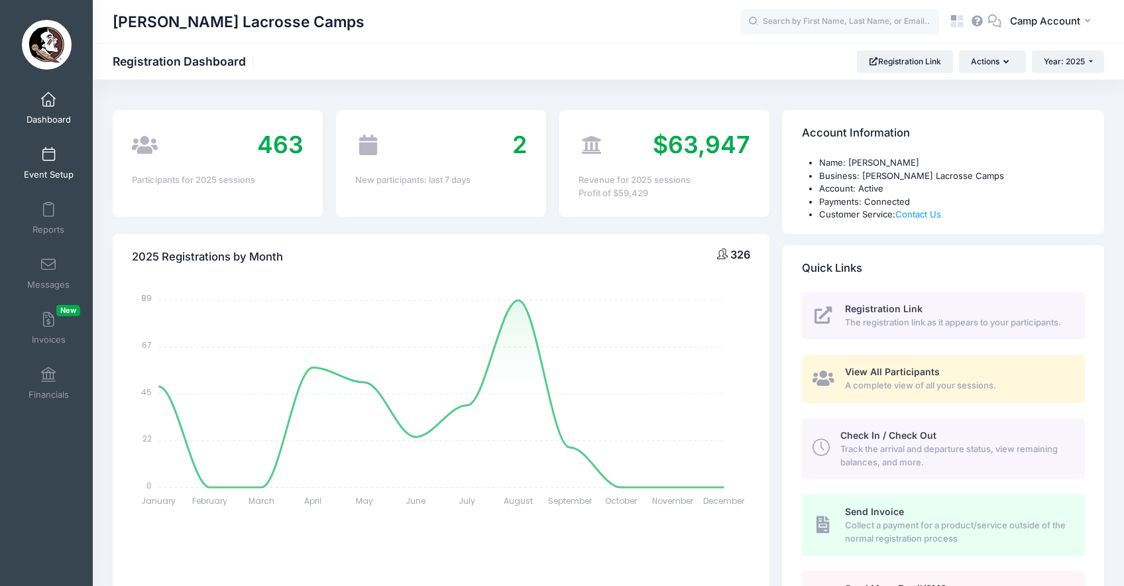
click at [60, 169] on span "Event Setup" at bounding box center [49, 174] width 50 height 11
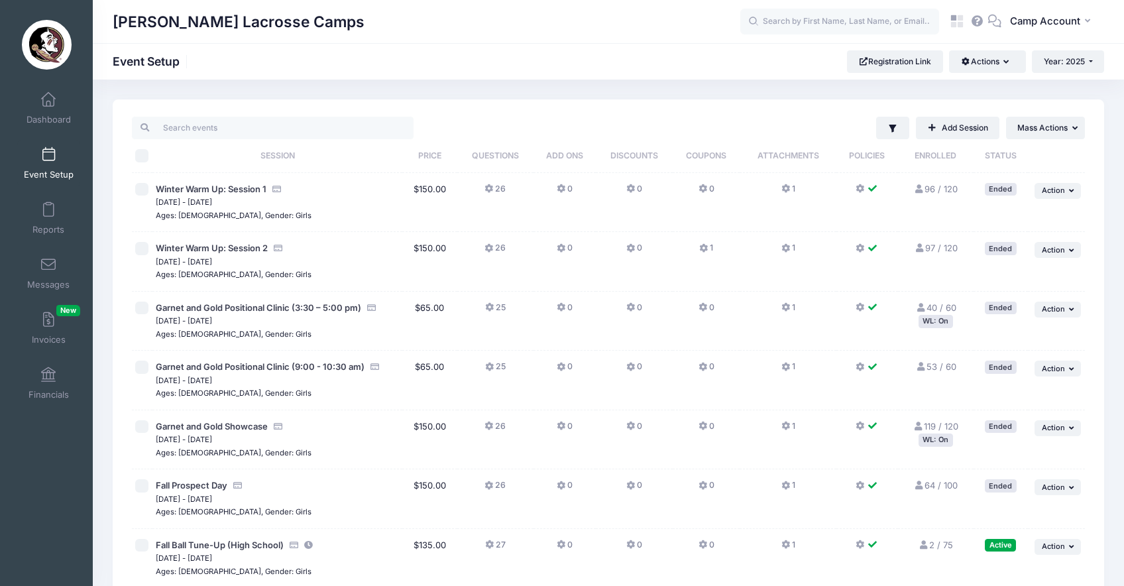
scroll to position [182, 0]
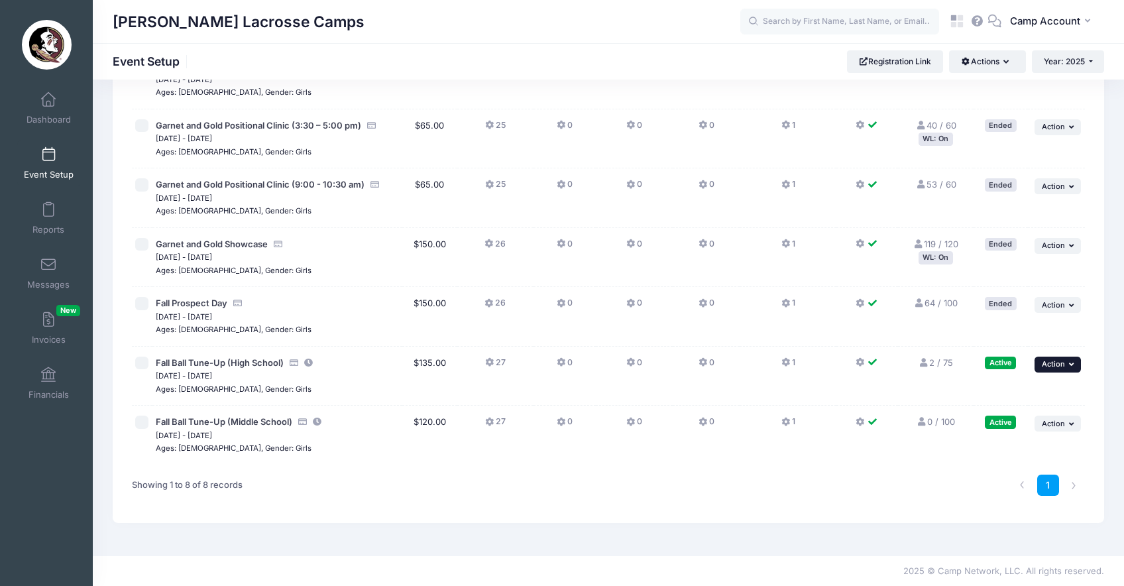
click at [1051, 369] on button "... Action" at bounding box center [1058, 365] width 46 height 16
click at [1031, 400] on link "Pause Session" at bounding box center [1015, 392] width 120 height 25
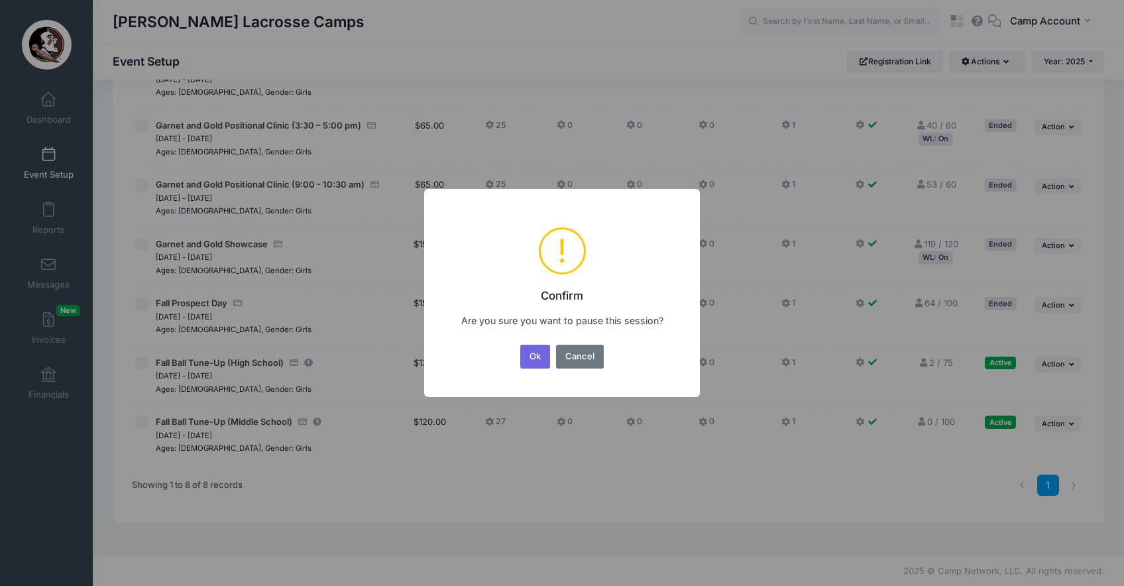
click at [520, 345] on button "Ok" at bounding box center [535, 357] width 30 height 24
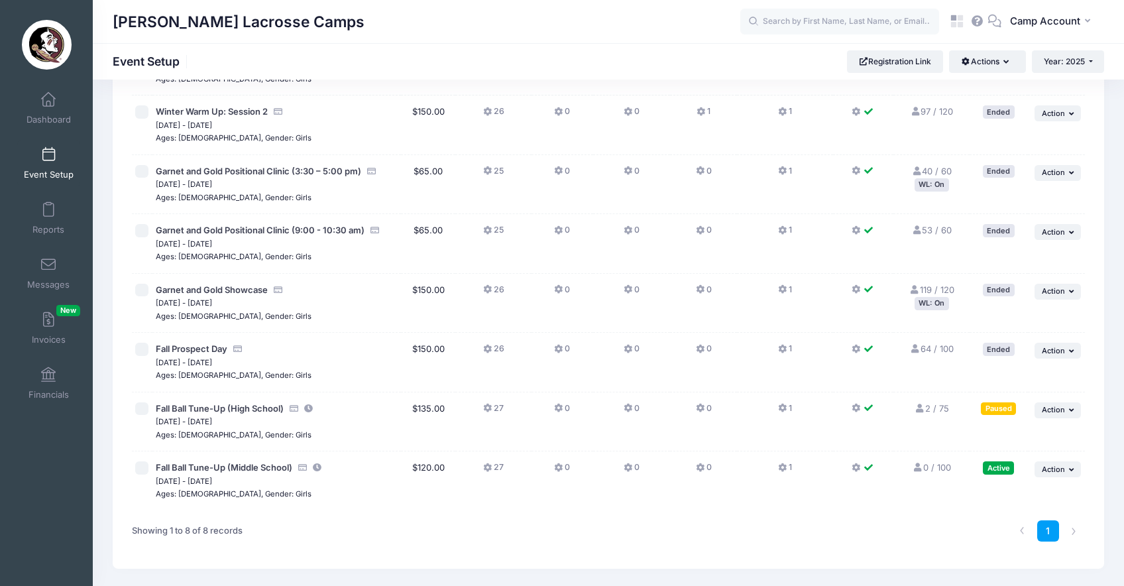
scroll to position [146, 0]
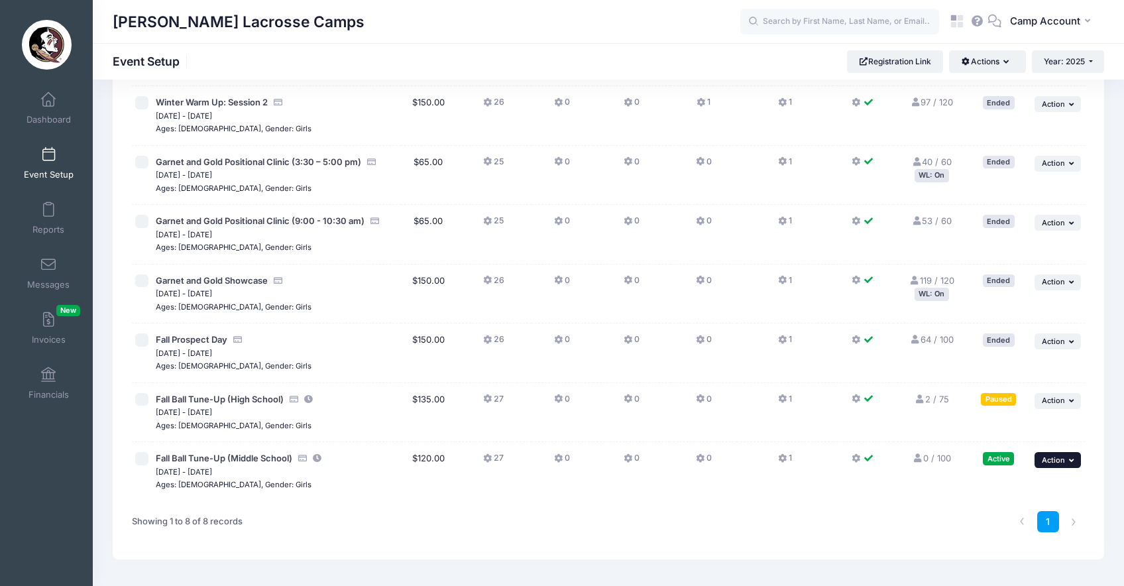
click at [1062, 463] on span "Action" at bounding box center [1053, 459] width 23 height 9
click at [1003, 331] on link "Pause Session" at bounding box center [1015, 328] width 120 height 25
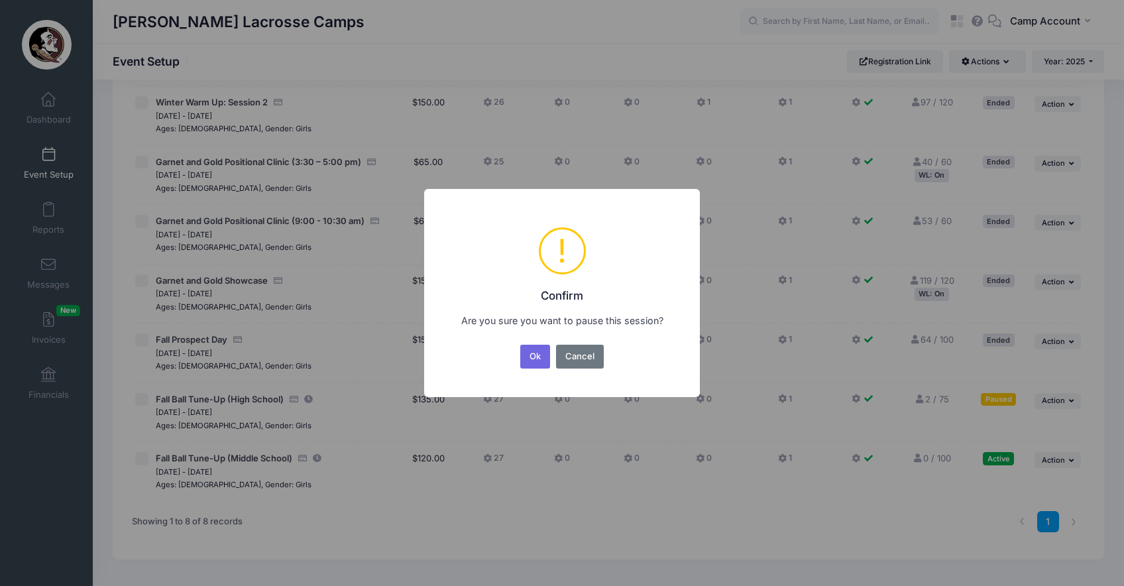
click at [520, 345] on button "Ok" at bounding box center [535, 357] width 30 height 24
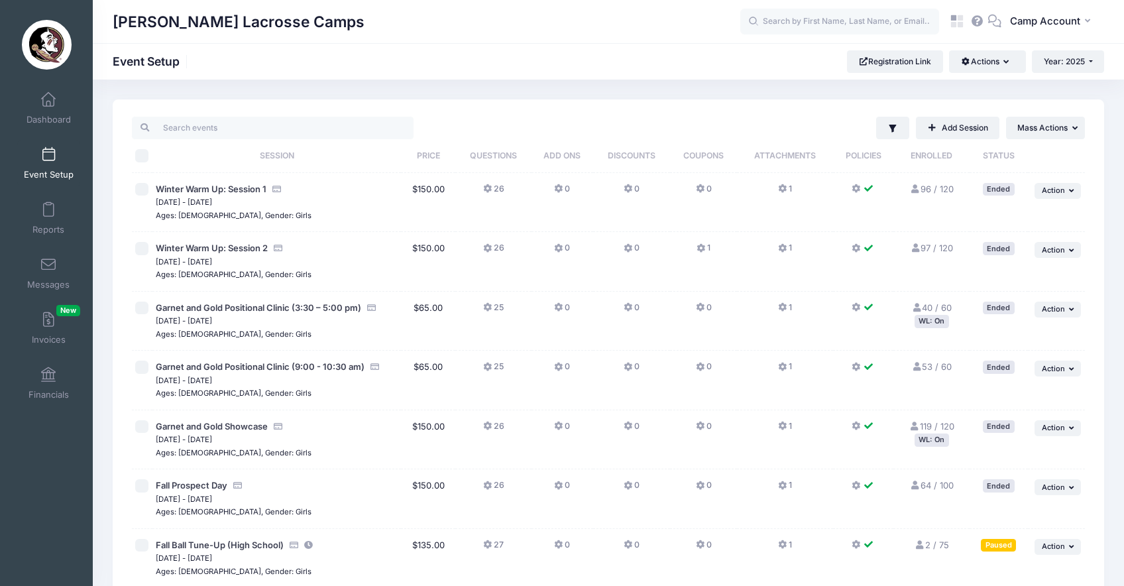
scroll to position [182, 0]
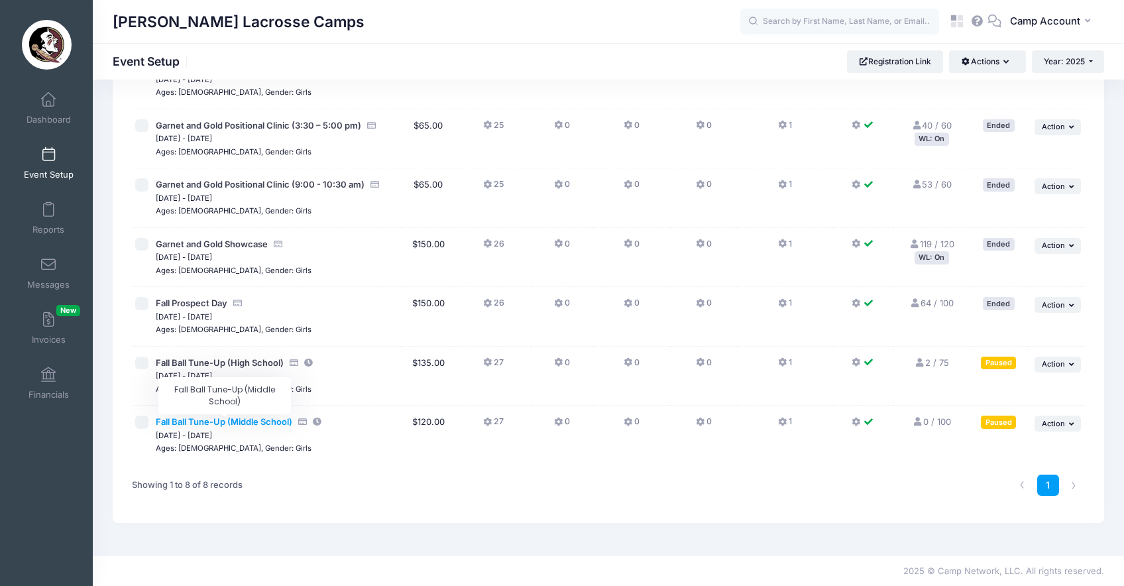
click at [206, 424] on span "Fall Ball Tune-Up (Middle School)" at bounding box center [224, 421] width 137 height 11
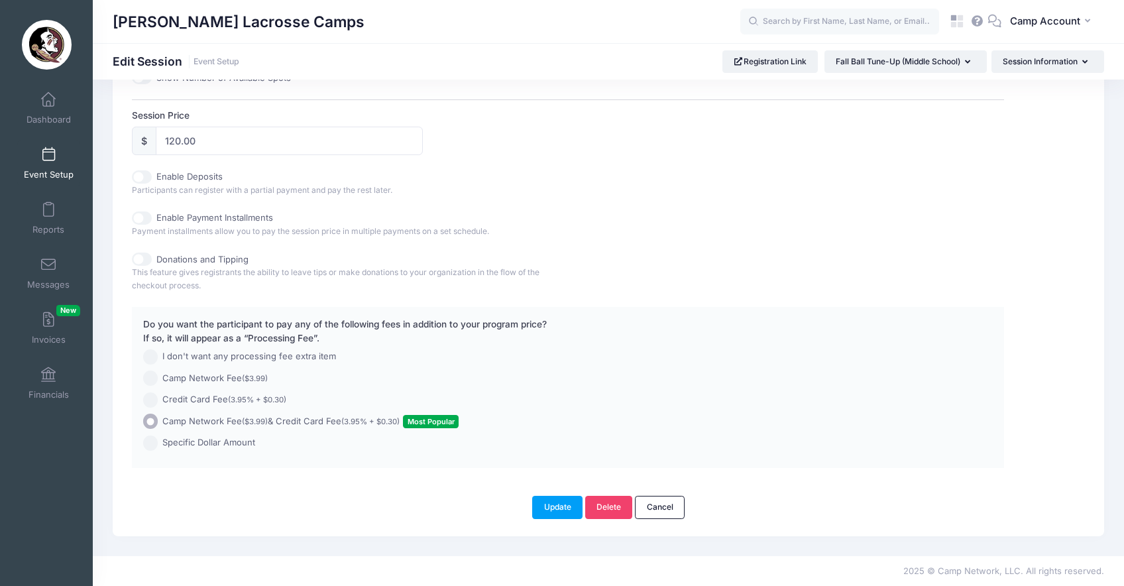
scroll to position [545, 0]
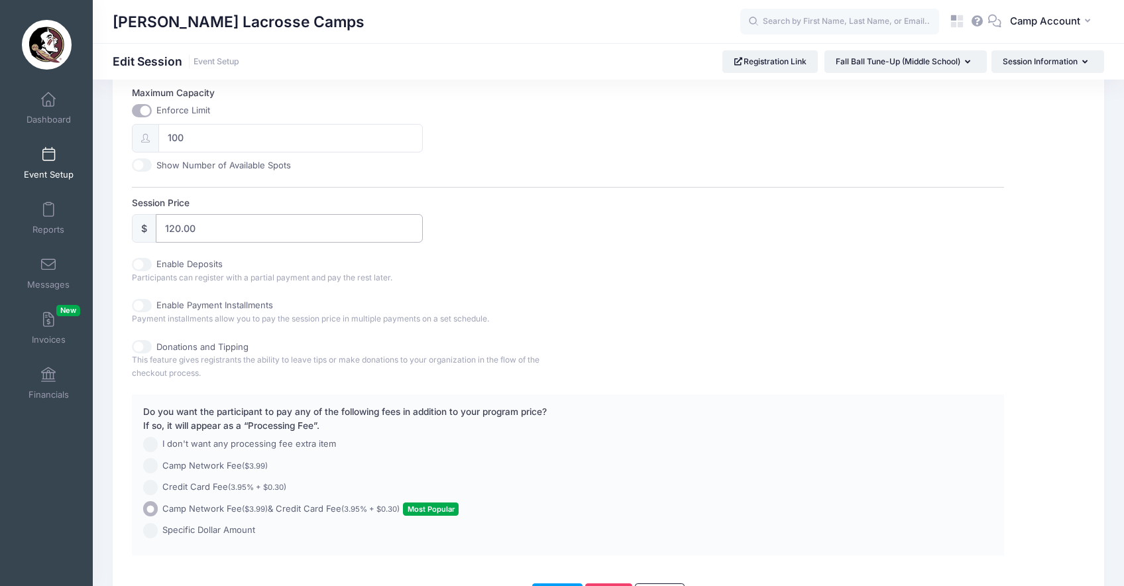
drag, startPoint x: 222, startPoint y: 233, endPoint x: 127, endPoint y: 215, distance: 96.3
click at [127, 215] on div "Basic Information Advanced Options Waiting List Group / Team Management This se…" at bounding box center [569, 71] width 886 height 998
type input "75"
click at [727, 354] on div "Donations and Tipping This feature gives registrants the ability to leave tips …" at bounding box center [568, 359] width 872 height 39
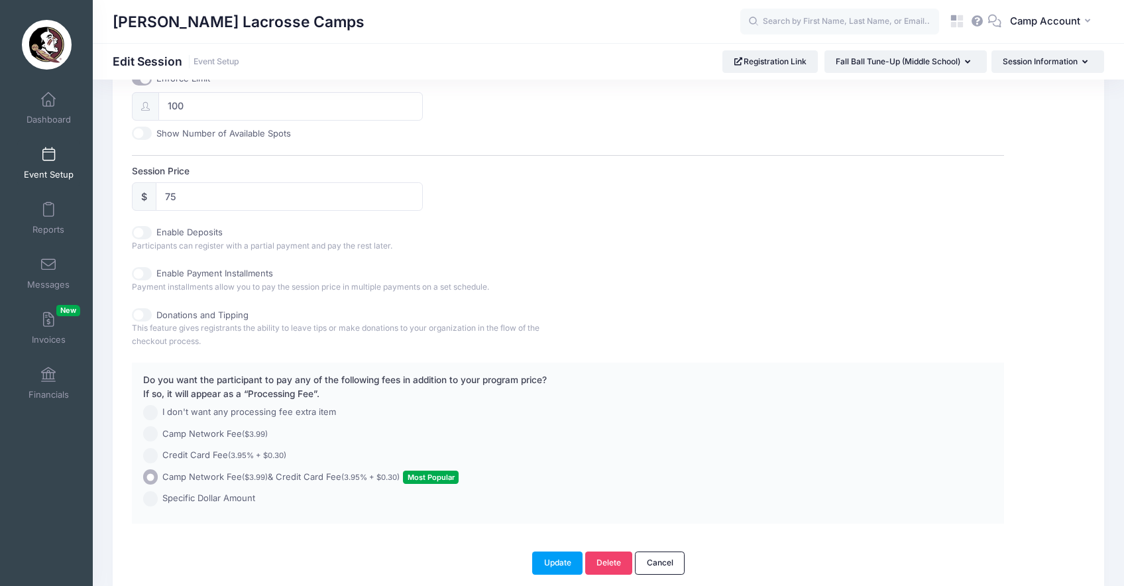
scroll to position [632, 0]
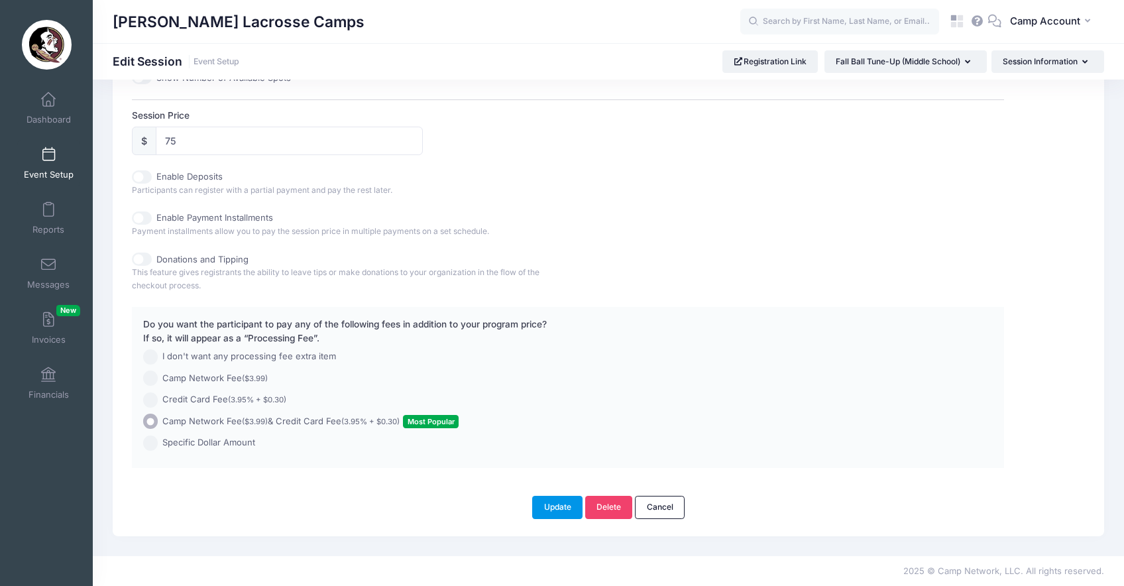
click at [544, 512] on button "Update" at bounding box center [557, 507] width 50 height 23
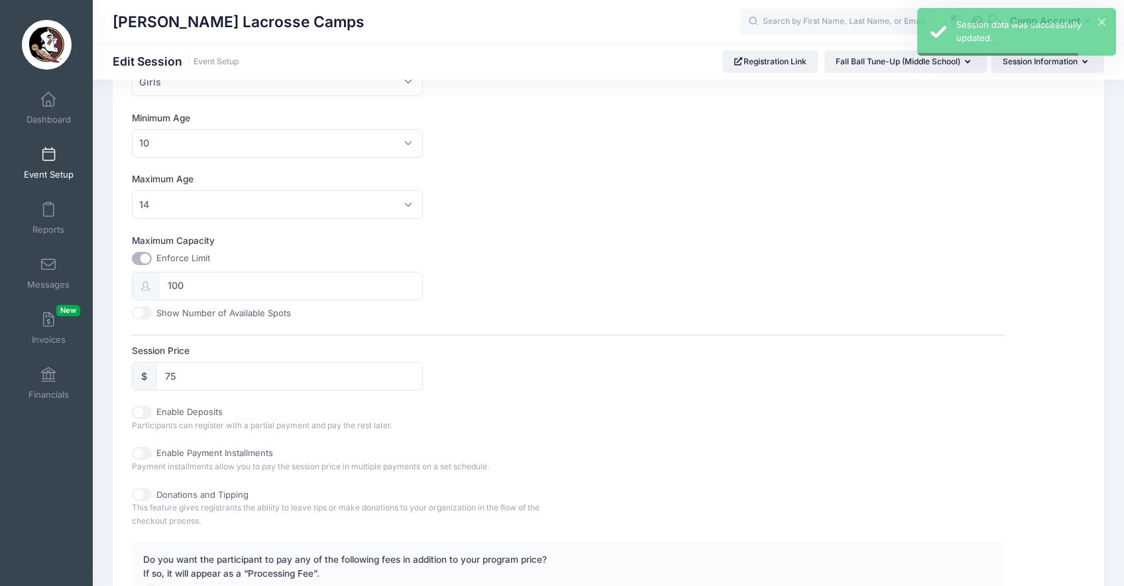
scroll to position [465, 0]
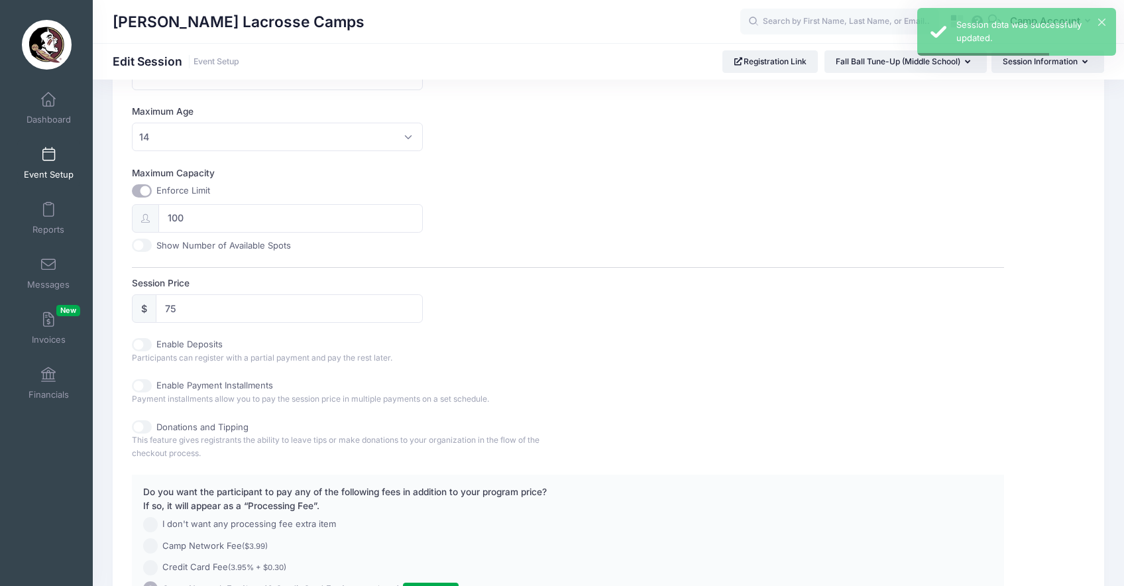
click at [48, 156] on span at bounding box center [48, 155] width 0 height 15
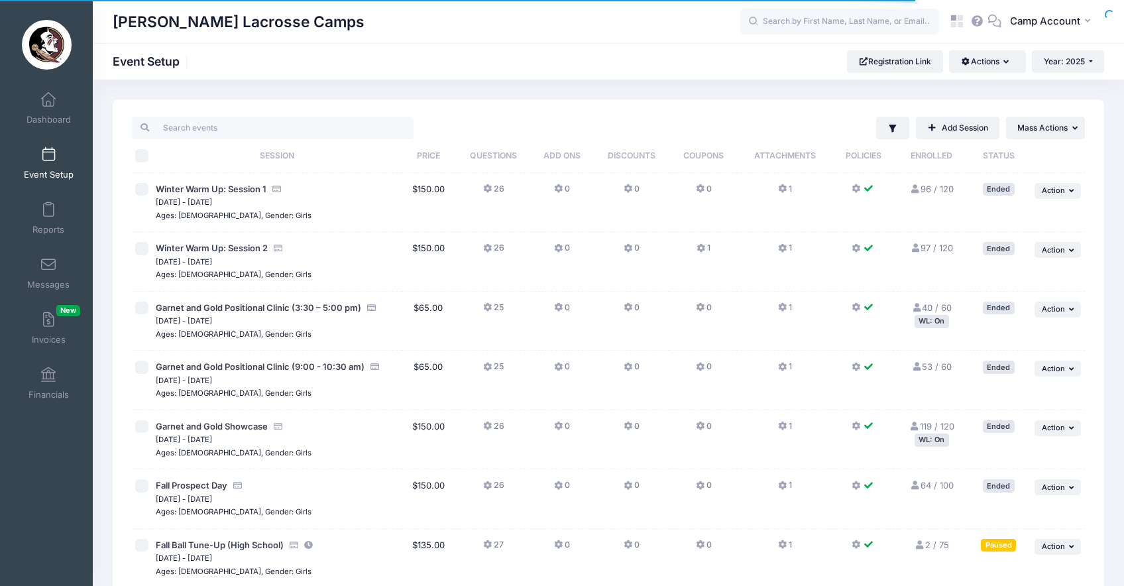
scroll to position [182, 0]
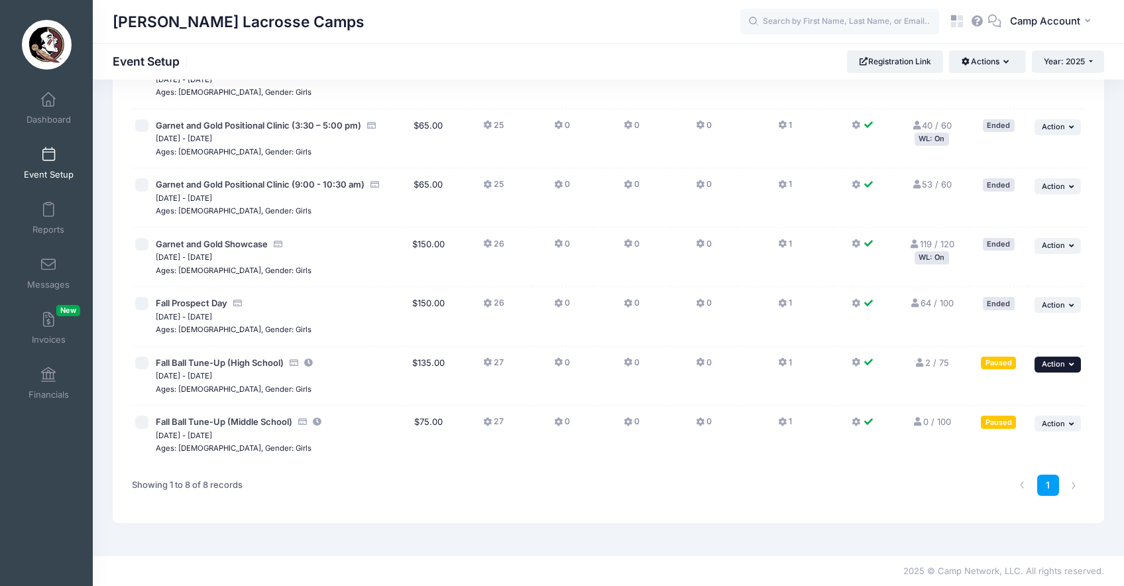
click at [1049, 361] on span "Action" at bounding box center [1053, 363] width 23 height 9
click at [1003, 444] on link "Duplicate Session" at bounding box center [1015, 443] width 120 height 25
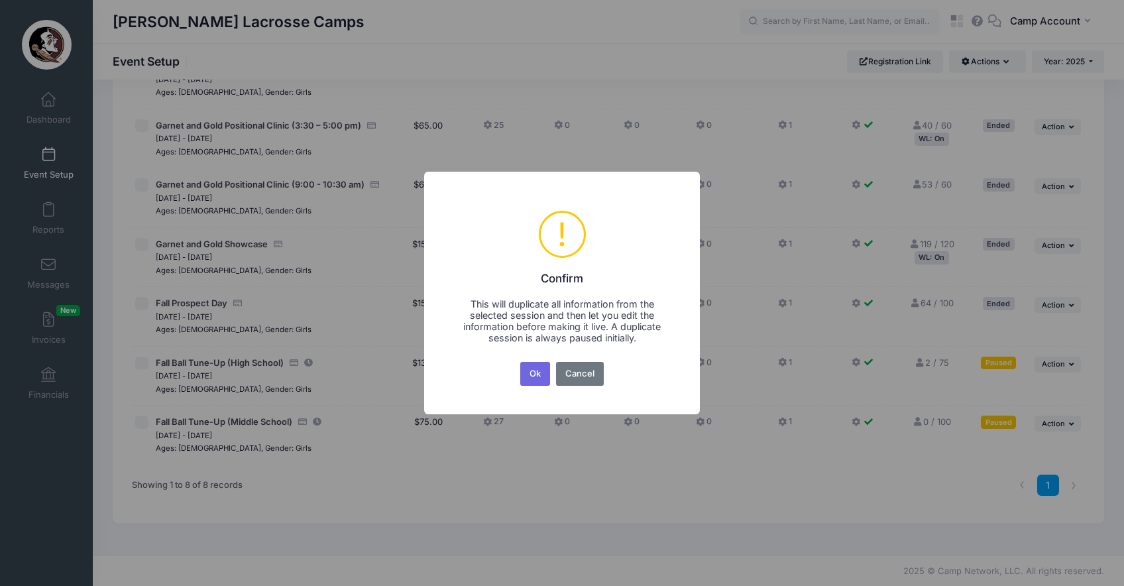
click at [520, 362] on button "Ok" at bounding box center [535, 374] width 30 height 24
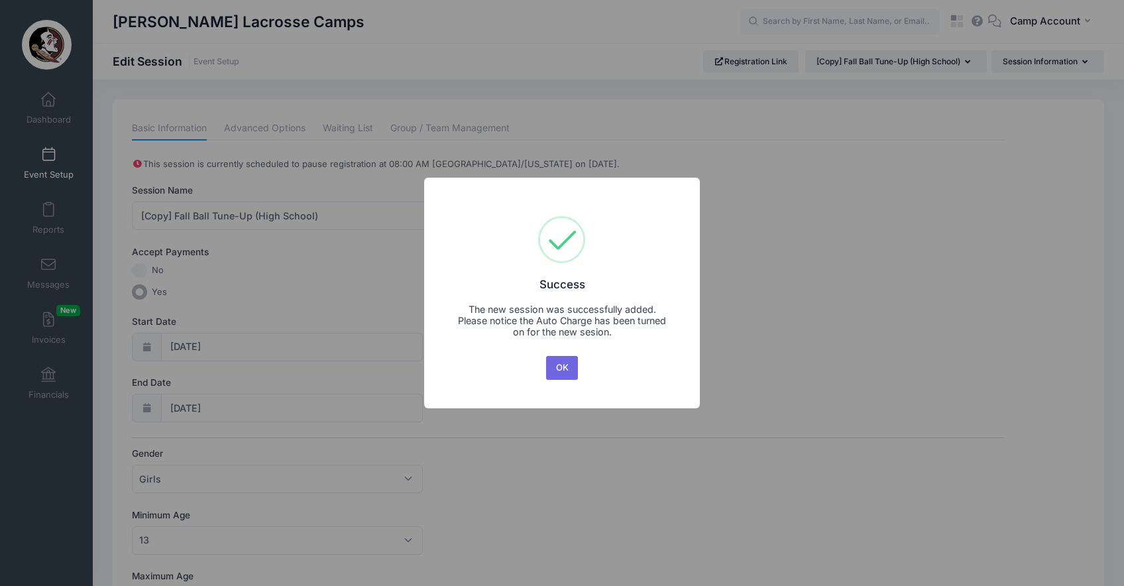
click at [546, 356] on button "OK" at bounding box center [562, 368] width 32 height 24
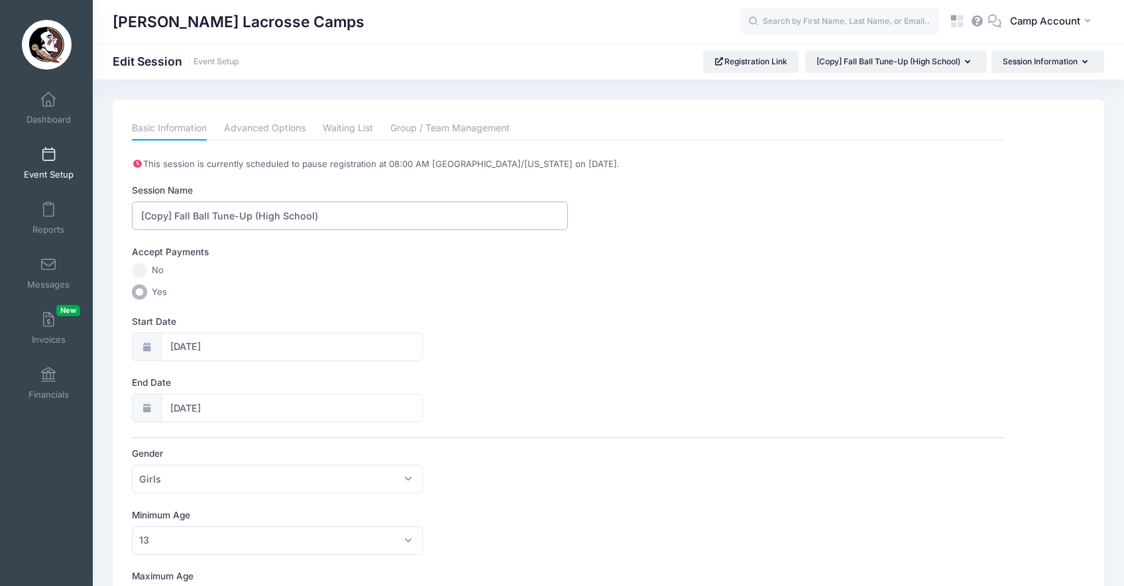
drag, startPoint x: 176, startPoint y: 214, endPoint x: 114, endPoint y: 200, distance: 63.2
type input "Fall Ball Tune-Up (High School)"
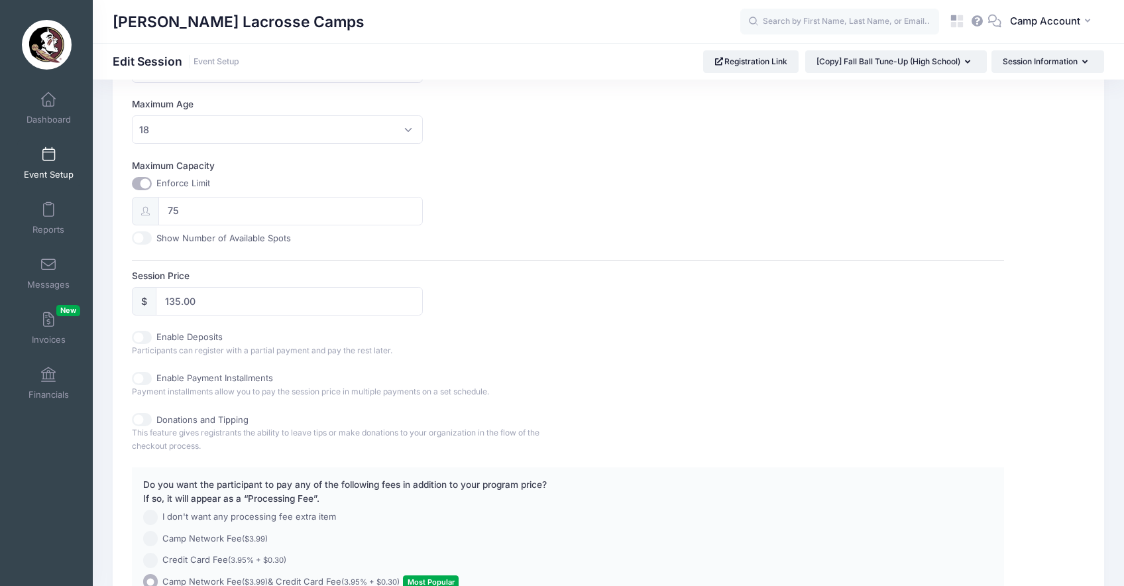
scroll to position [551, 0]
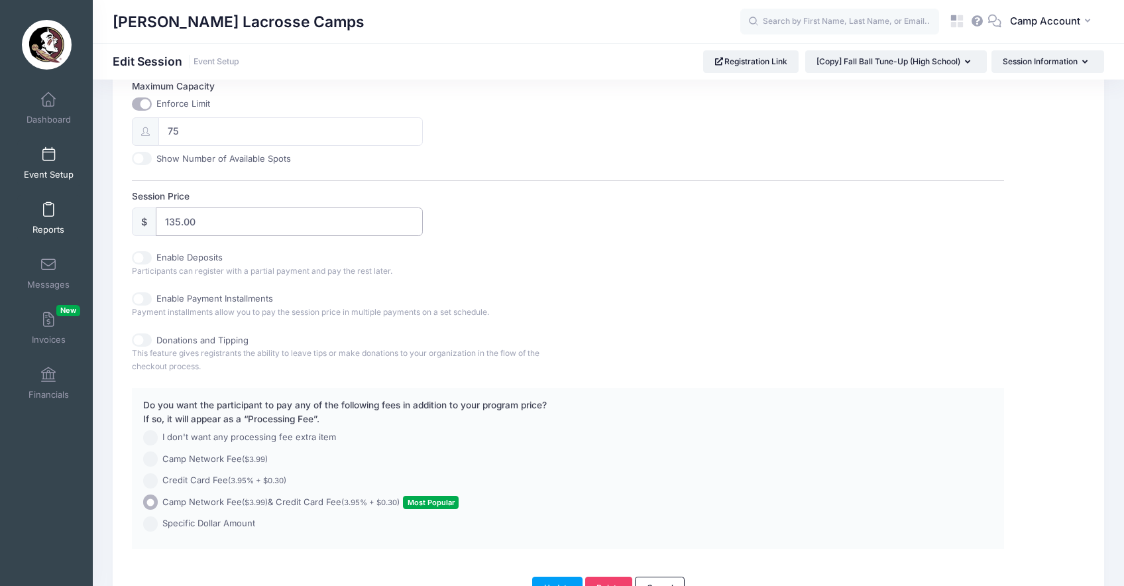
drag, startPoint x: 219, startPoint y: 229, endPoint x: 77, endPoint y: 196, distance: 146.3
click at [77, 196] on div "My Events Dashboard Reports" at bounding box center [562, 58] width 1124 height 1218
type input "100"
click at [669, 286] on div "This session is currently scheduled to pause registration at 08:00 AM America/N…" at bounding box center [568, 77] width 872 height 943
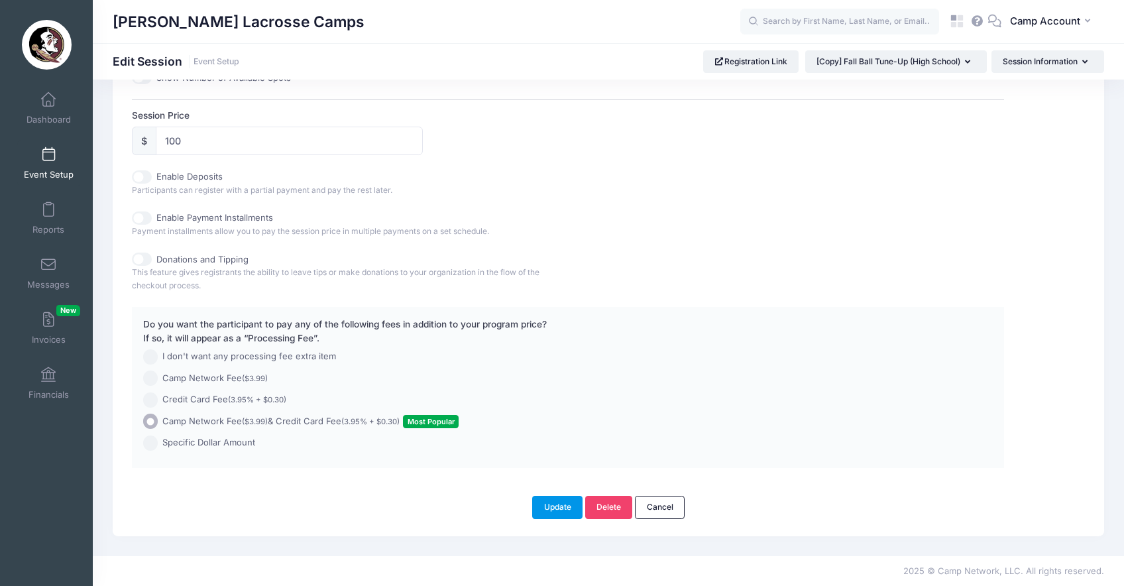
click at [551, 502] on button "Update" at bounding box center [557, 507] width 50 height 23
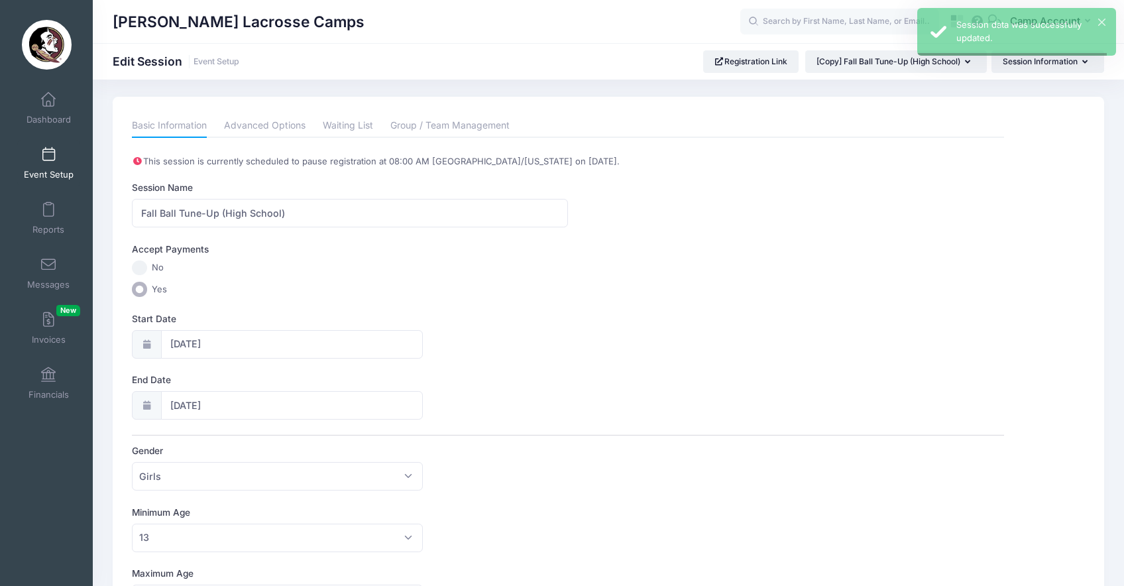
scroll to position [0, 0]
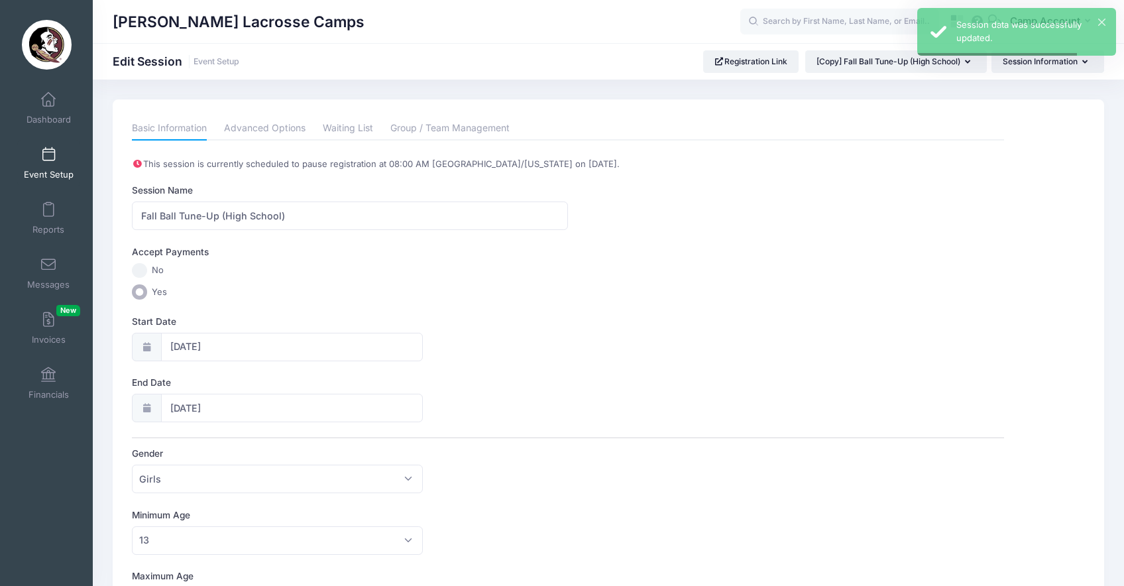
click at [48, 175] on span "Event Setup" at bounding box center [49, 174] width 50 height 11
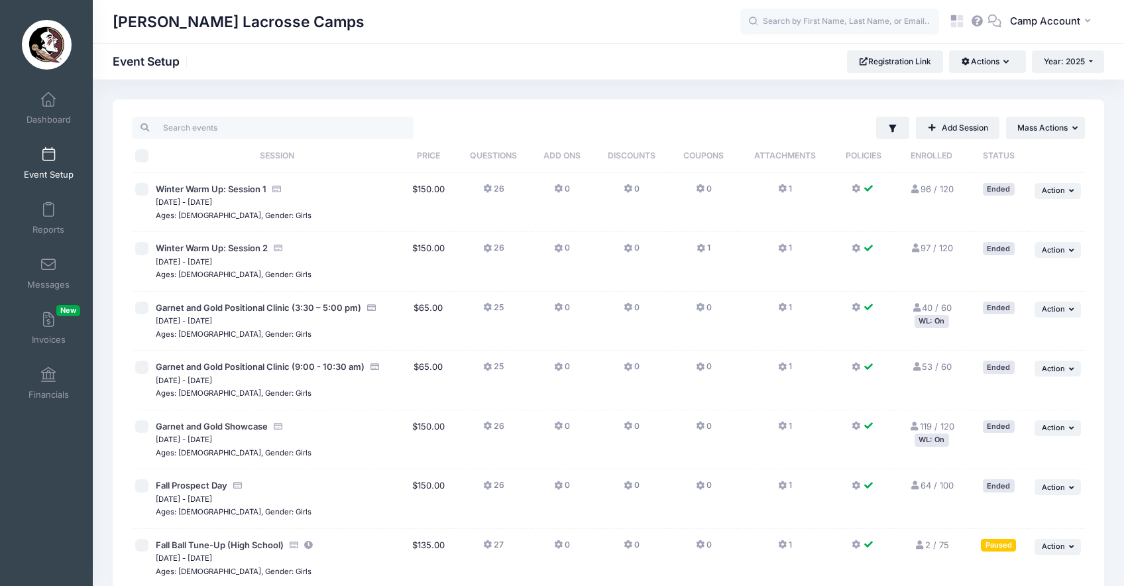
scroll to position [242, 0]
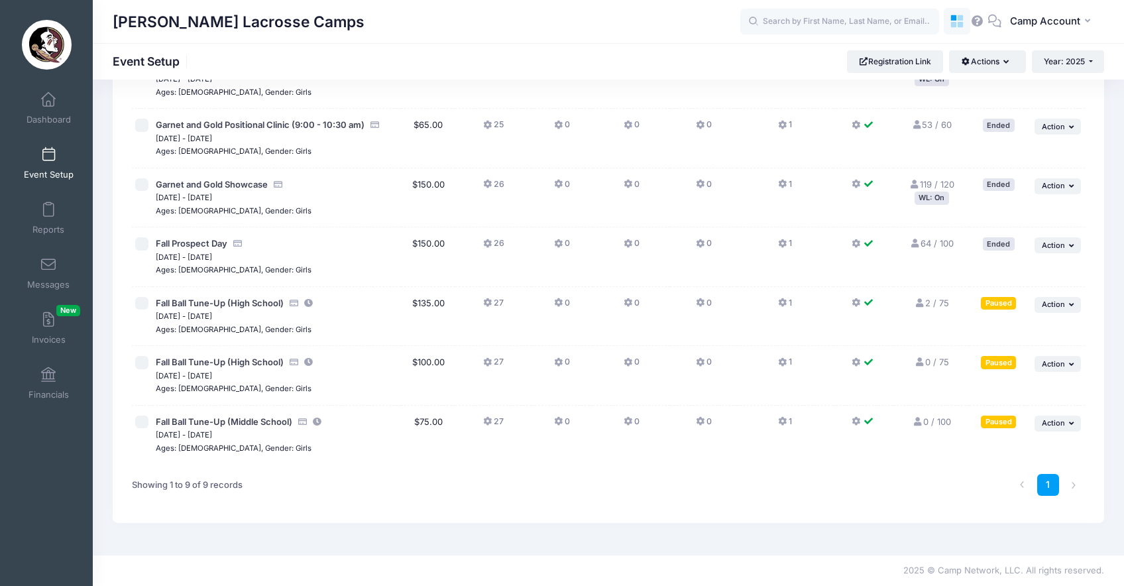
click at [961, 22] on icon at bounding box center [961, 25] width 6 height 6
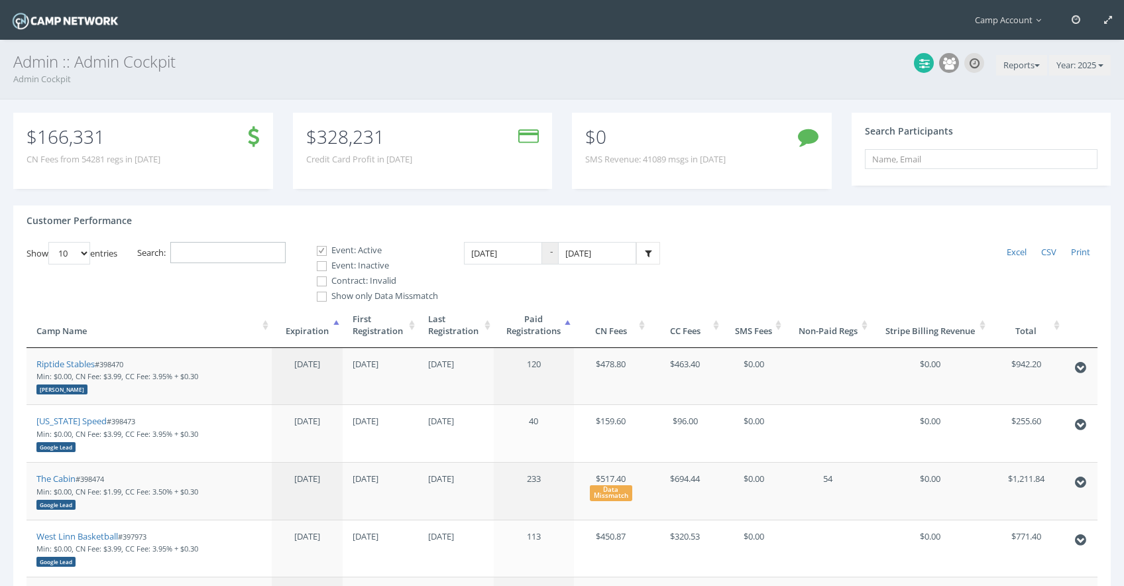
click at [257, 257] on input "Search:" at bounding box center [227, 253] width 115 height 22
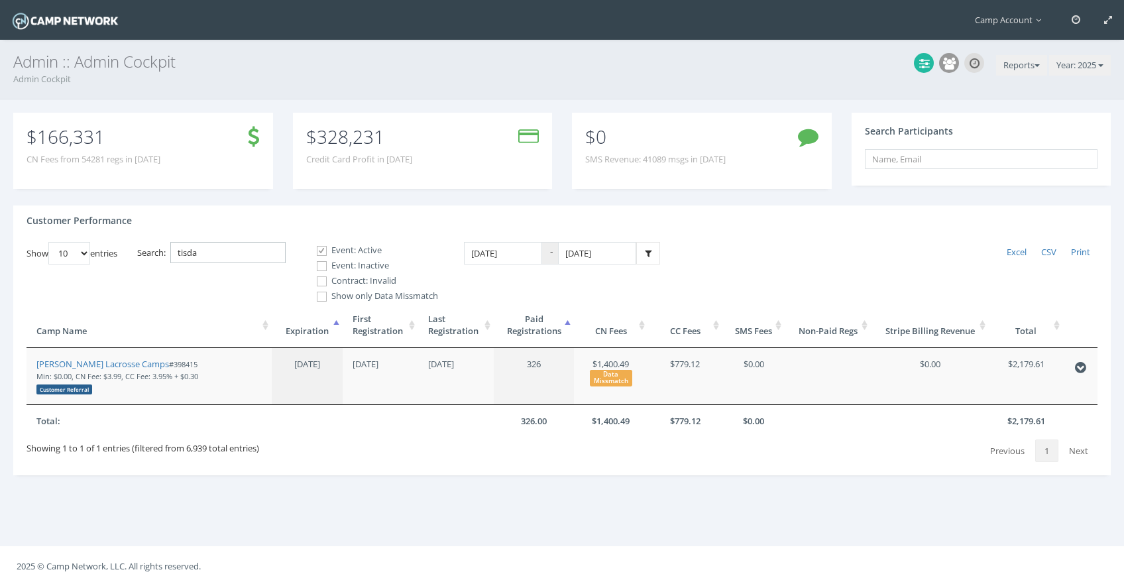
type input "tisda"
drag, startPoint x: 249, startPoint y: 253, endPoint x: 156, endPoint y: 235, distance: 94.6
click at [156, 235] on div "Customer Performance Show 10 25 50 100 entries Excel CSV Print Search: tisda Ev…" at bounding box center [562, 340] width 1098 height 270
